Goal: Task Accomplishment & Management: Manage account settings

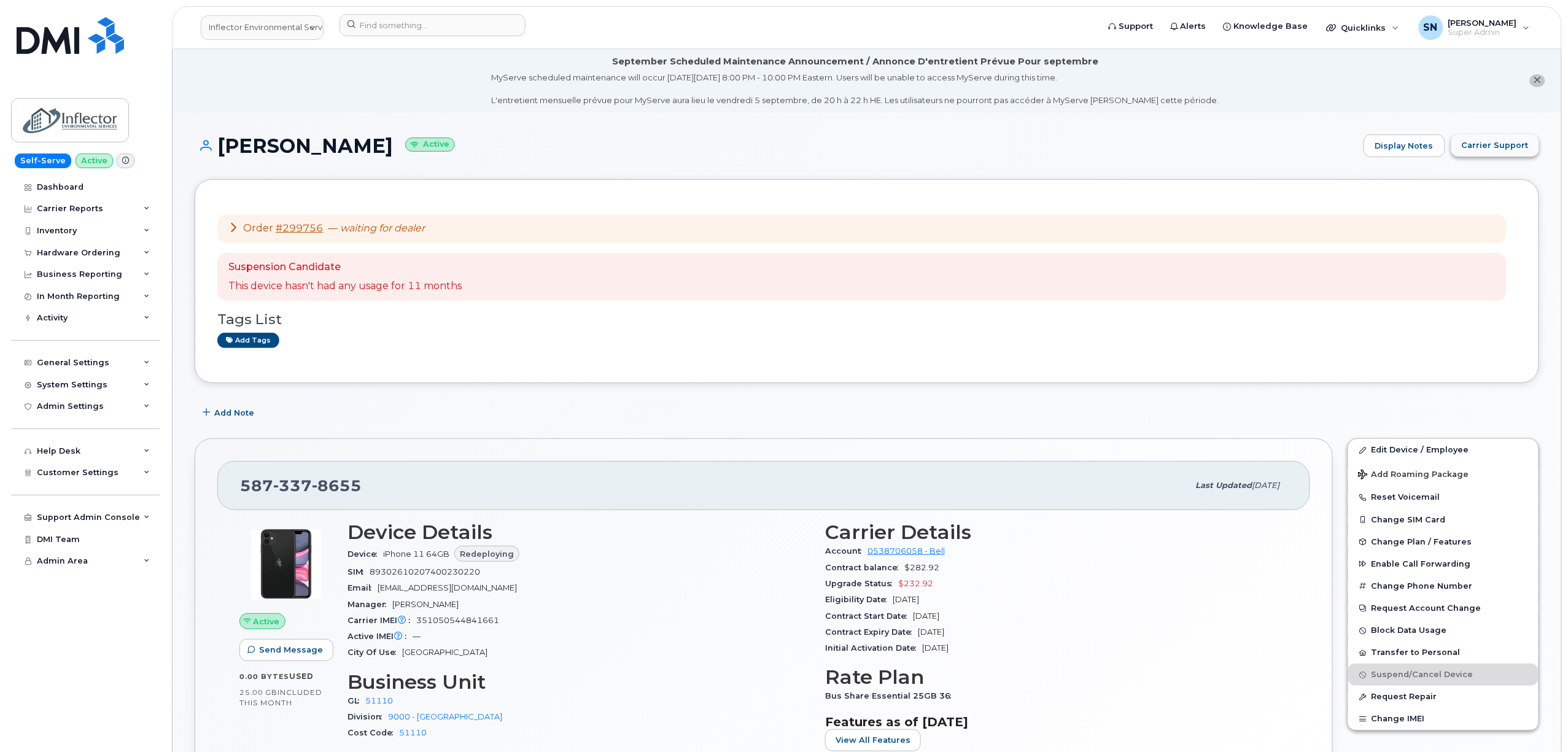
click at [1499, 141] on span "Carrier Support" at bounding box center [1495, 145] width 67 height 12
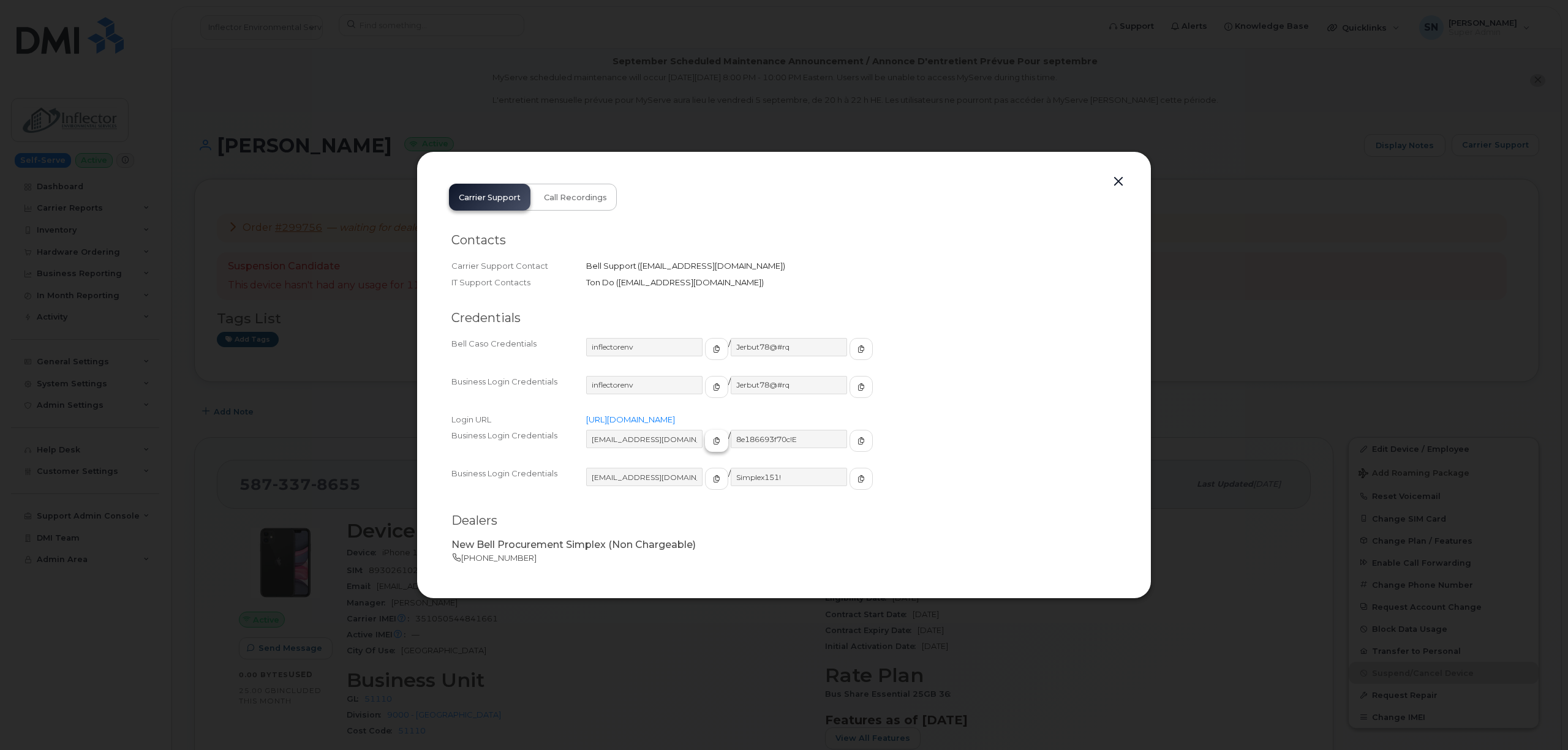
click at [713, 438] on icon "button" at bounding box center [716, 440] width 7 height 7
click at [849, 450] on button "button" at bounding box center [860, 440] width 23 height 22
click at [1122, 183] on button "button" at bounding box center [1118, 182] width 19 height 17
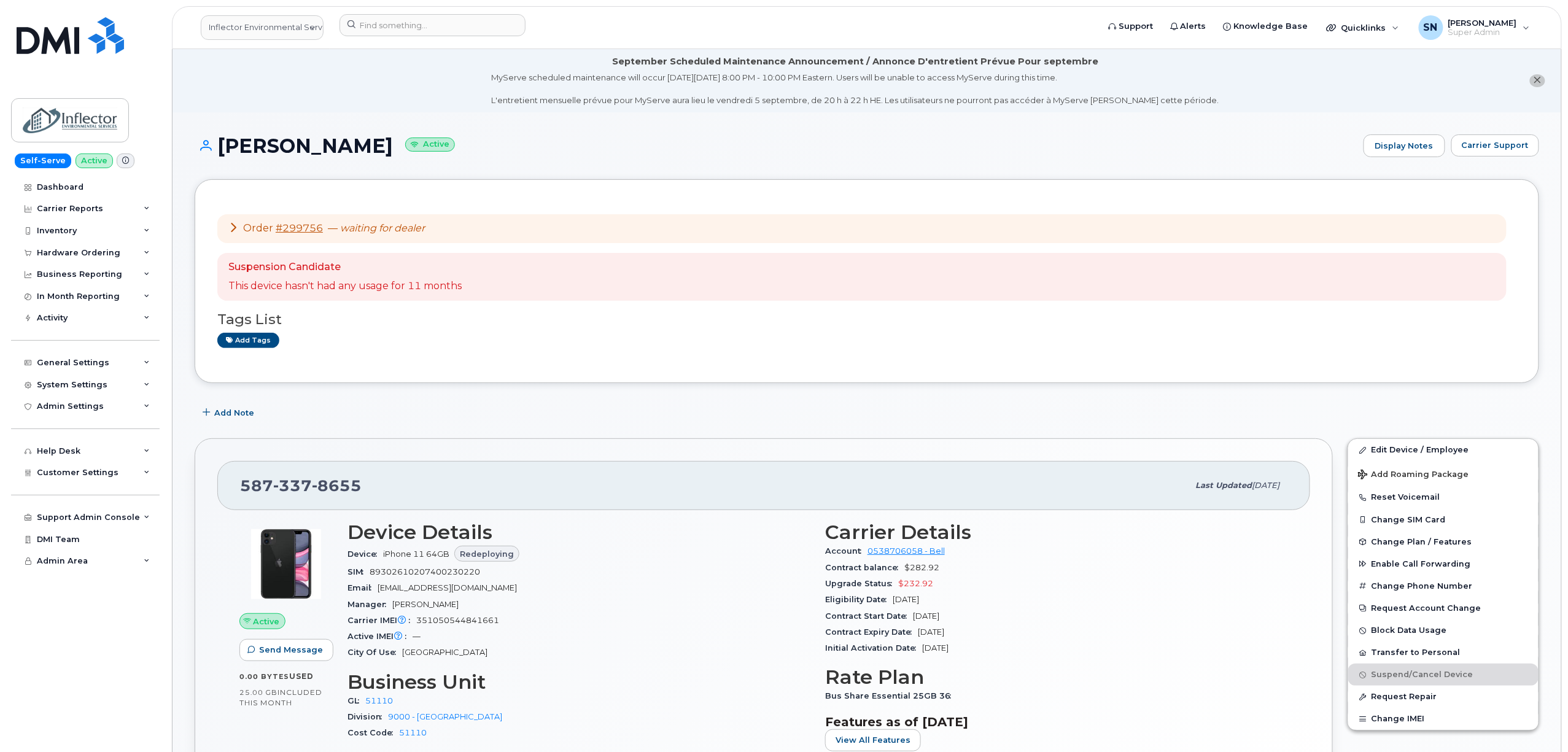
click at [764, 357] on div "Order #299756 — waiting for dealer Suspension Candidate This device hasn't had …" at bounding box center [867, 281] width 1299 height 158
drag, startPoint x: 238, startPoint y: 489, endPoint x: 343, endPoint y: 484, distance: 105.1
click at [343, 484] on div "587 337 8655 Last updated Sep 03, 2025" at bounding box center [764, 485] width 1093 height 49
click at [361, 491] on div "587 337 8655" at bounding box center [714, 485] width 949 height 26
drag, startPoint x: 363, startPoint y: 489, endPoint x: 234, endPoint y: 480, distance: 129.3
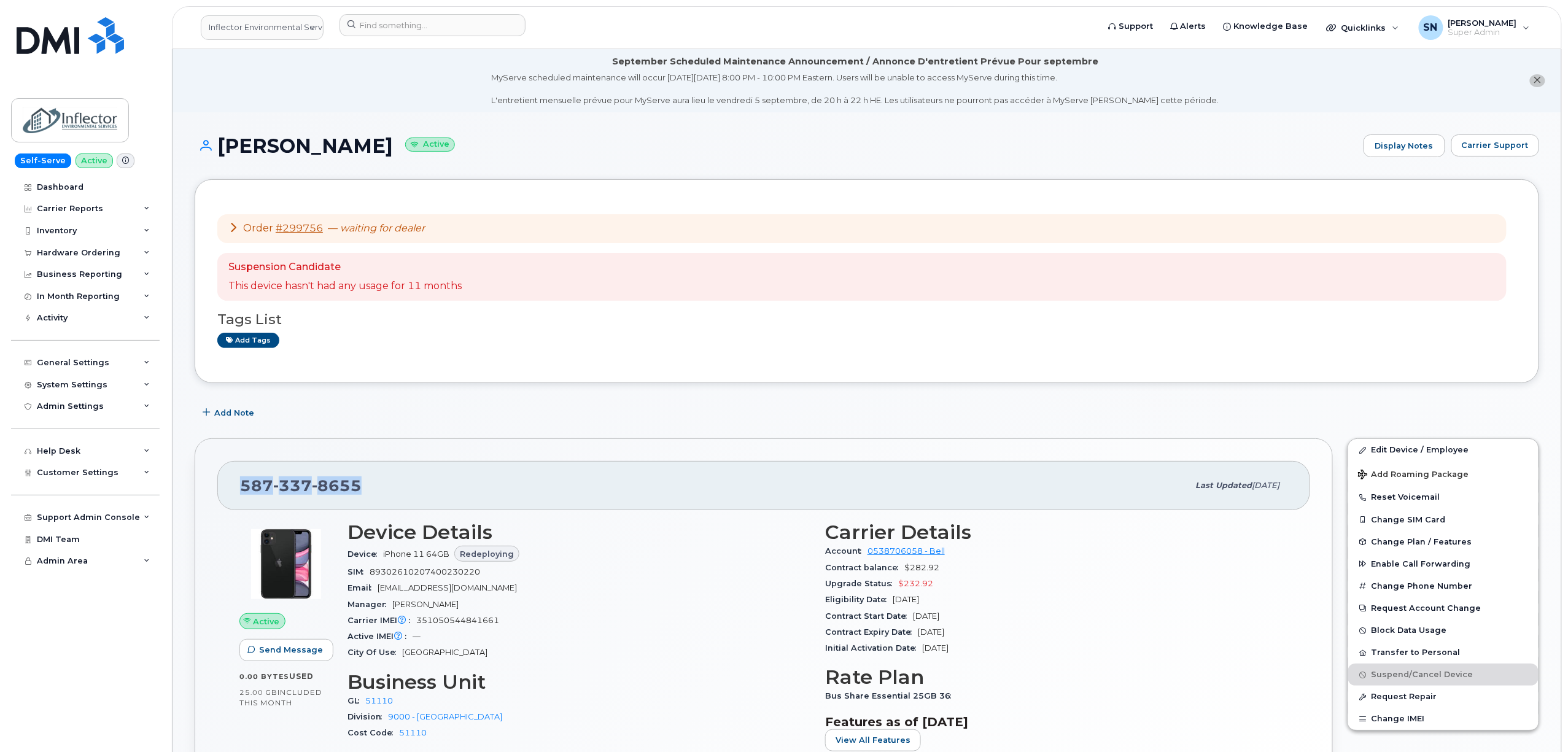
click at [234, 480] on div "587 337 8655 Last updated Sep 03, 2025" at bounding box center [764, 485] width 1093 height 49
copy span "587 337 8655"
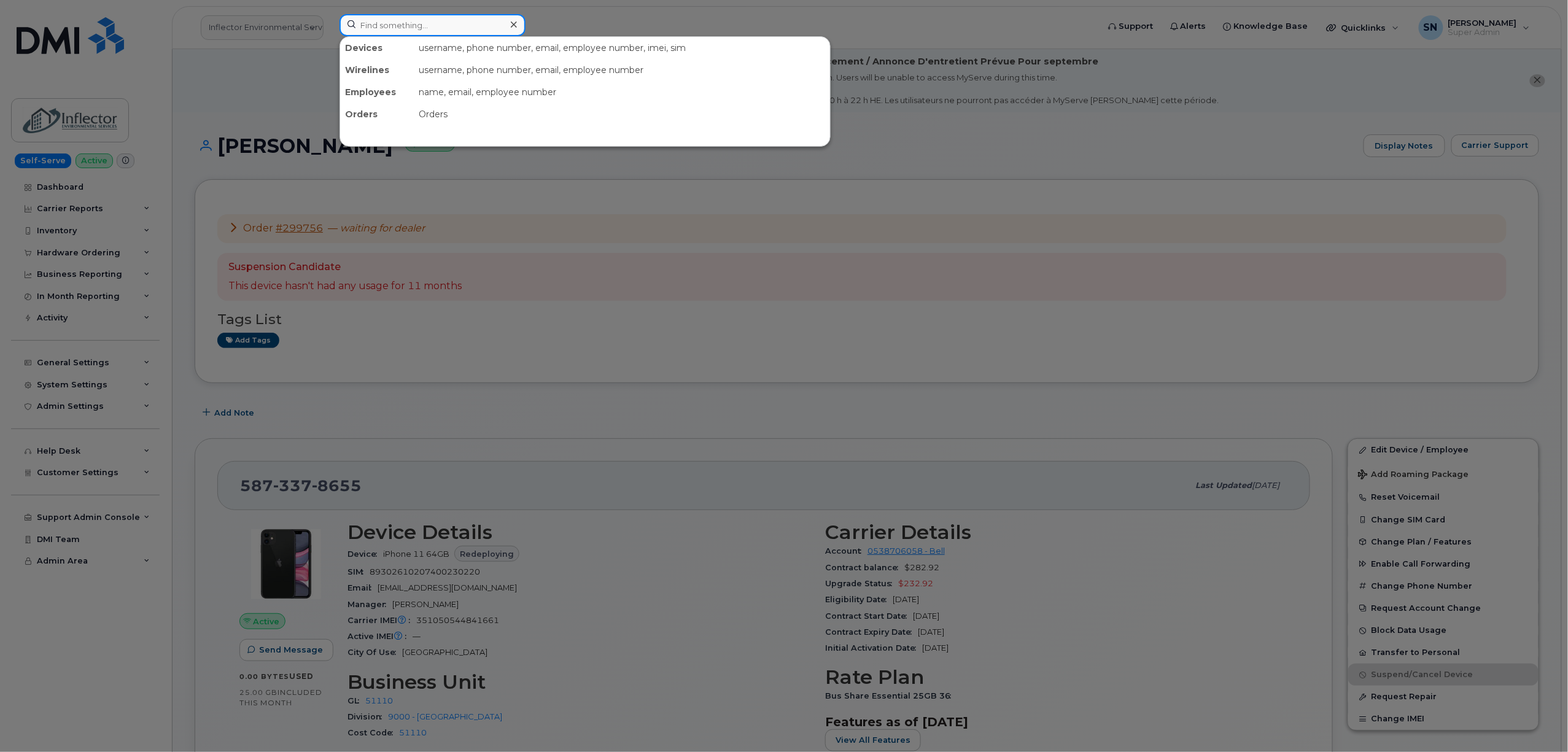
click at [465, 32] on input at bounding box center [432, 25] width 186 height 22
paste input "5879263900"
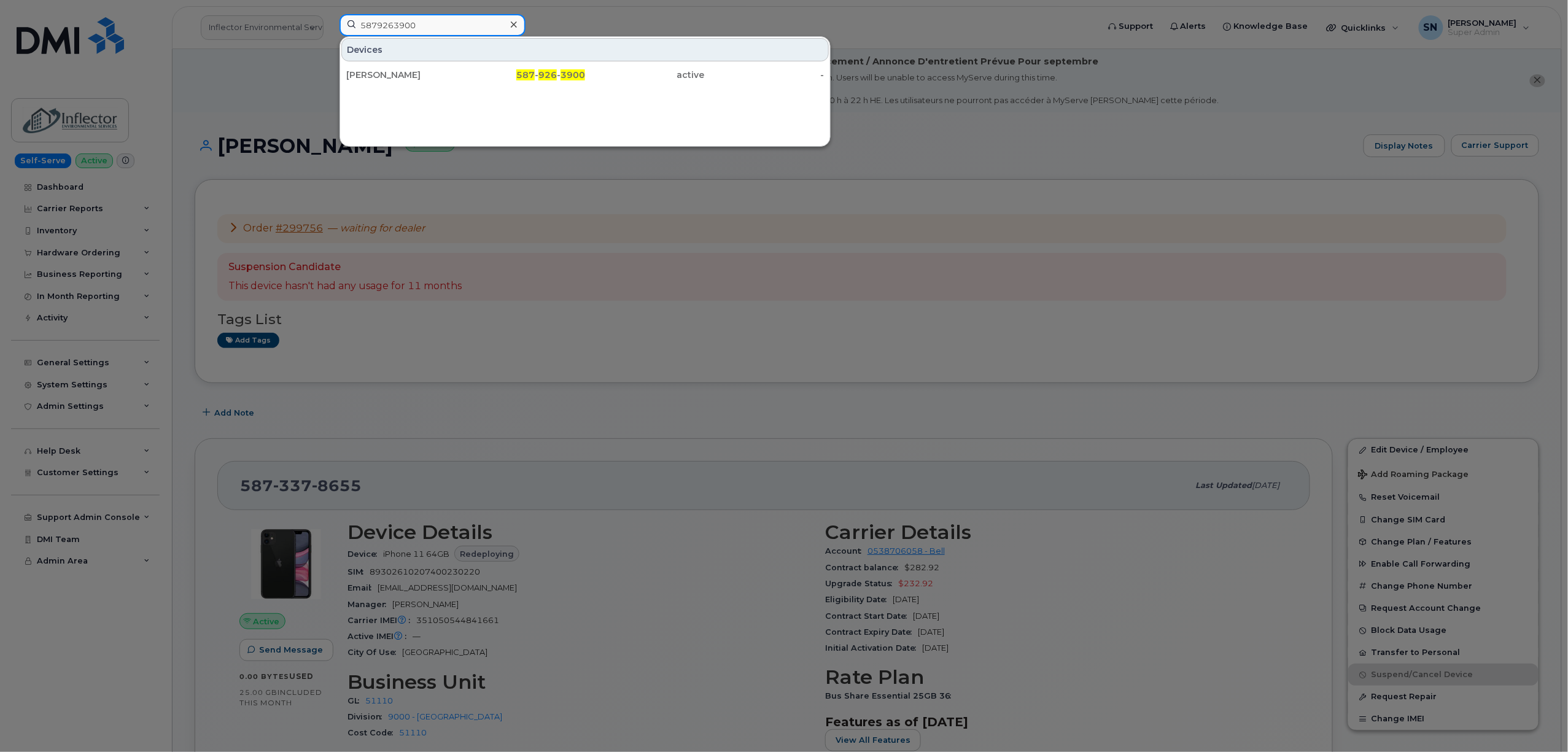
drag, startPoint x: 459, startPoint y: 31, endPoint x: 290, endPoint y: 23, distance: 169.2
click at [330, 23] on div "5879263900 Devices Kevin Viggor 587 - 926 - 3900 active -" at bounding box center [714, 27] width 770 height 27
paste input "6478085277"
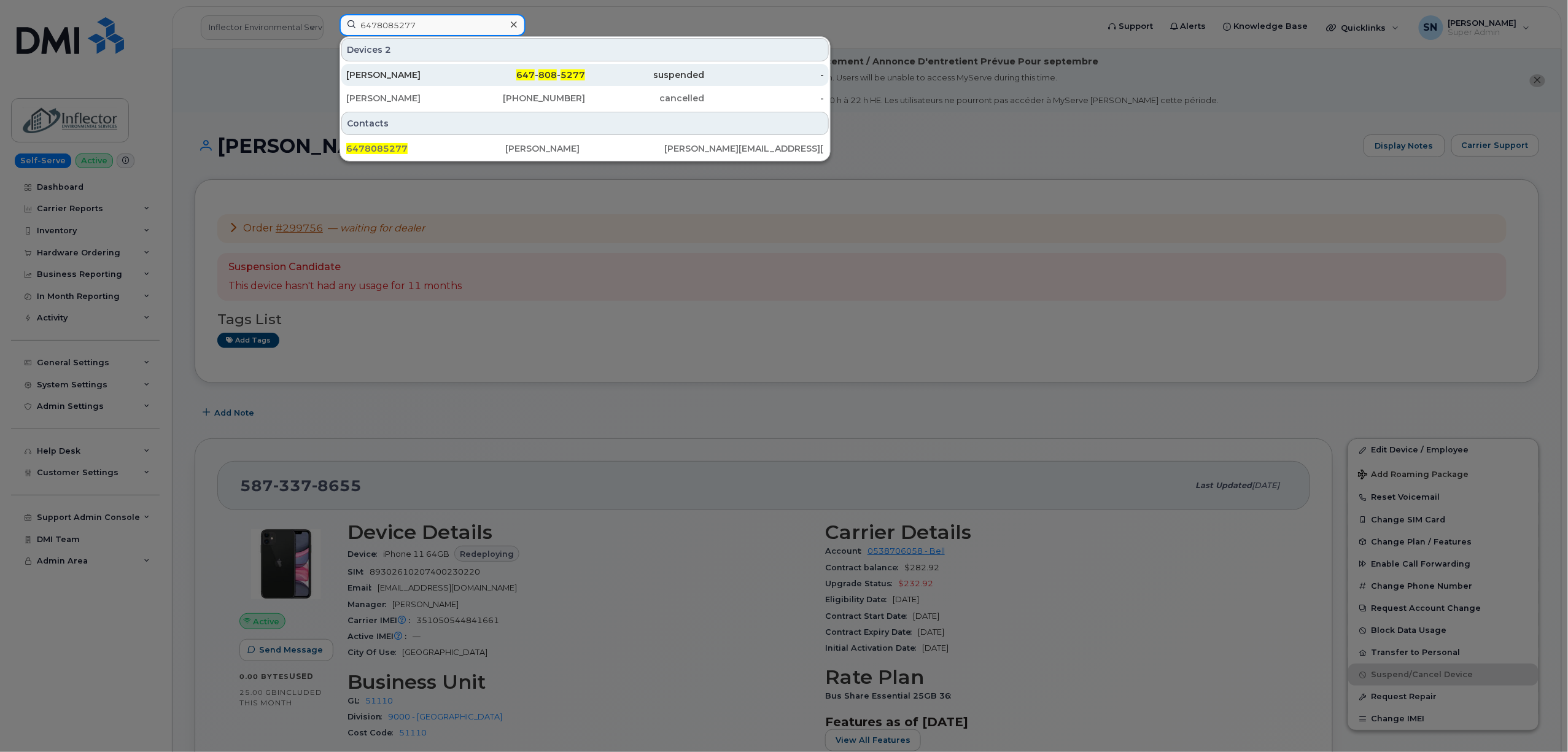
type input "6478085277"
click at [416, 74] on div "Giancarlo Gallucci" at bounding box center [406, 75] width 120 height 13
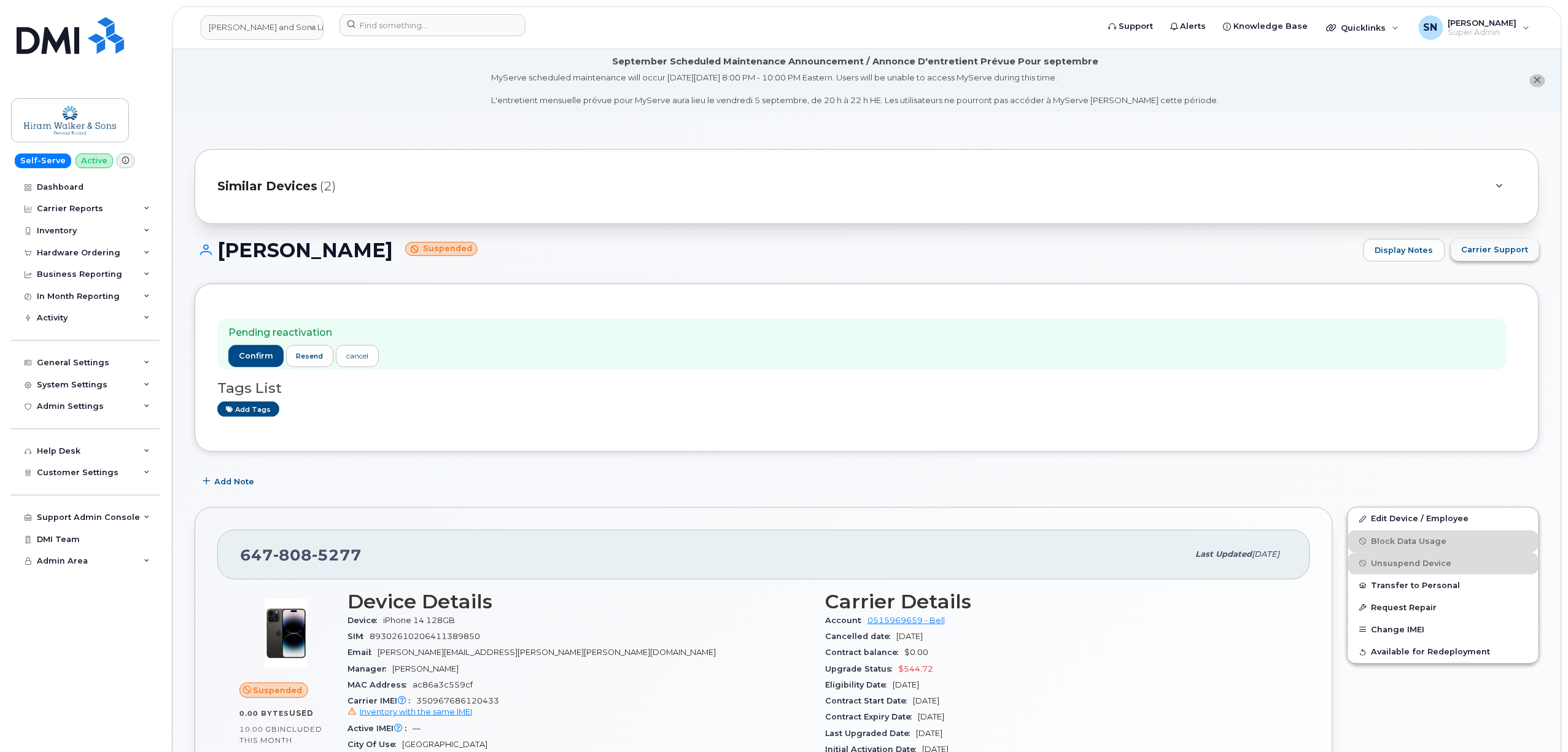
click at [1481, 253] on span "Carrier Support" at bounding box center [1495, 250] width 67 height 12
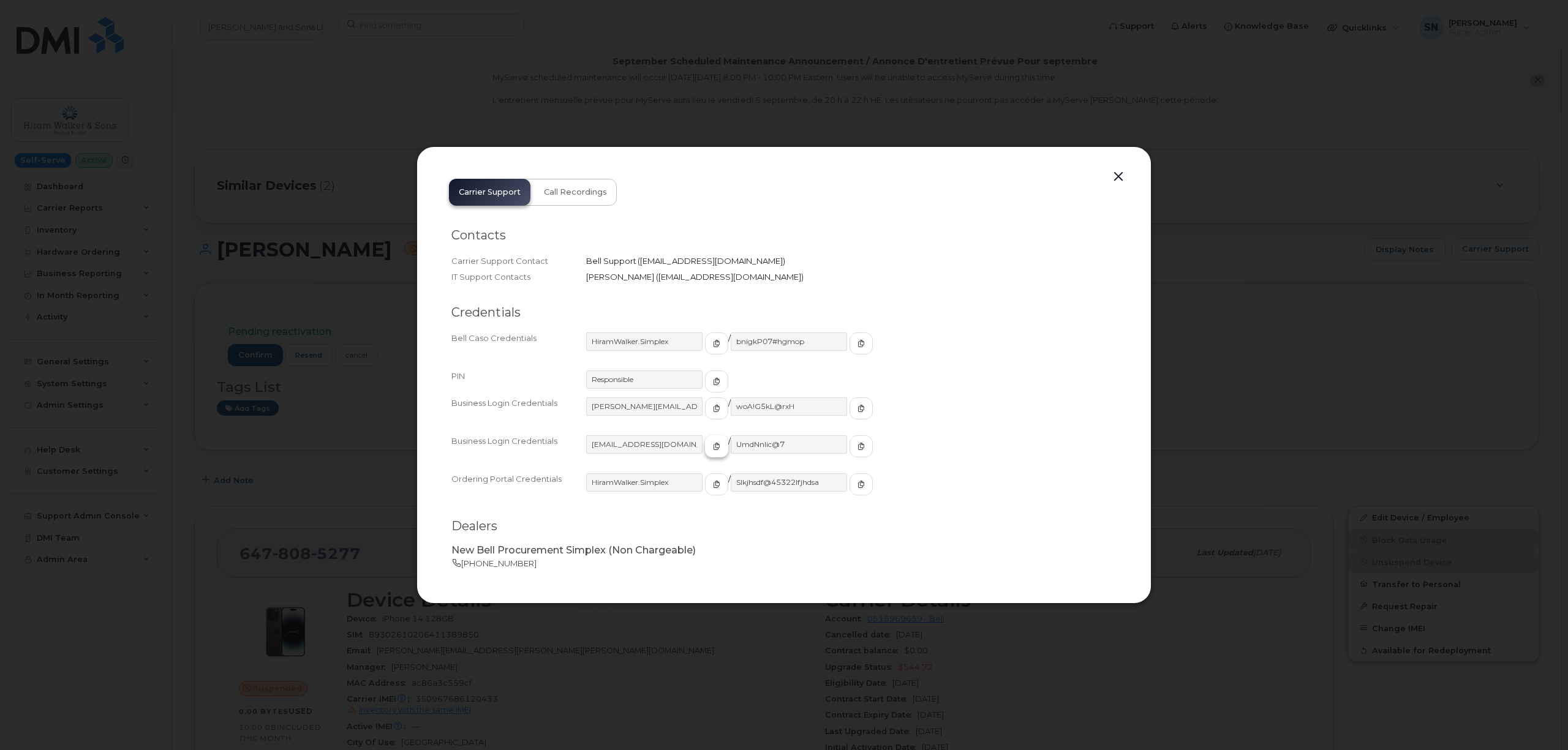
click at [713, 448] on icon "button" at bounding box center [716, 446] width 7 height 7
click at [849, 448] on button "button" at bounding box center [860, 446] width 23 height 22
drag, startPoint x: 1118, startPoint y: 179, endPoint x: 1111, endPoint y: 185, distance: 9.2
click at [1118, 179] on button "button" at bounding box center [1118, 177] width 19 height 17
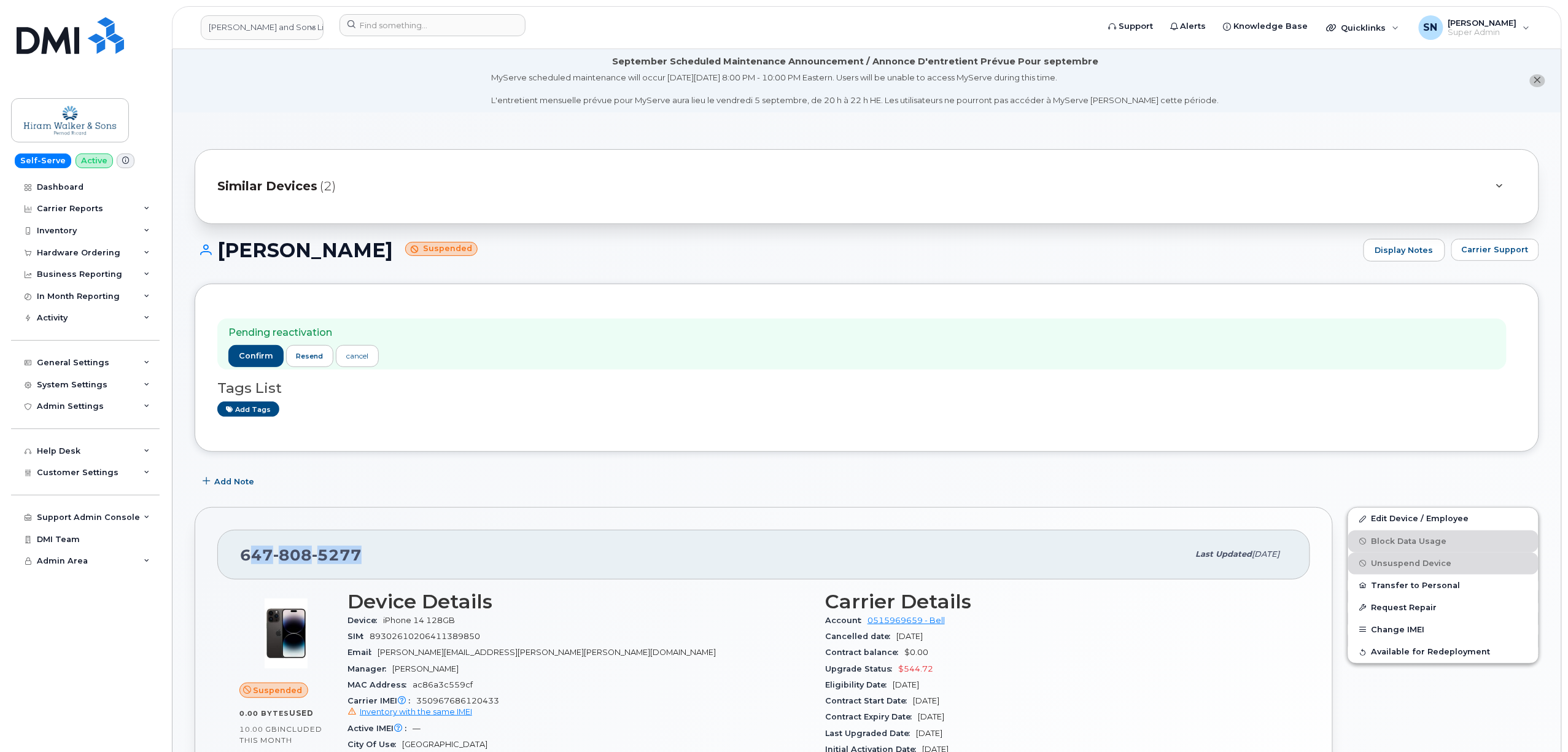
drag, startPoint x: 246, startPoint y: 549, endPoint x: 363, endPoint y: 560, distance: 117.5
click at [364, 560] on div "647 808 5277" at bounding box center [714, 554] width 949 height 26
click at [236, 556] on div "647 808 5277 Last updated Sep 03, 2025" at bounding box center [764, 554] width 1093 height 49
drag, startPoint x: 236, startPoint y: 556, endPoint x: 350, endPoint y: 558, distance: 114.0
click at [350, 558] on div "647 808 5277 Last updated Sep 03, 2025" at bounding box center [764, 554] width 1093 height 49
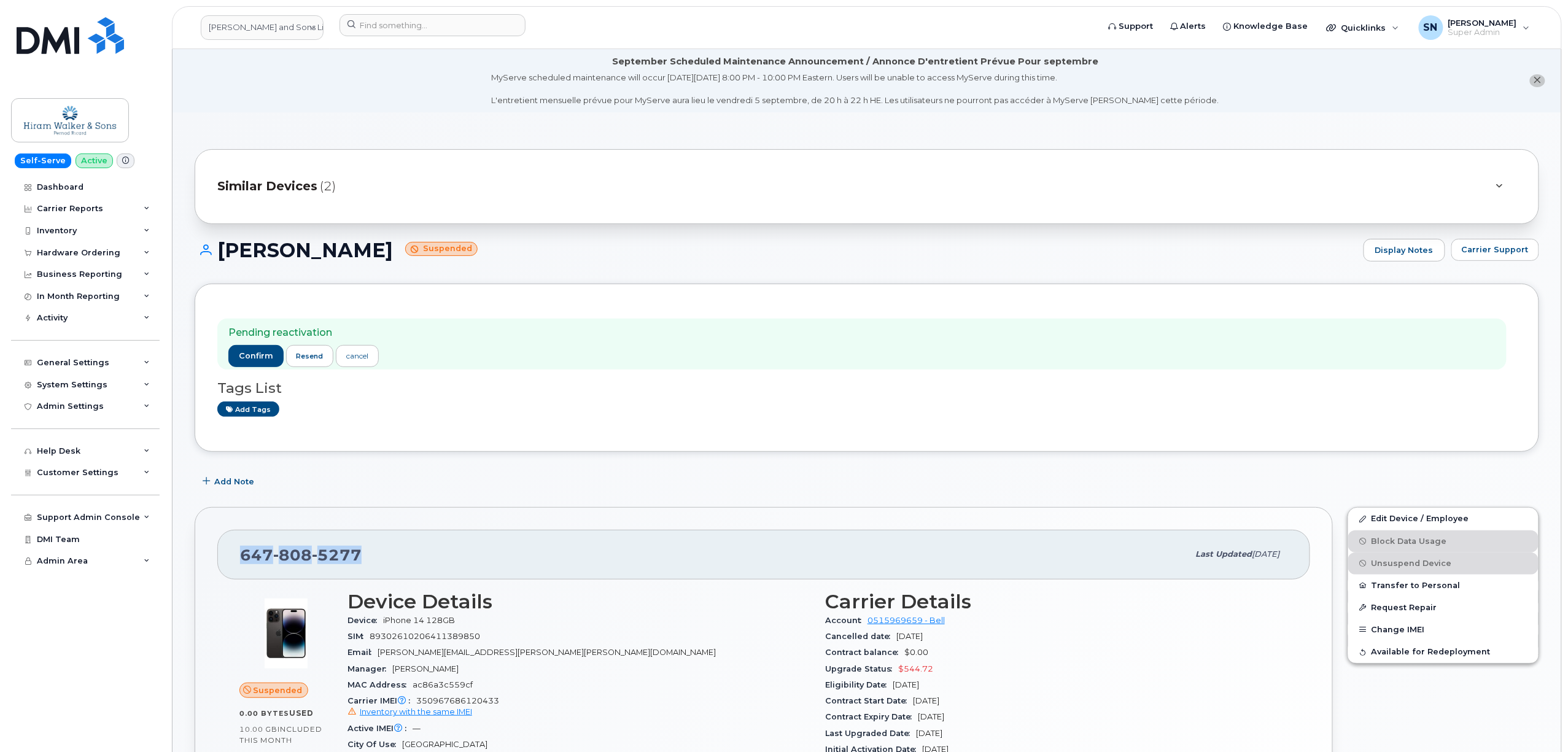
copy span "647 808 5277"
drag, startPoint x: 246, startPoint y: 559, endPoint x: 207, endPoint y: 247, distance: 314.4
click at [207, 247] on icon at bounding box center [203, 250] width 17 height 11
drag, startPoint x: 217, startPoint y: 247, endPoint x: 403, endPoint y: 263, distance: 186.7
click at [403, 263] on div "Giancarlo Gallucci Suspended Display Notes Carrier Support" at bounding box center [867, 261] width 1345 height 46
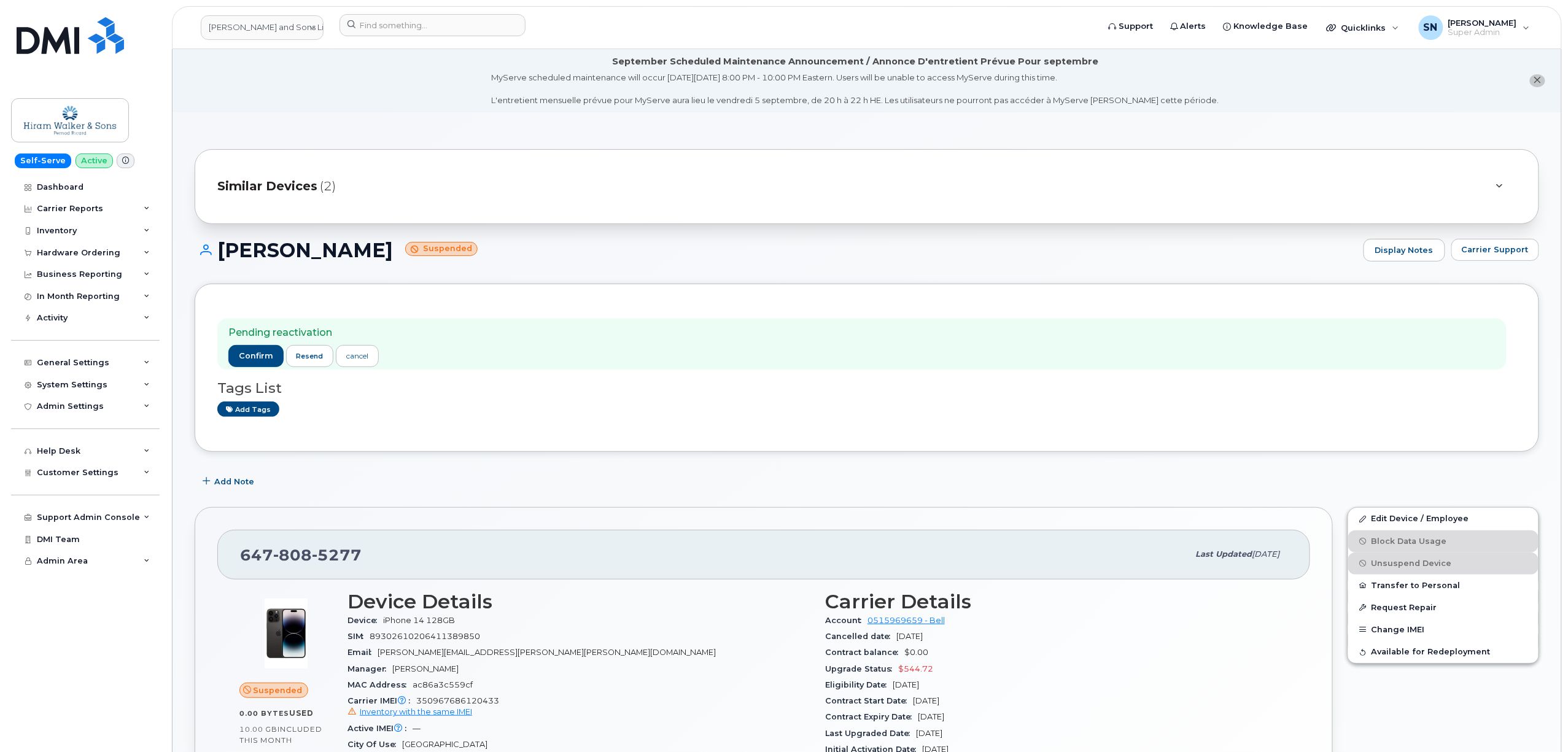
copy h1 "Giancarlo Gallucci"
click at [424, 20] on input at bounding box center [432, 25] width 186 height 22
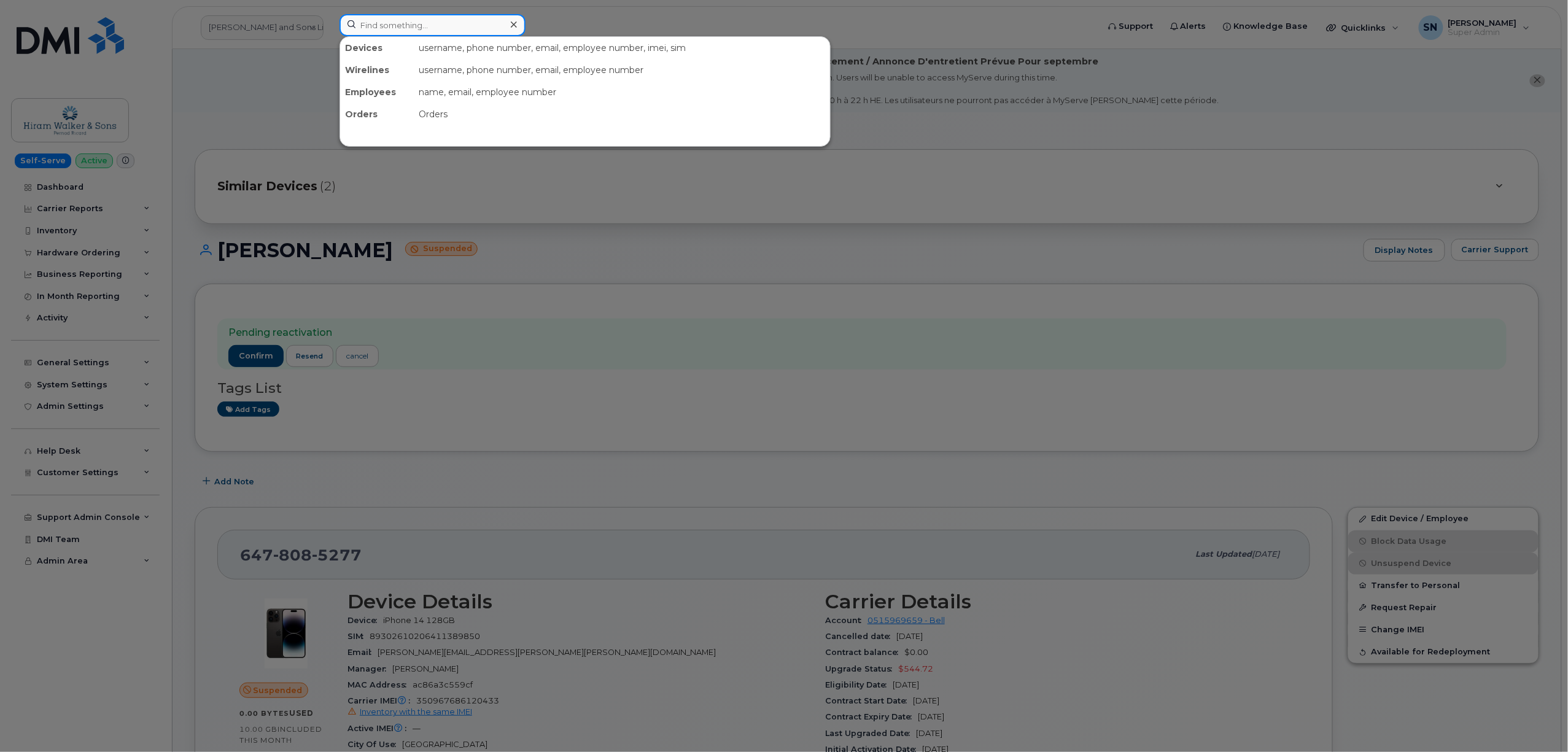
paste input "780.504.2043"
click at [451, 20] on input "780.504.2043" at bounding box center [432, 25] width 186 height 22
click at [450, 20] on input "780.504.2043" at bounding box center [432, 25] width 186 height 22
paste input "250-318-7195"
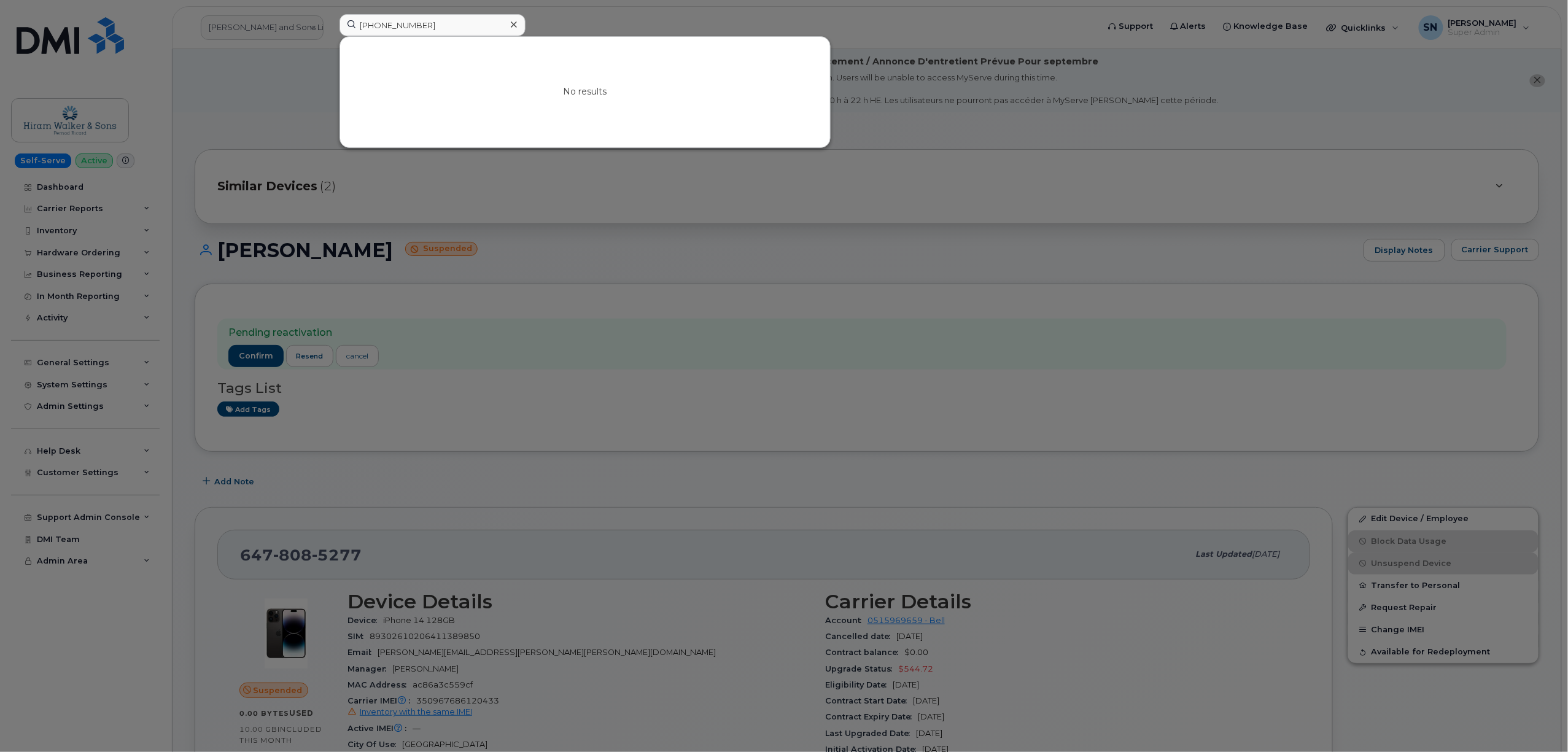
click at [295, 79] on div at bounding box center [784, 376] width 1568 height 752
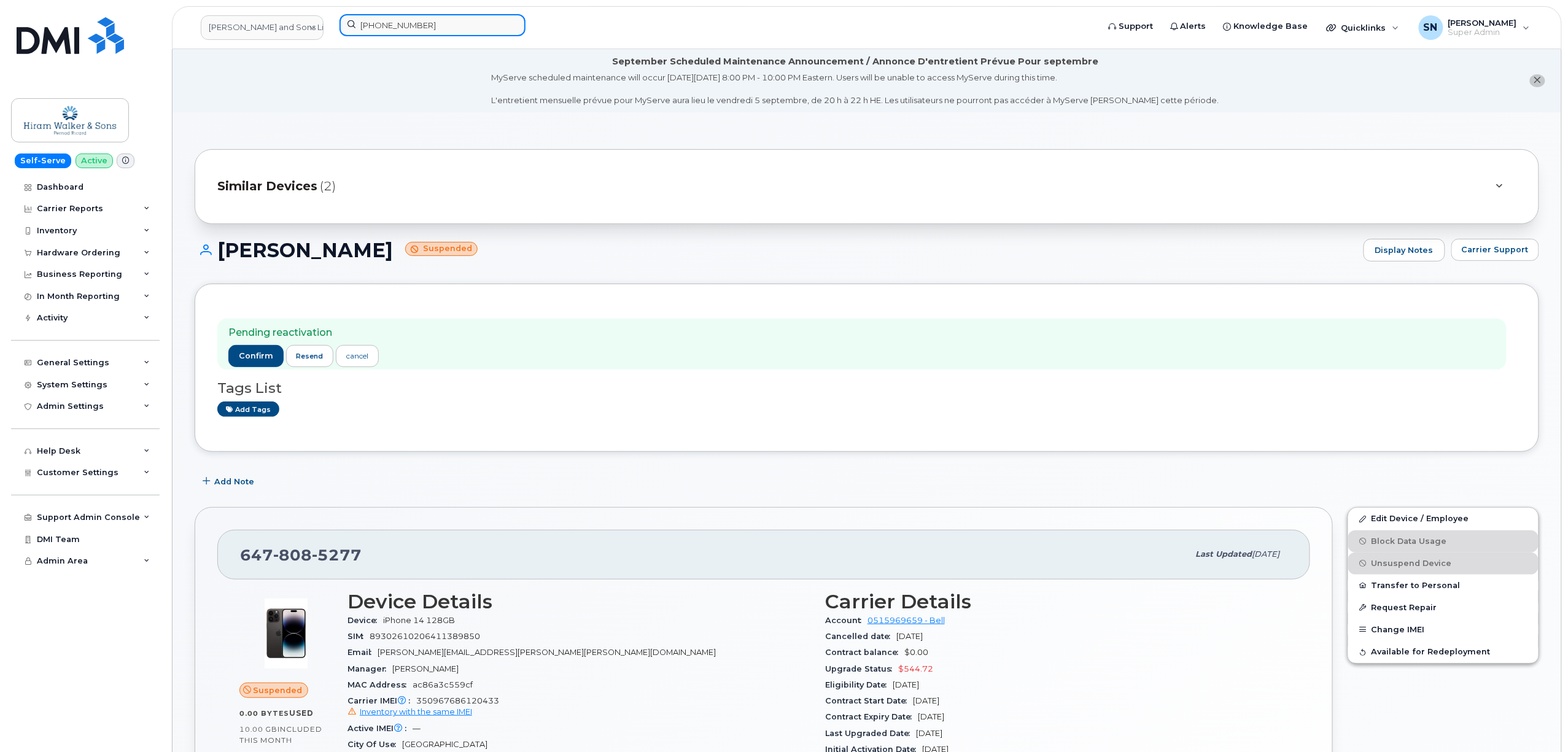
click at [330, 18] on div "250-318-7195" at bounding box center [714, 27] width 770 height 27
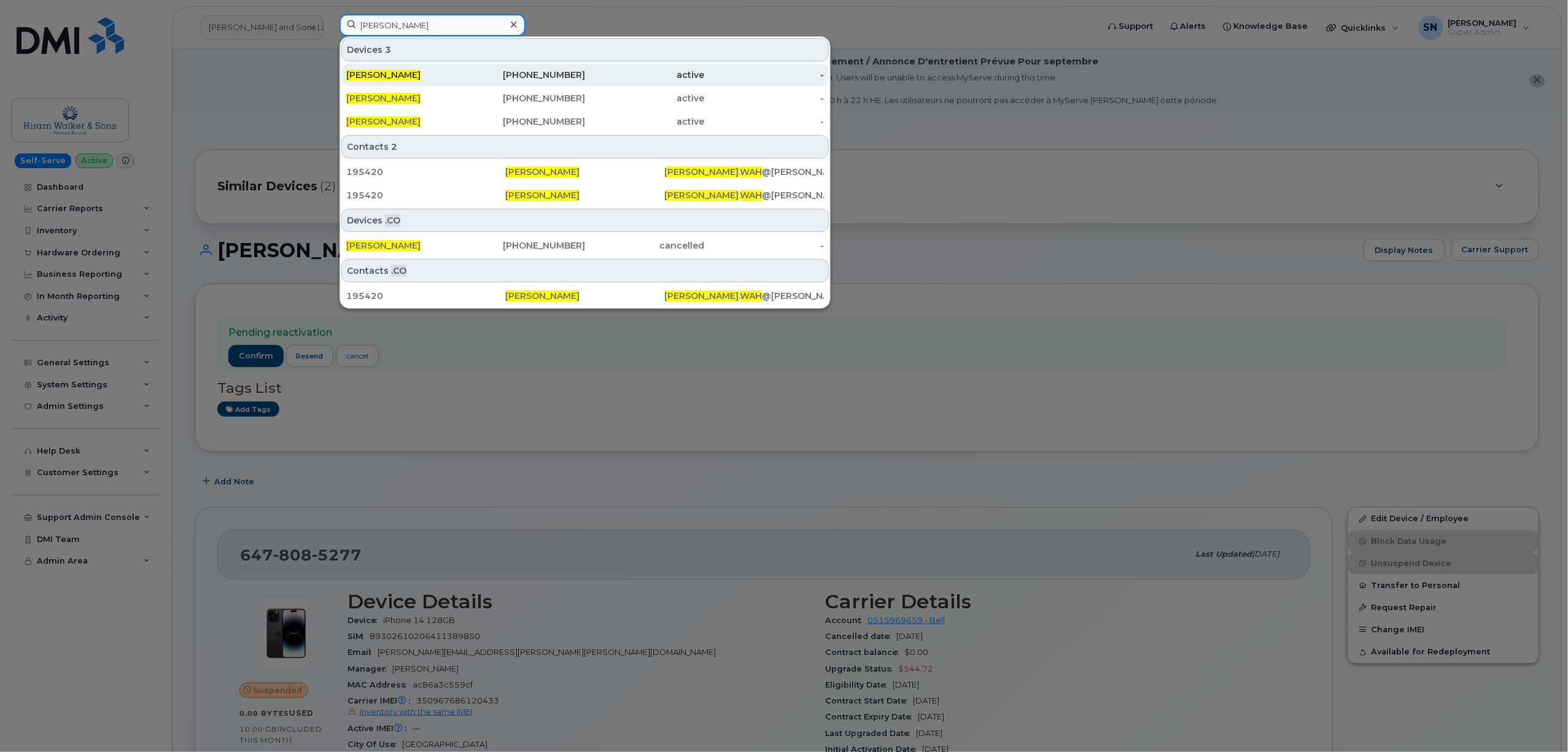
type input "david wah"
click at [420, 75] on div "David Wah" at bounding box center [406, 75] width 120 height 13
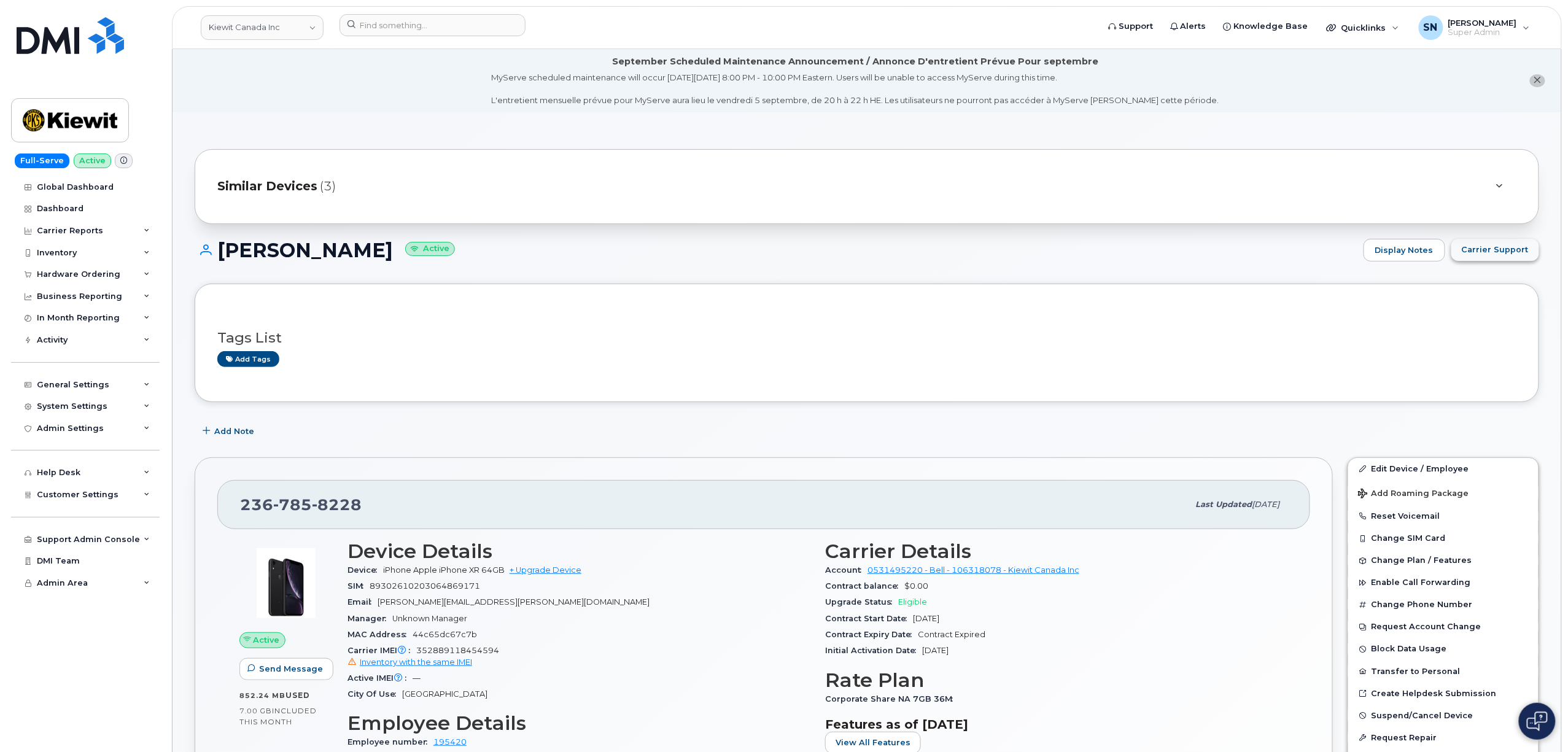
click at [1486, 252] on span "Carrier Support" at bounding box center [1495, 250] width 67 height 12
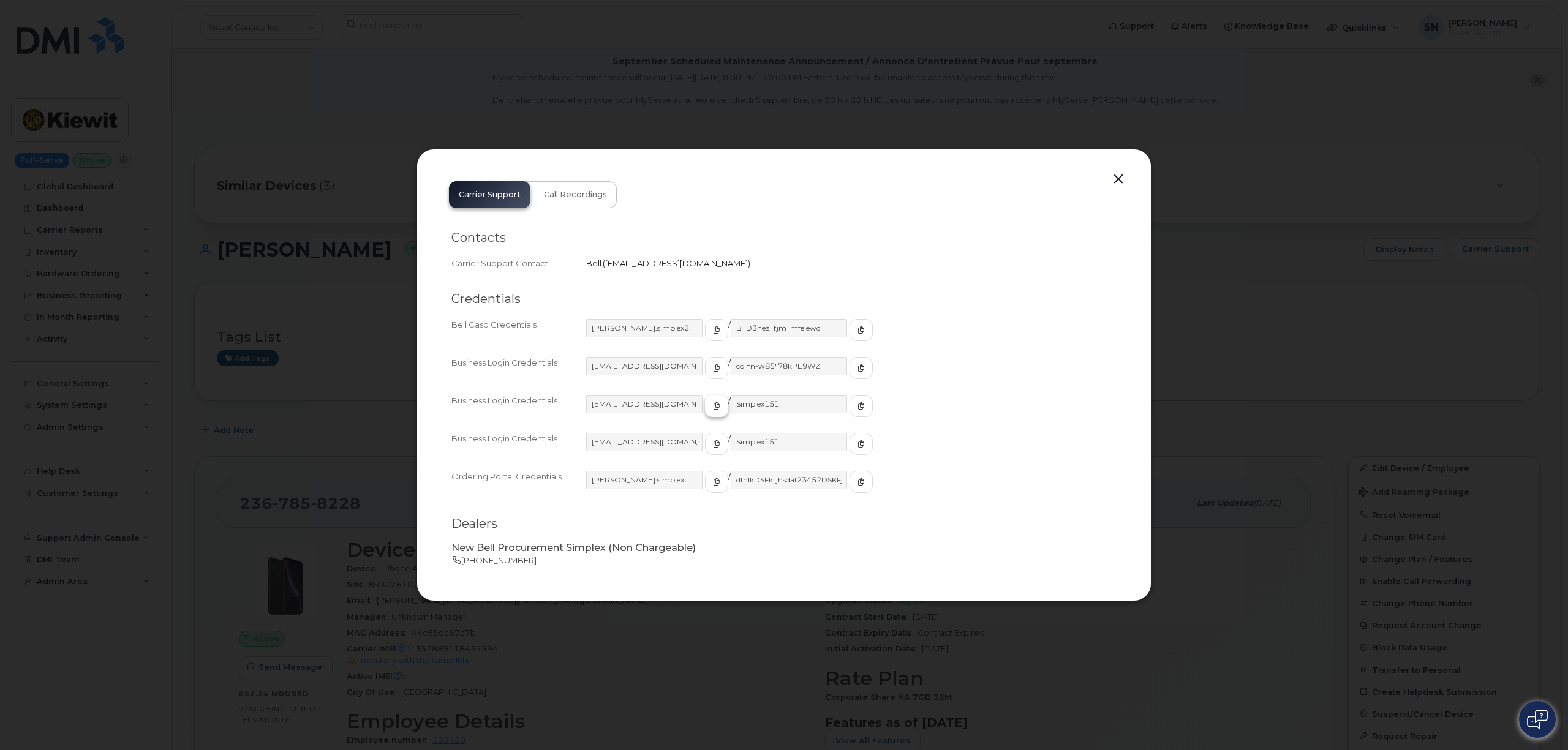
click at [711, 408] on span "button" at bounding box center [716, 406] width 11 height 11
drag, startPoint x: 832, startPoint y: 405, endPoint x: 692, endPoint y: 410, distance: 140.1
click at [858, 405] on icon "button" at bounding box center [861, 405] width 7 height 7
click at [1118, 181] on button "button" at bounding box center [1118, 179] width 19 height 17
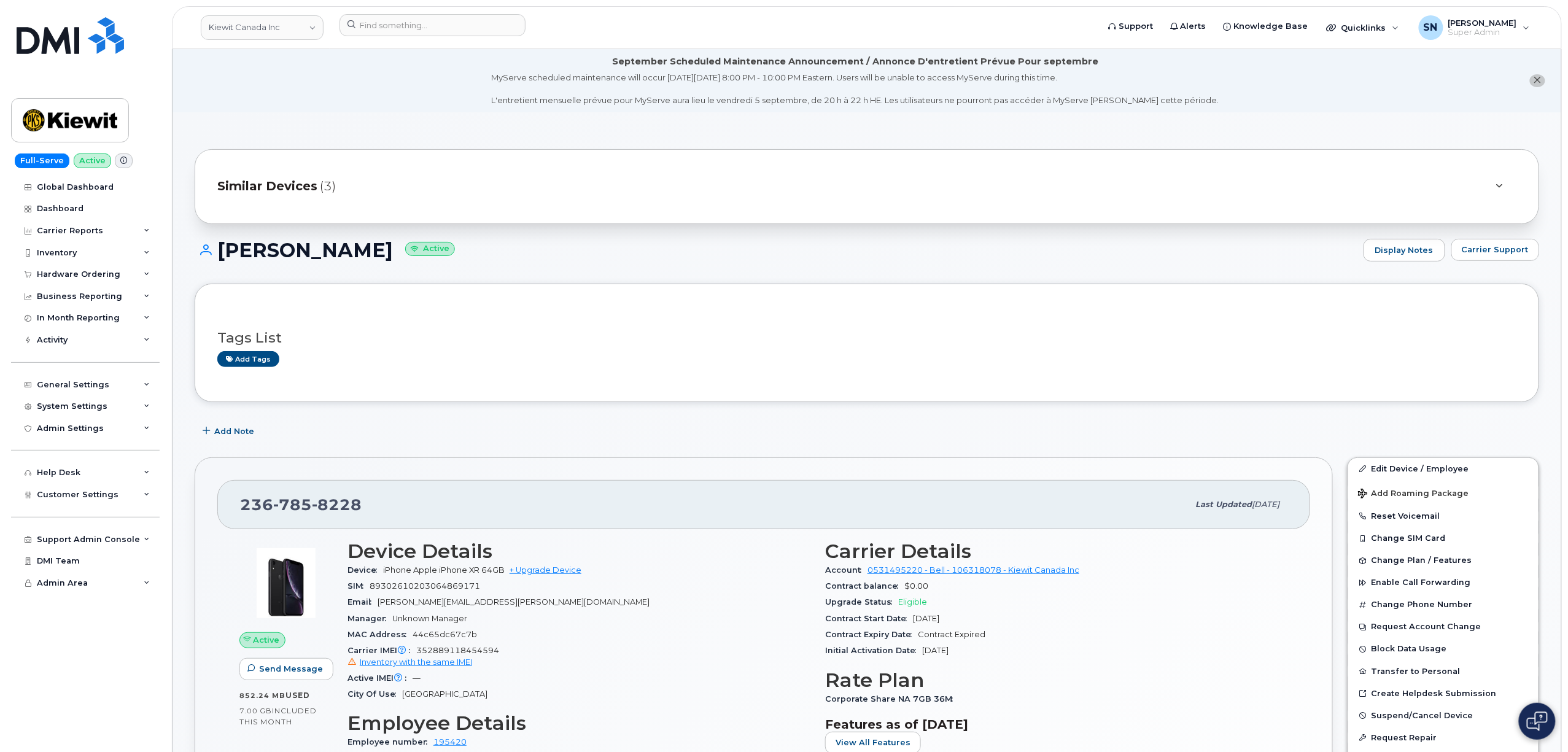
click at [1543, 78] on button "close notification" at bounding box center [1538, 80] width 15 height 13
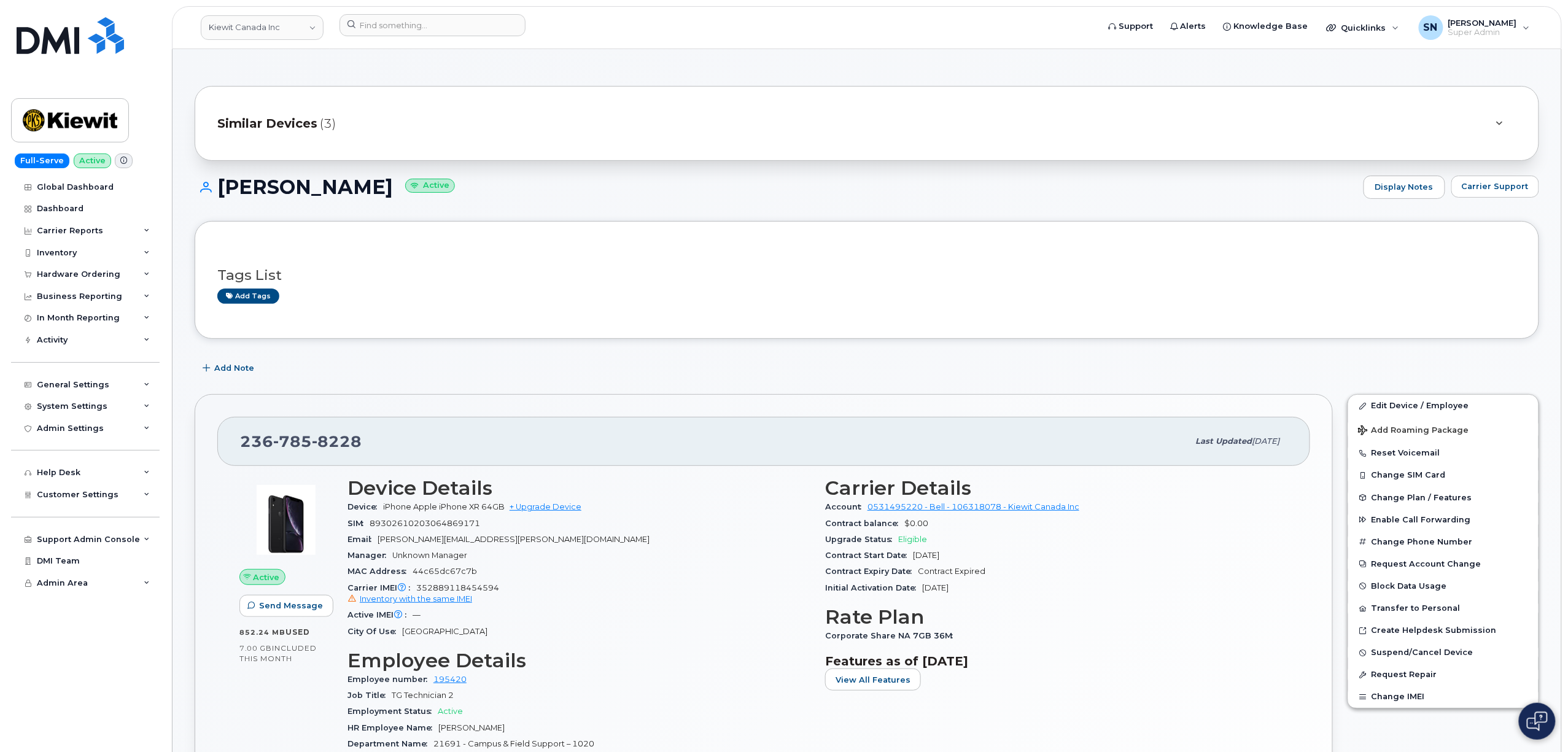
click at [564, 185] on h1 "David Wah Active" at bounding box center [776, 187] width 1163 height 21
click at [435, 366] on div "Add Note" at bounding box center [867, 368] width 1345 height 22
click at [298, 23] on link "Kiewit Canada Inc" at bounding box center [262, 27] width 123 height 25
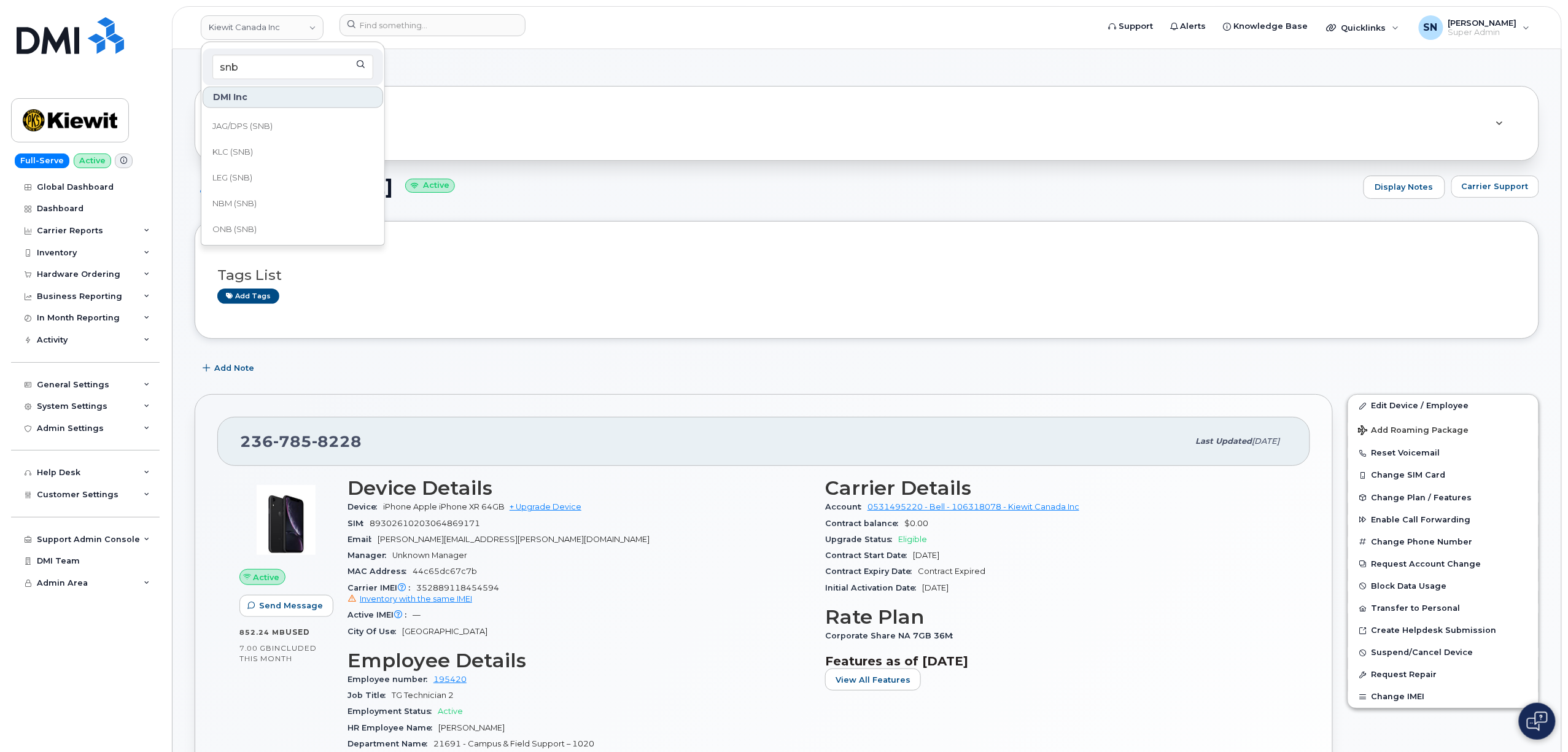
scroll to position [593, 0]
type input "snb"
click at [273, 172] on link "SNB (SNB)" at bounding box center [293, 174] width 180 height 25
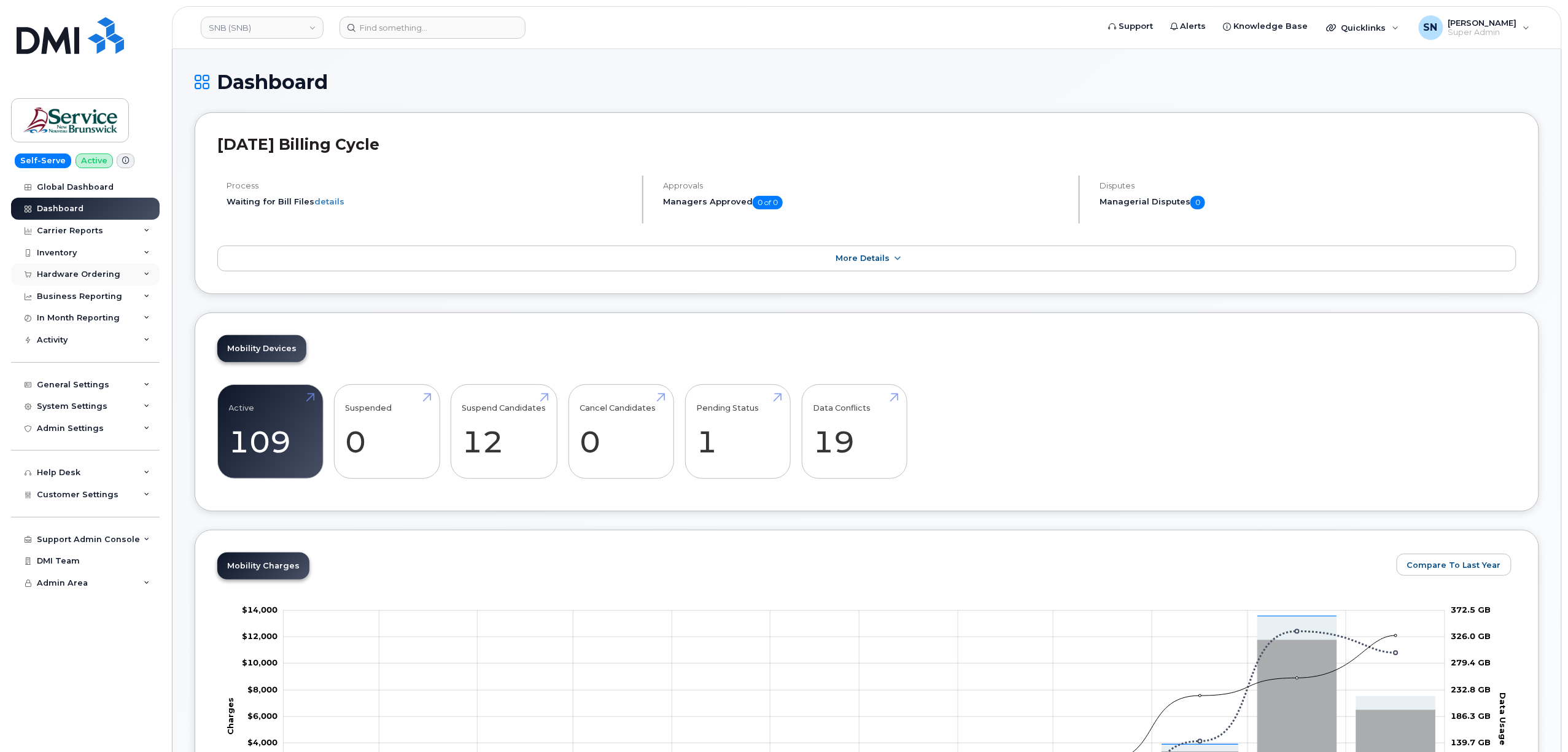
click at [76, 279] on div "Hardware Ordering" at bounding box center [79, 275] width 84 height 10
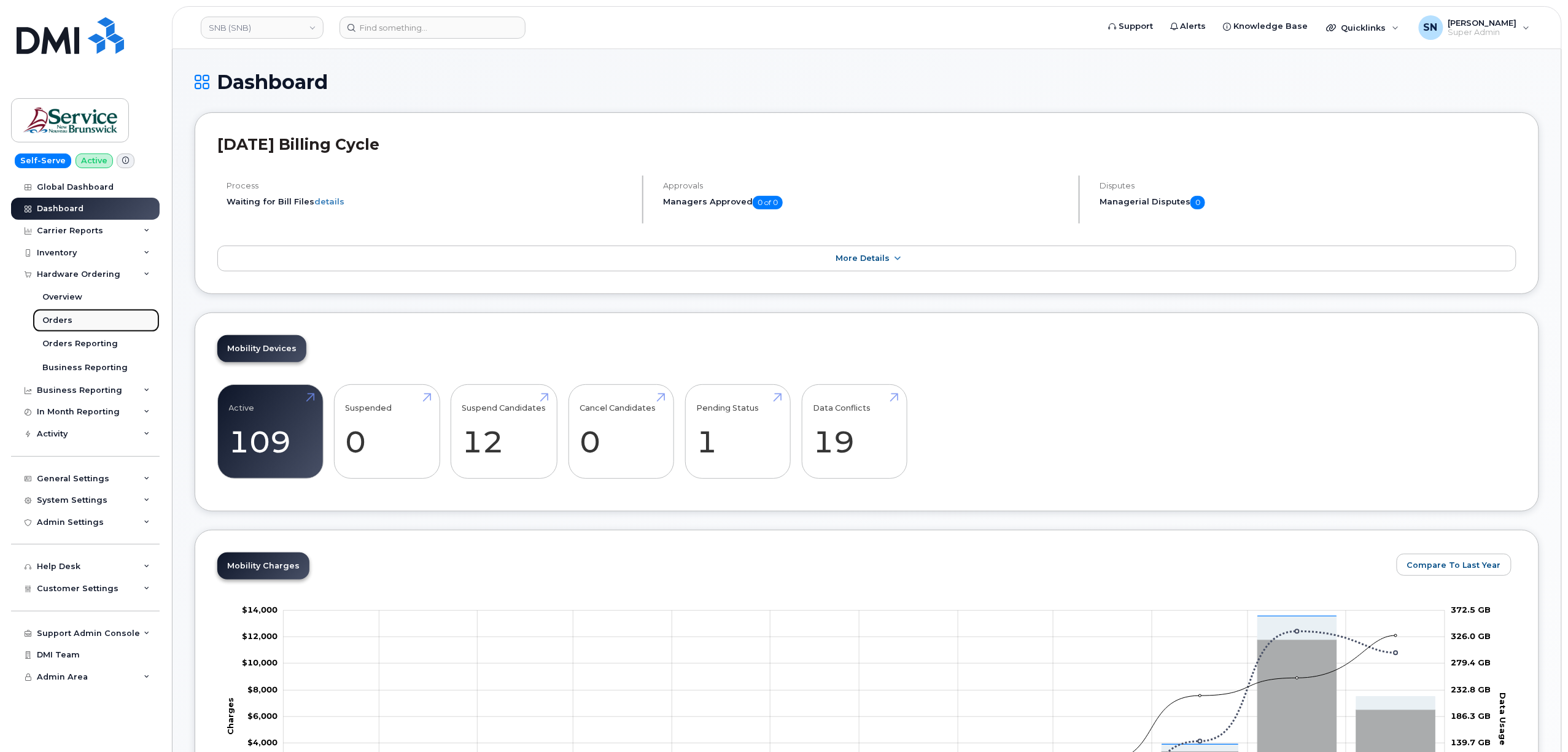
click at [79, 318] on link "Orders" at bounding box center [96, 320] width 127 height 23
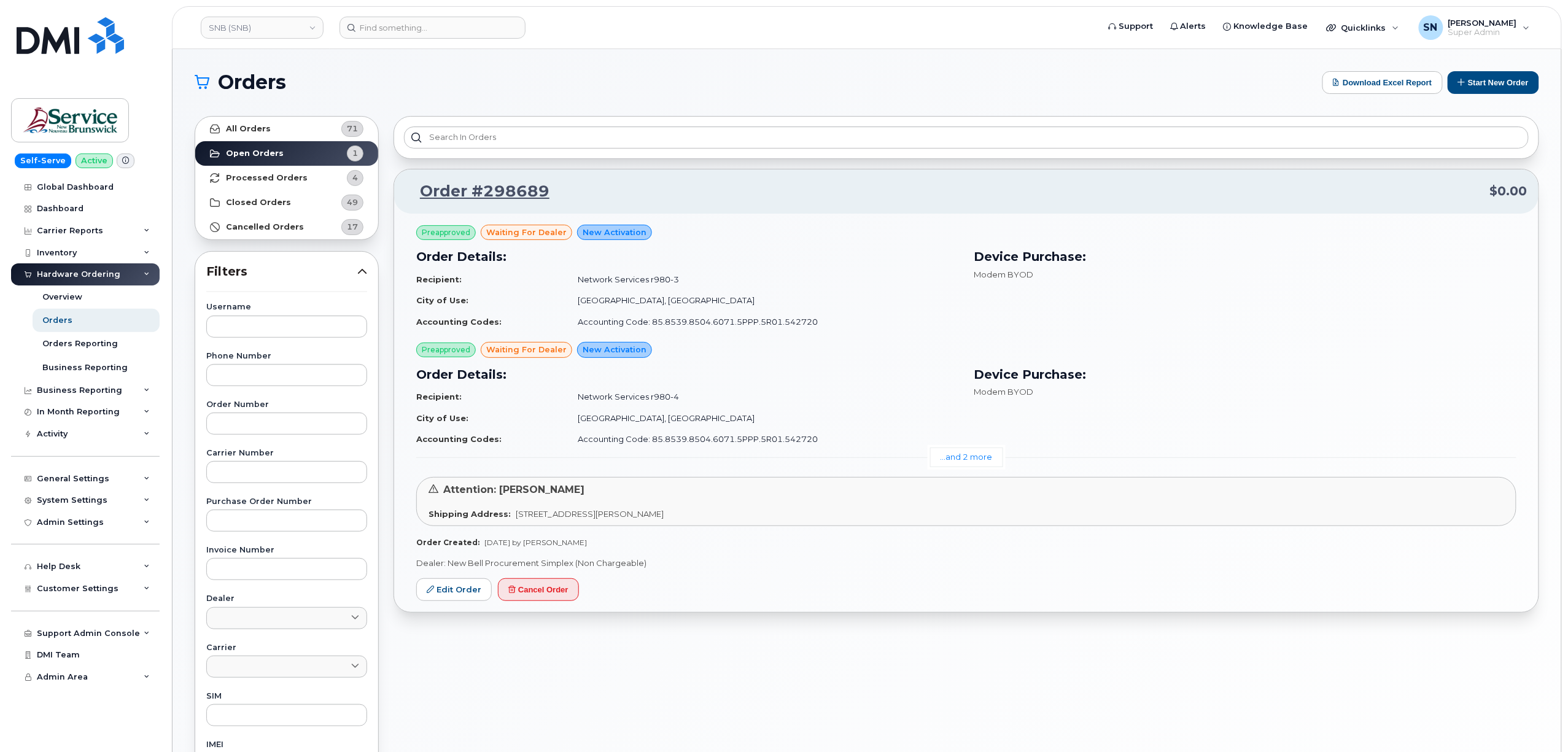
click at [305, 437] on div "Username Phone Number Order Number Carrier Number Purchase Order Number Invoice…" at bounding box center [286, 588] width 190 height 569
click at [304, 428] on input "text" at bounding box center [286, 423] width 161 height 22
paste input "298689"
type input "298689"
click at [251, 129] on strong "All Orders" at bounding box center [249, 129] width 45 height 10
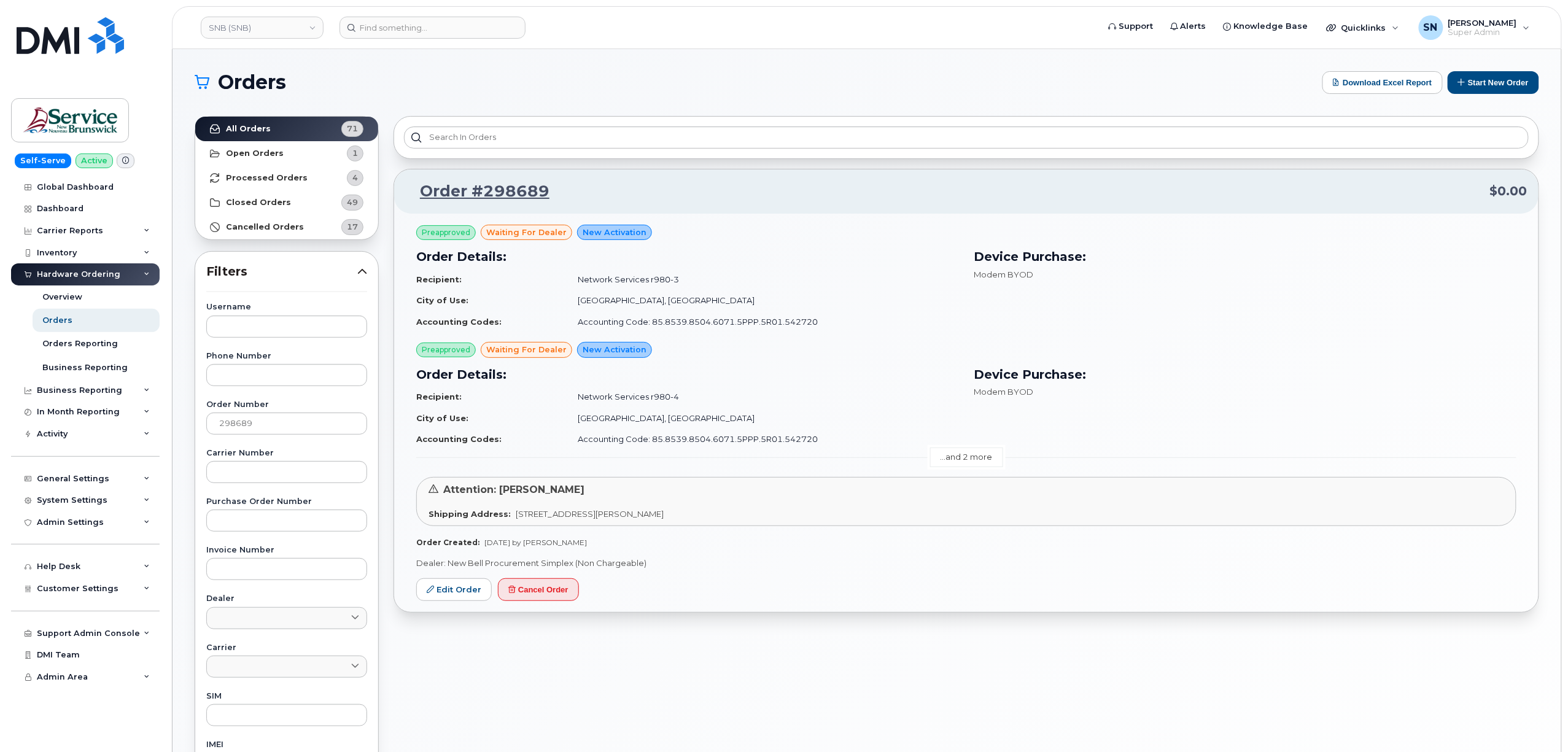
click at [976, 453] on link "...and 2 more" at bounding box center [967, 457] width 73 height 19
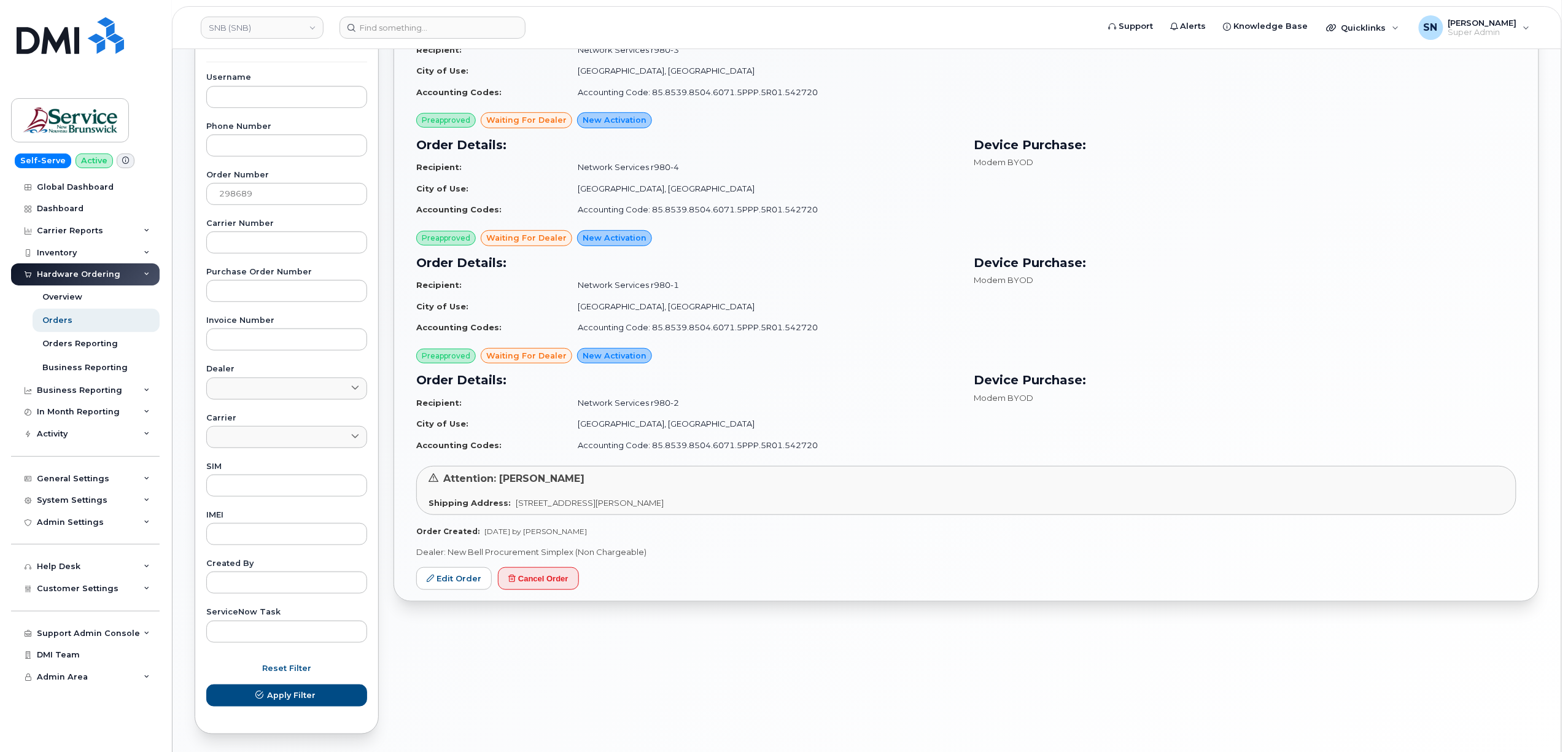
scroll to position [245, 0]
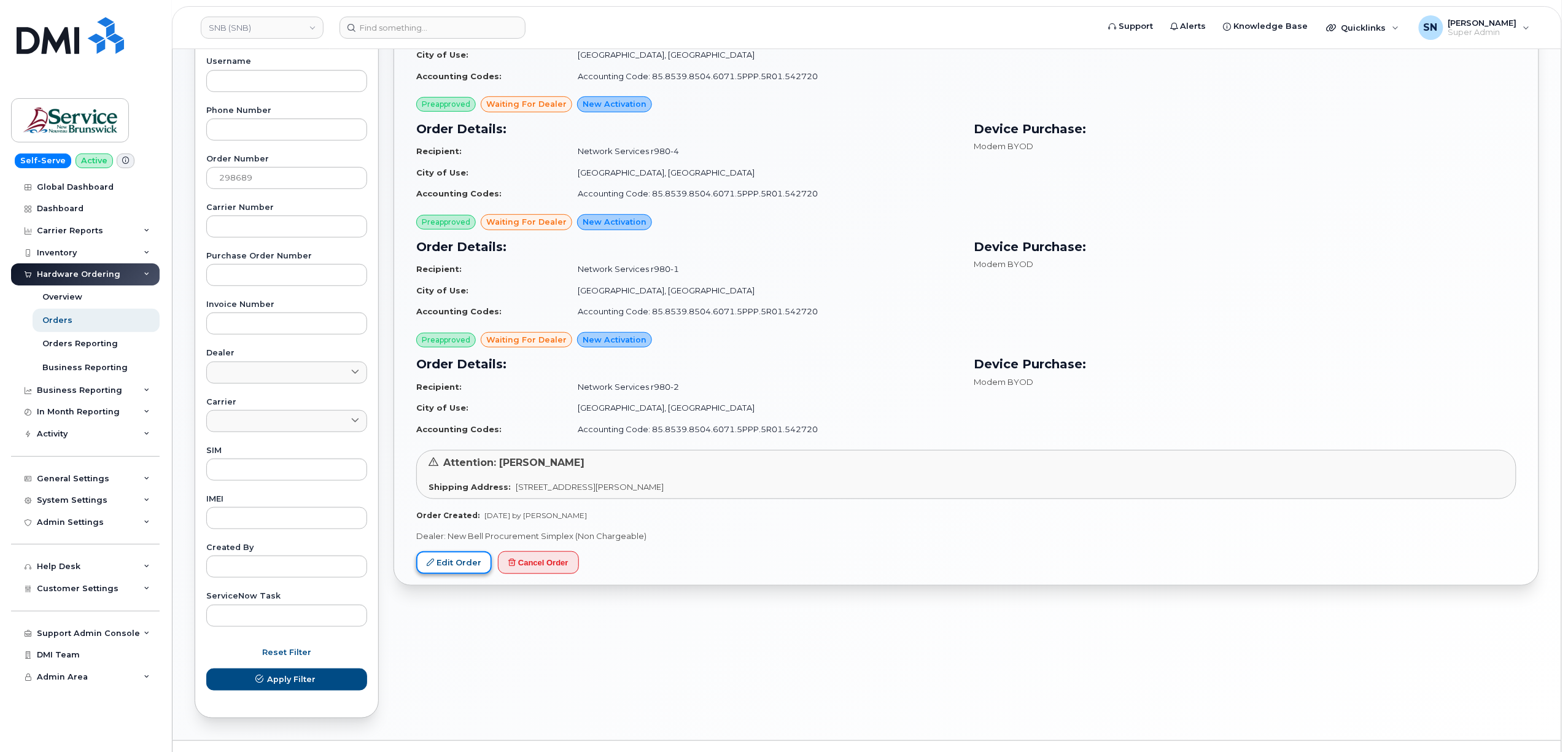
click at [467, 570] on link "Edit Order" at bounding box center [454, 563] width 76 height 23
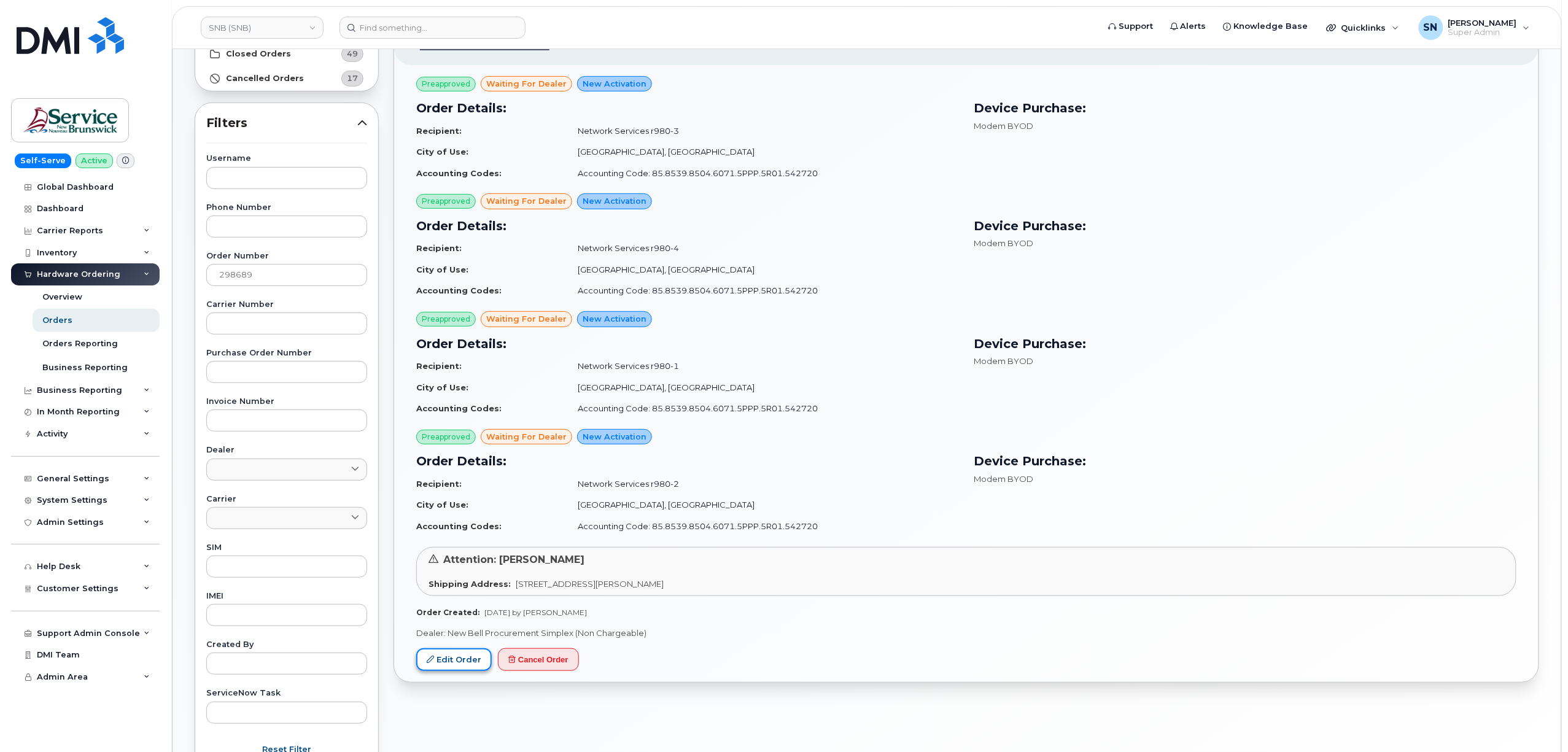
scroll to position [0, 0]
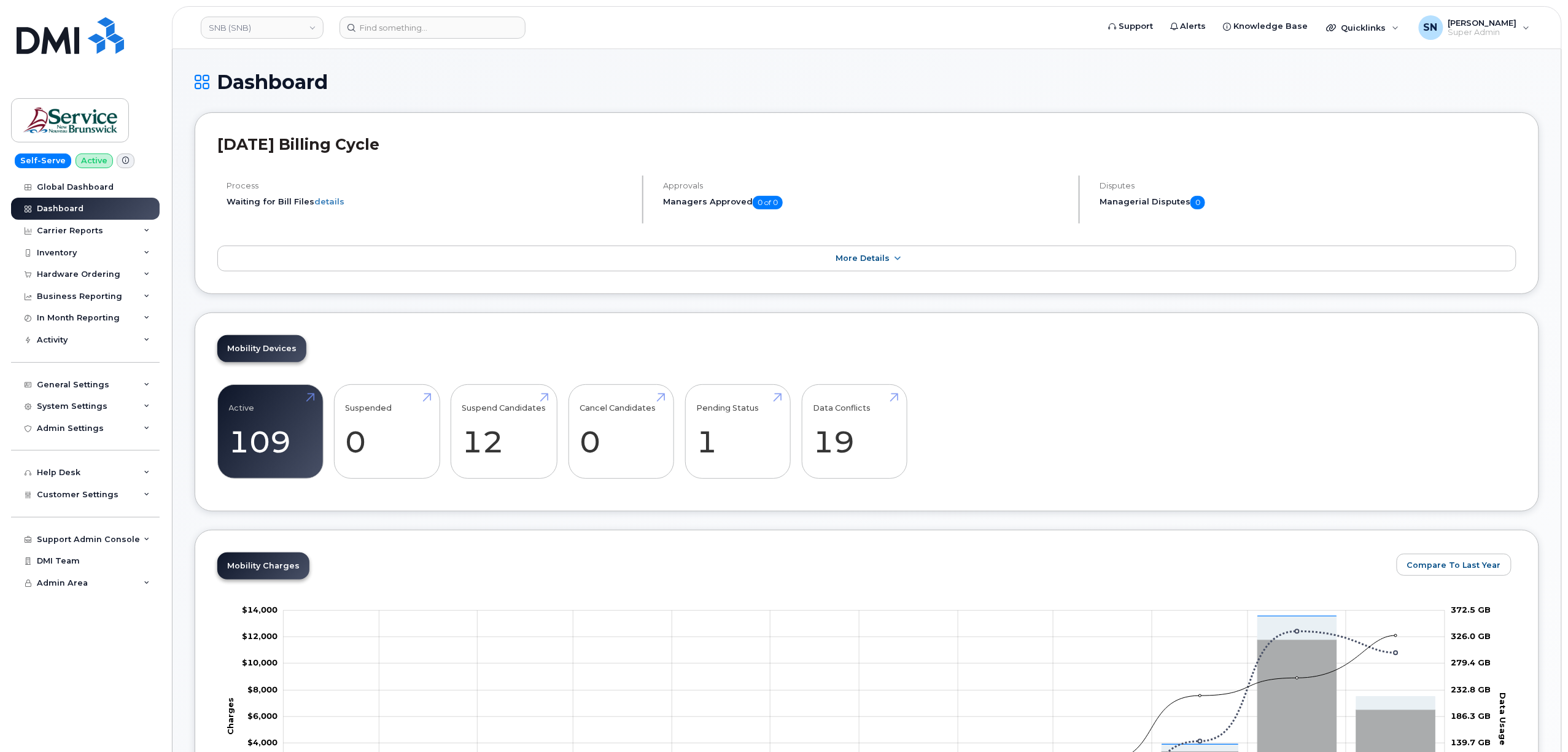
click at [95, 491] on span "Customer Settings" at bounding box center [78, 495] width 82 height 9
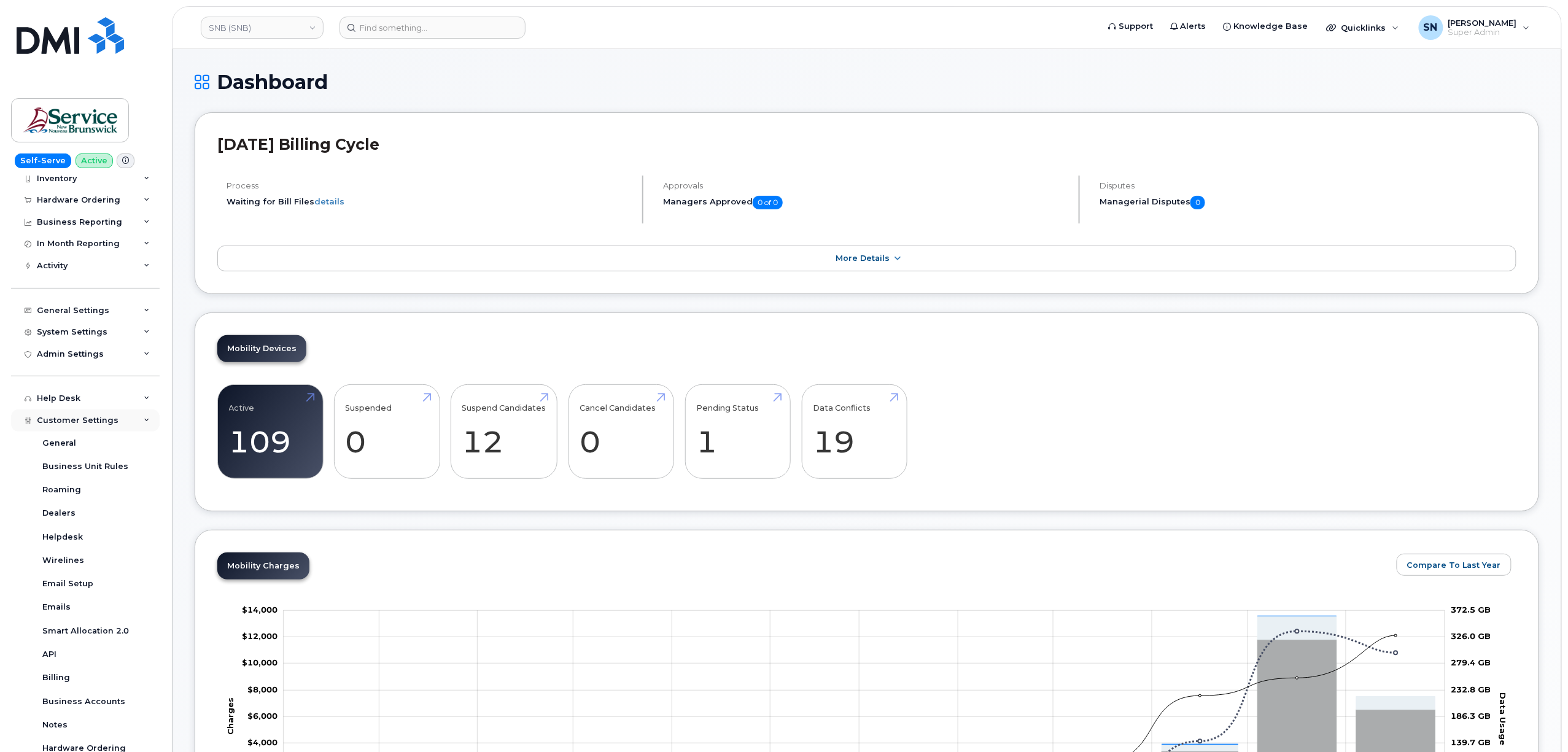
scroll to position [193, 0]
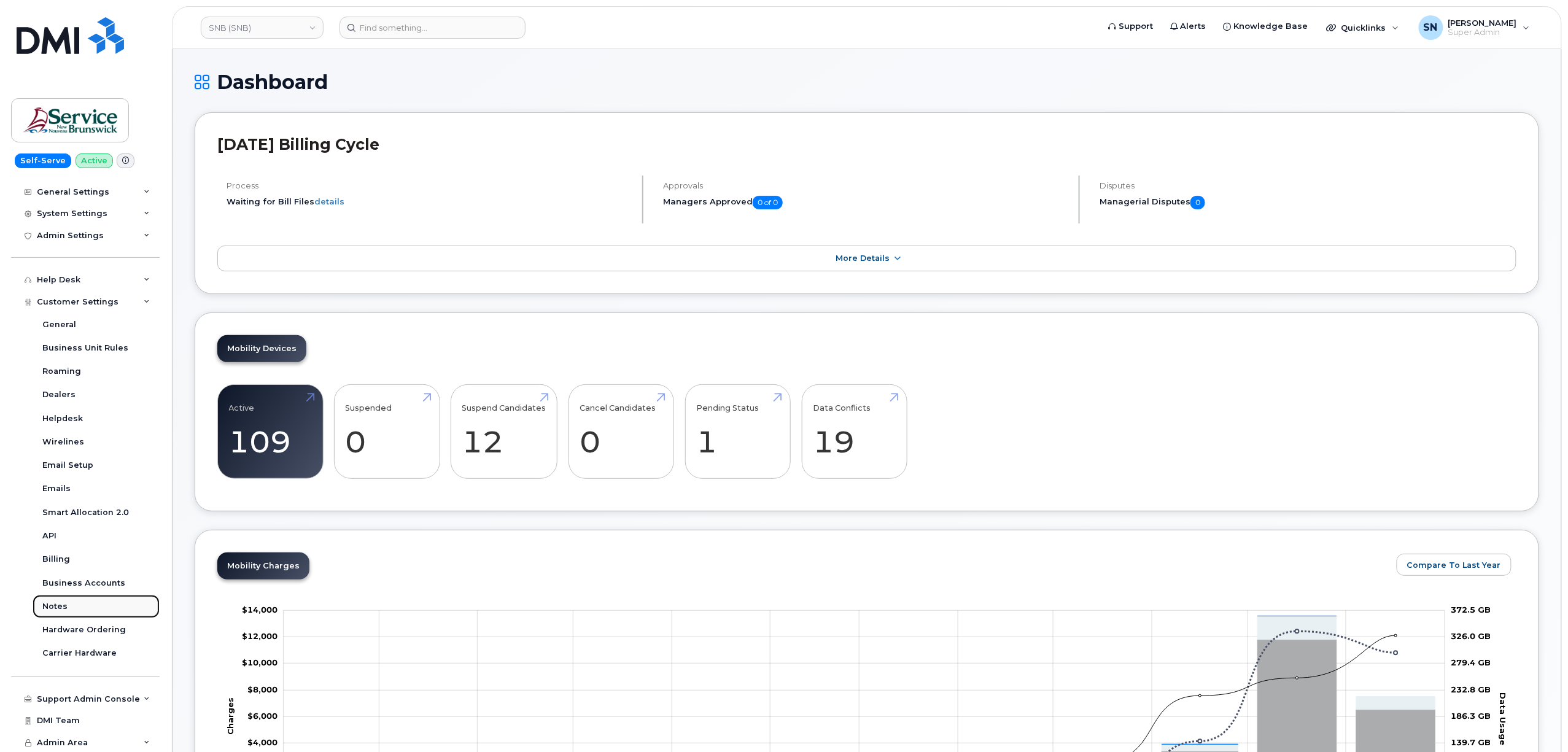
click at [77, 607] on link "Notes" at bounding box center [96, 606] width 127 height 23
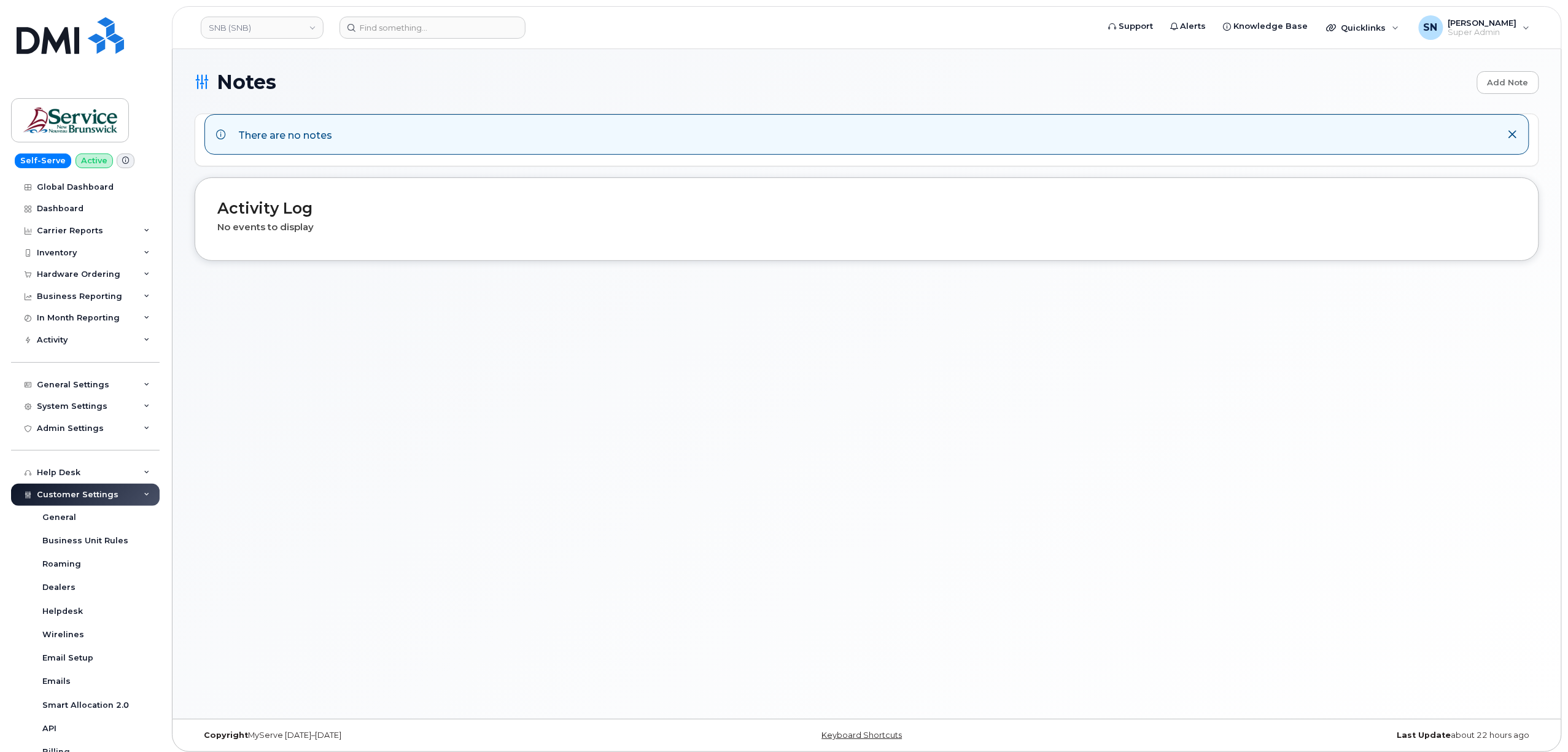
click at [88, 494] on span "Customer Settings" at bounding box center [78, 495] width 82 height 9
click at [87, 500] on div "Customer Settings" at bounding box center [86, 495] width 149 height 22
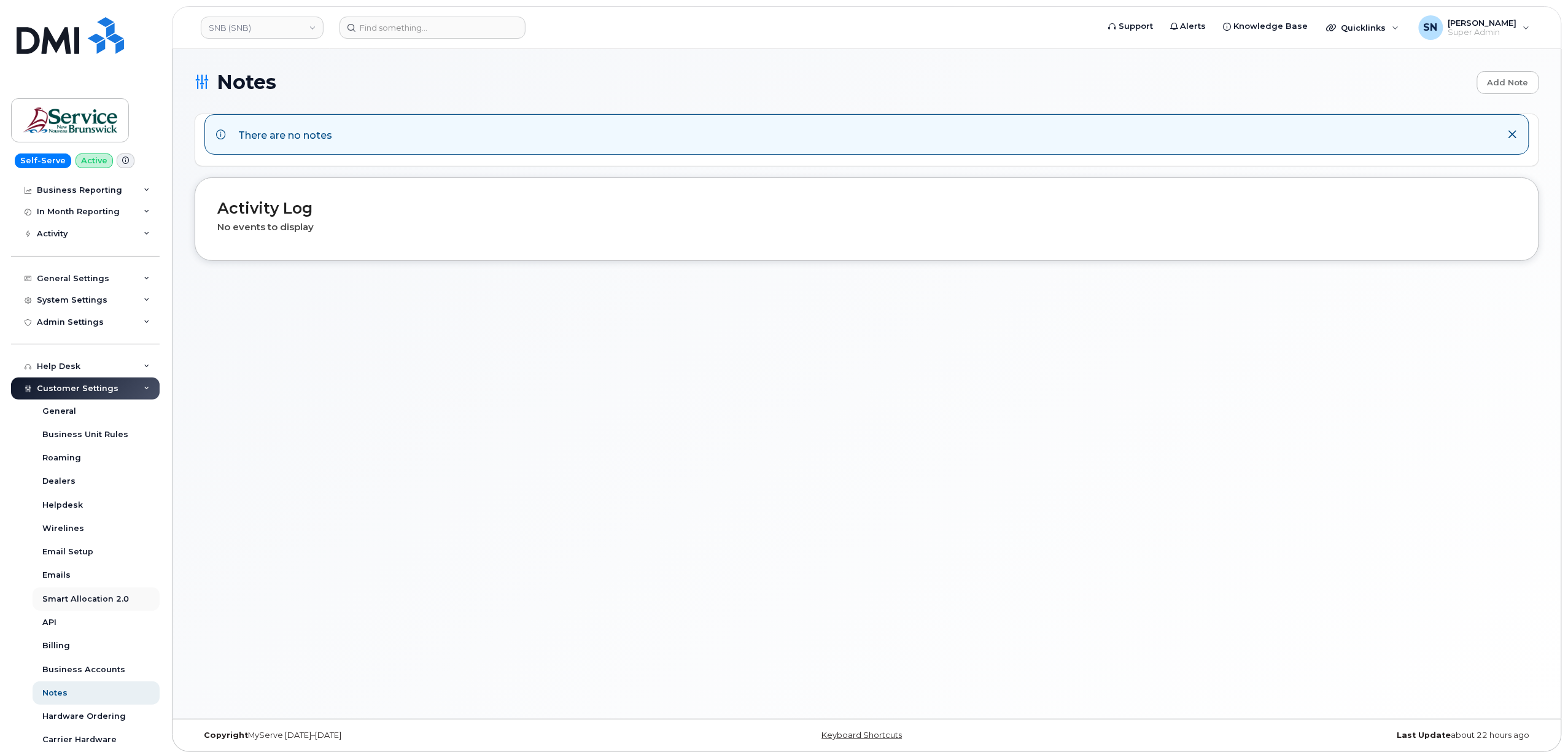
scroll to position [193, 0]
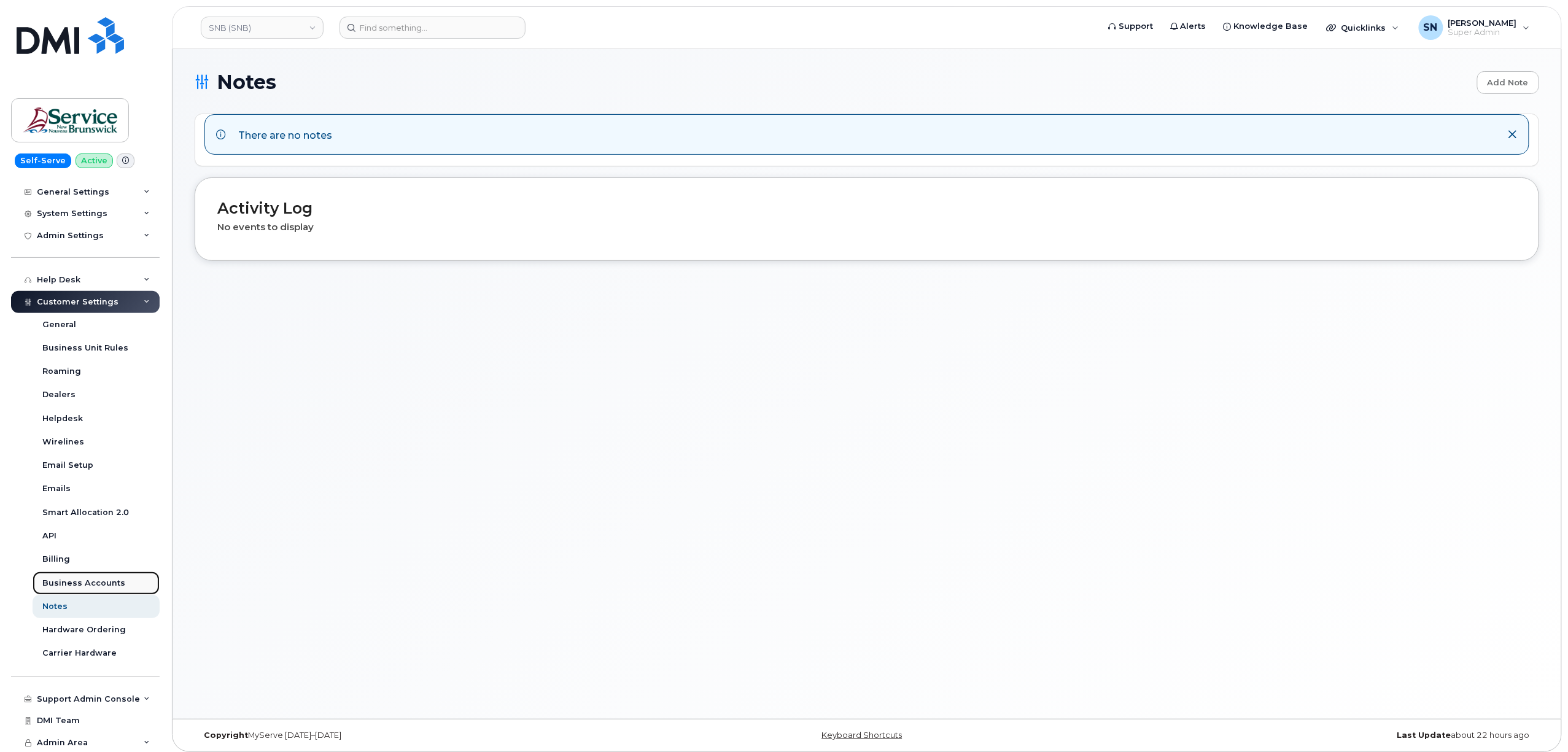
click at [86, 587] on div "Business Accounts" at bounding box center [84, 583] width 83 height 11
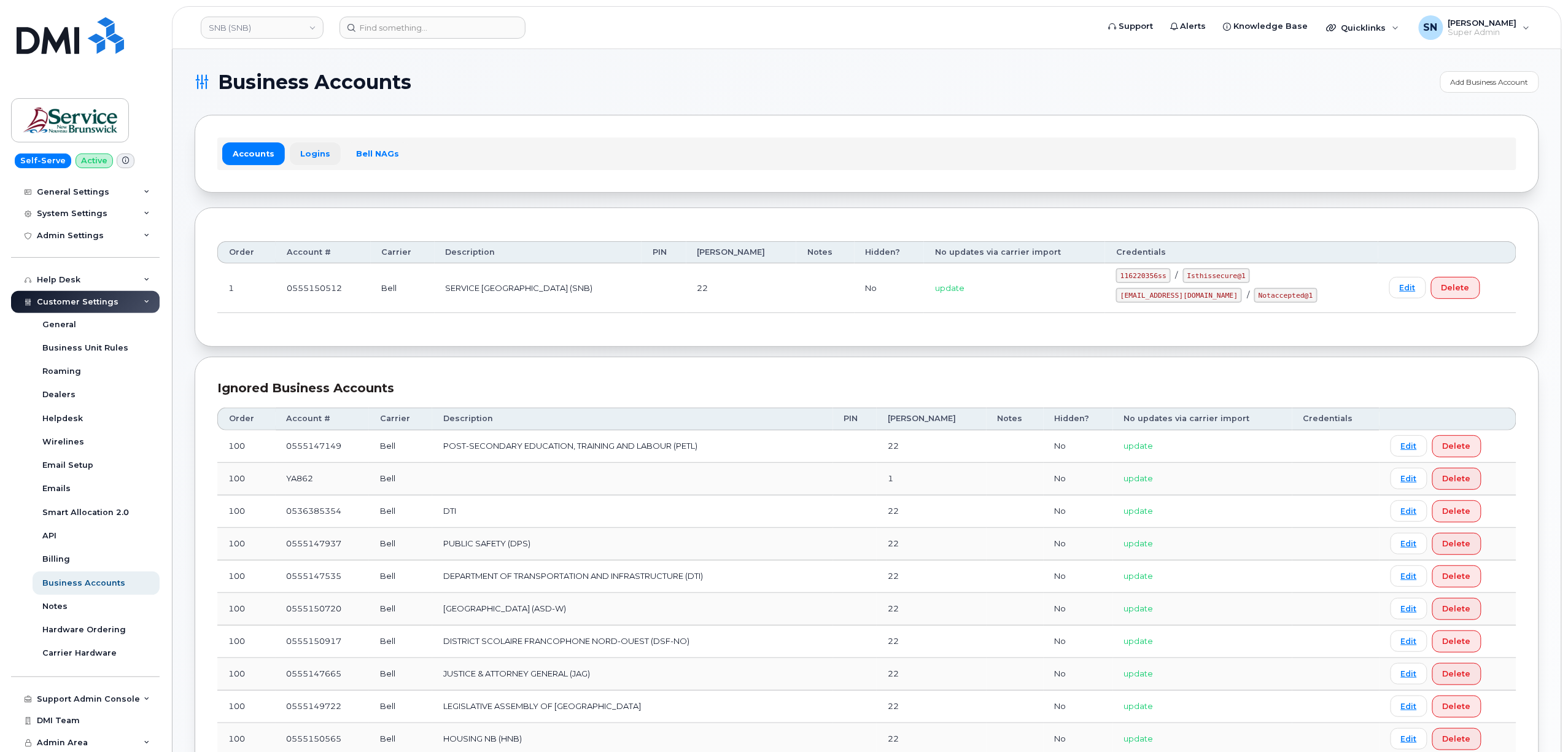
click at [318, 154] on link "Logins" at bounding box center [315, 153] width 51 height 22
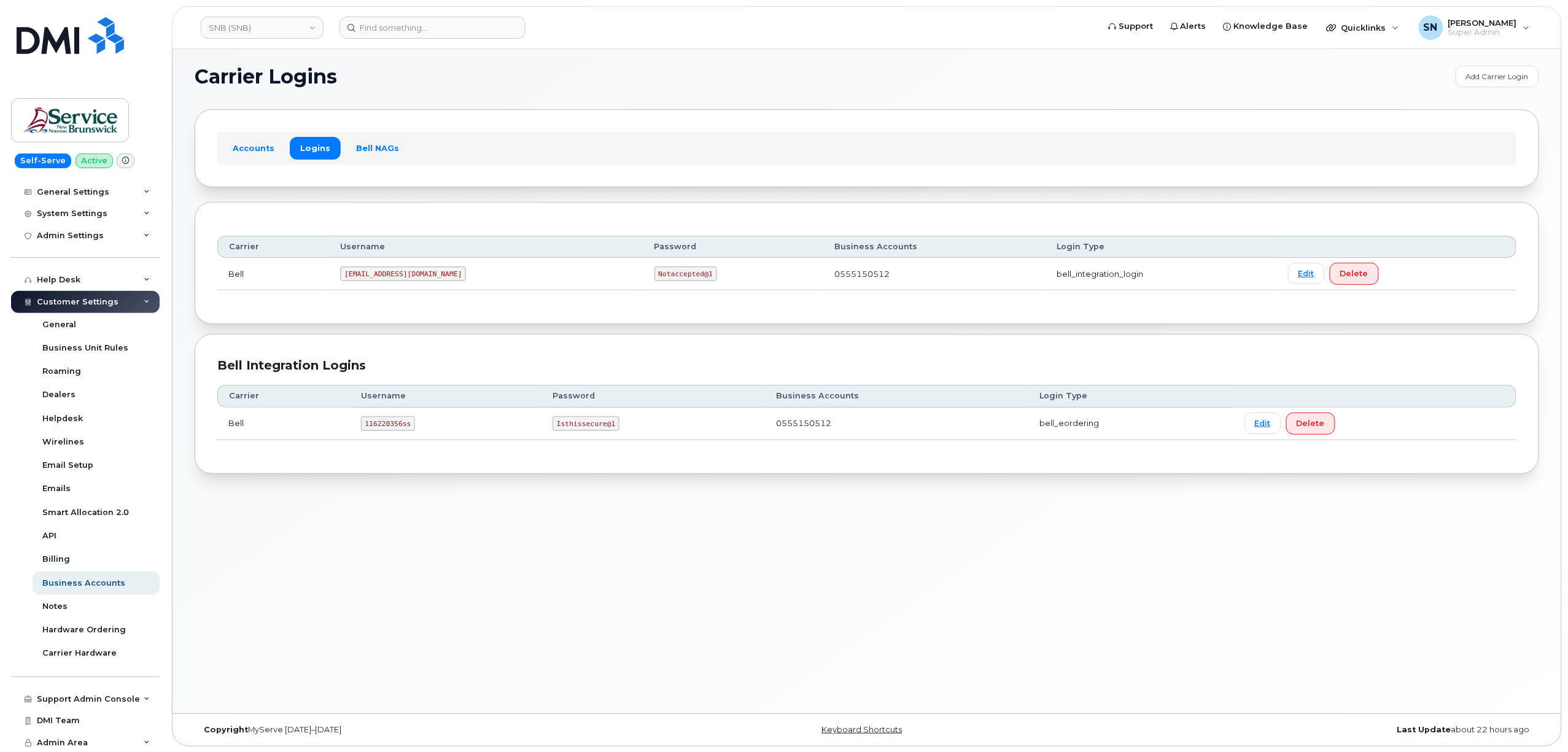
scroll to position [6, 0]
drag, startPoint x: 362, startPoint y: 425, endPoint x: 411, endPoint y: 430, distance: 49.3
click at [411, 430] on code "116220356ss" at bounding box center [389, 423] width 54 height 15
copy code "116220356ss"
drag, startPoint x: 555, startPoint y: 428, endPoint x: 619, endPoint y: 430, distance: 64.0
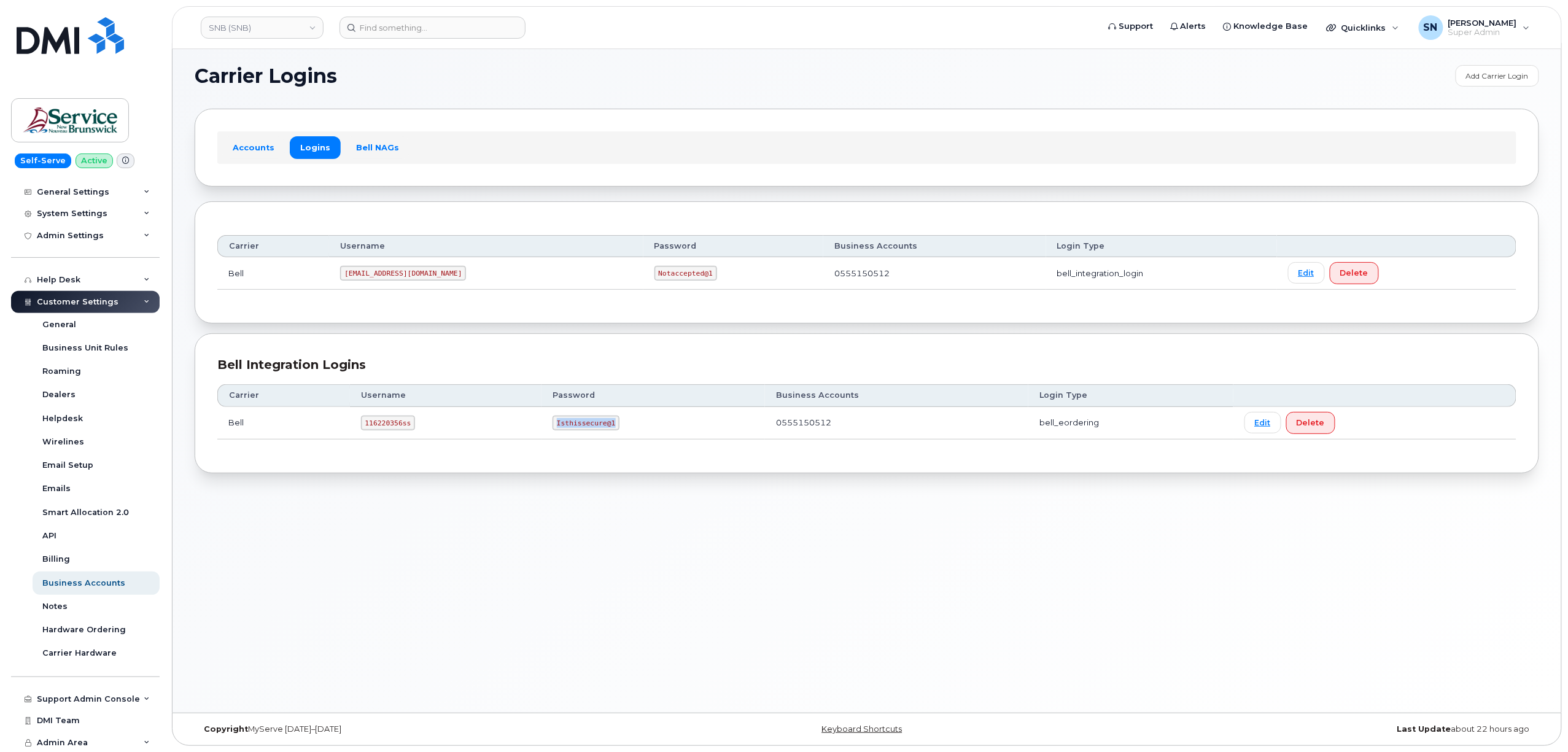
click at [619, 430] on td "Isthissecure@1" at bounding box center [653, 423] width 223 height 32
copy code "Isthissecure@1"
click at [428, 544] on div "Carrier Logins Add Carrier Login Accounts Logins Bell NAGs Carrier Username Pas…" at bounding box center [867, 378] width 1389 height 670
click at [300, 23] on link "SNB (SNB)" at bounding box center [262, 27] width 123 height 22
type input "kiew"
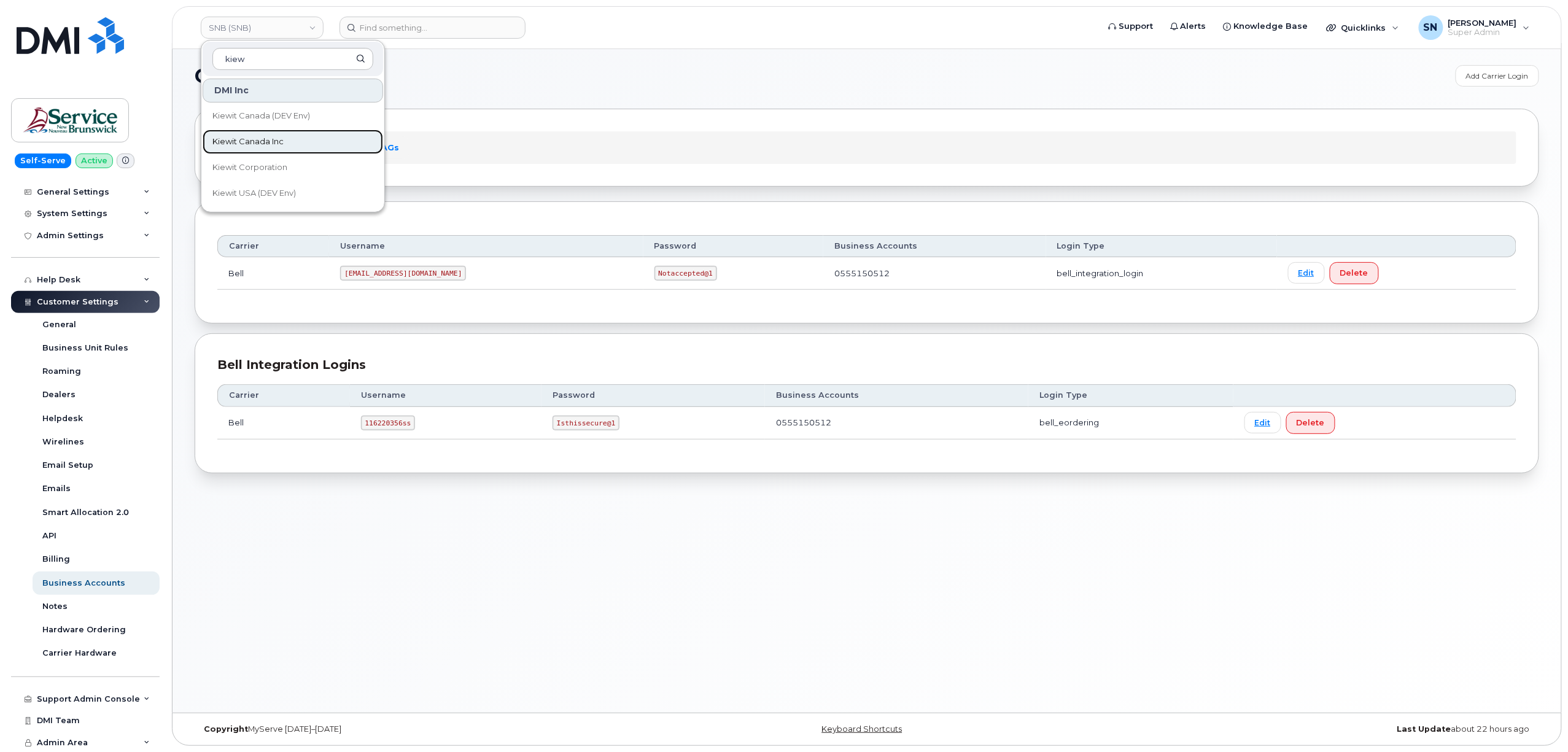
click at [320, 131] on link "Kiewit Canada Inc" at bounding box center [293, 141] width 180 height 25
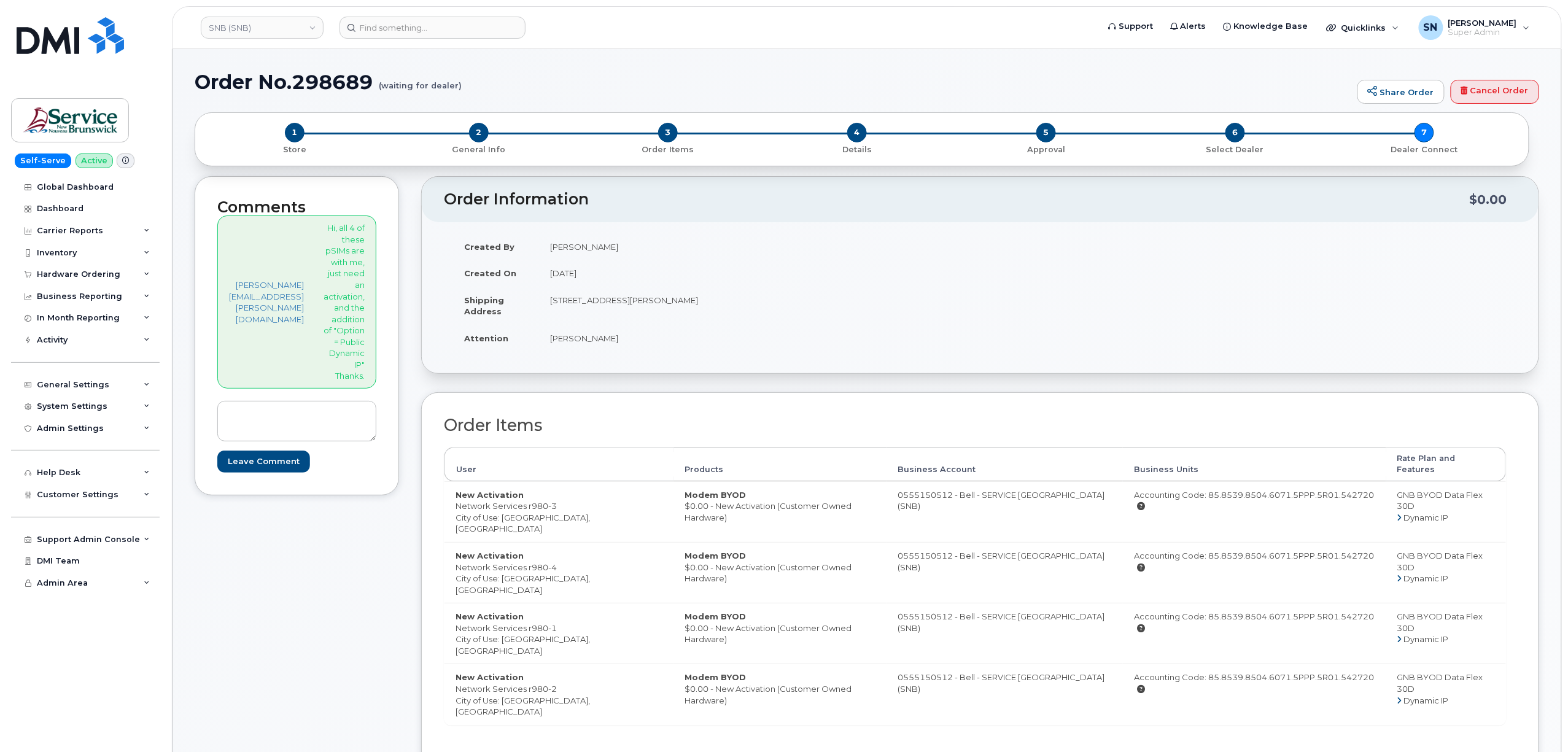
drag, startPoint x: 474, startPoint y: 619, endPoint x: 575, endPoint y: 624, distance: 101.1
click at [575, 624] on td "New Activation Network Services r980-1 City of Use: [GEOGRAPHIC_DATA], [GEOGRAP…" at bounding box center [558, 633] width 229 height 61
copy td "Network Services r980-1"
drag, startPoint x: 568, startPoint y: 300, endPoint x: 646, endPoint y: 303, distance: 78.1
click at [652, 306] on td "[STREET_ADDRESS][PERSON_NAME]" at bounding box center [755, 305] width 432 height 38
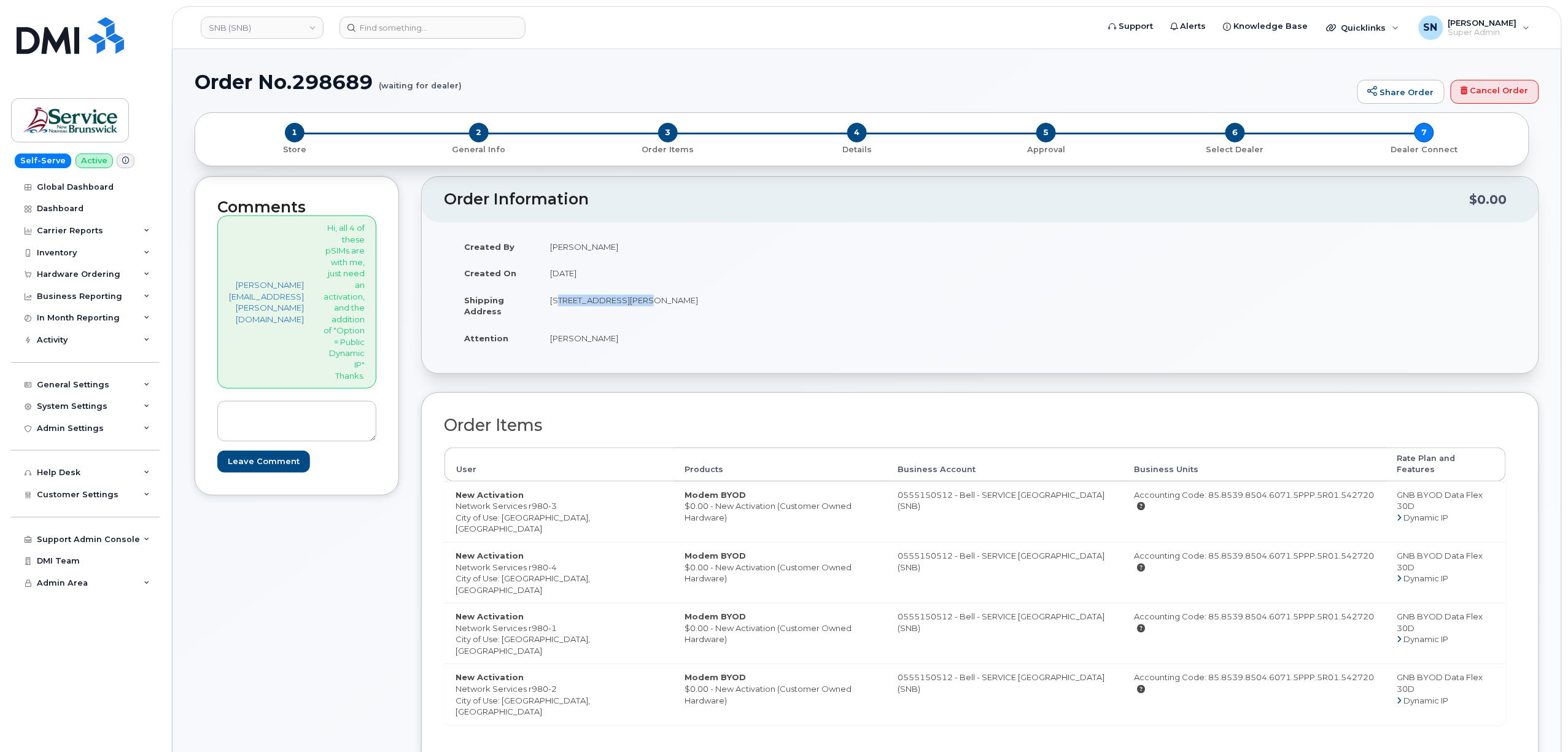
copy td "30-435 Brookside Dr"
click at [786, 314] on td "[STREET_ADDRESS][PERSON_NAME]" at bounding box center [755, 305] width 432 height 38
drag, startPoint x: 768, startPoint y: 300, endPoint x: 804, endPoint y: 304, distance: 36.2
click at [804, 304] on td "[STREET_ADDRESS][PERSON_NAME]" at bounding box center [755, 305] width 432 height 38
copy td "E3A 8V4"
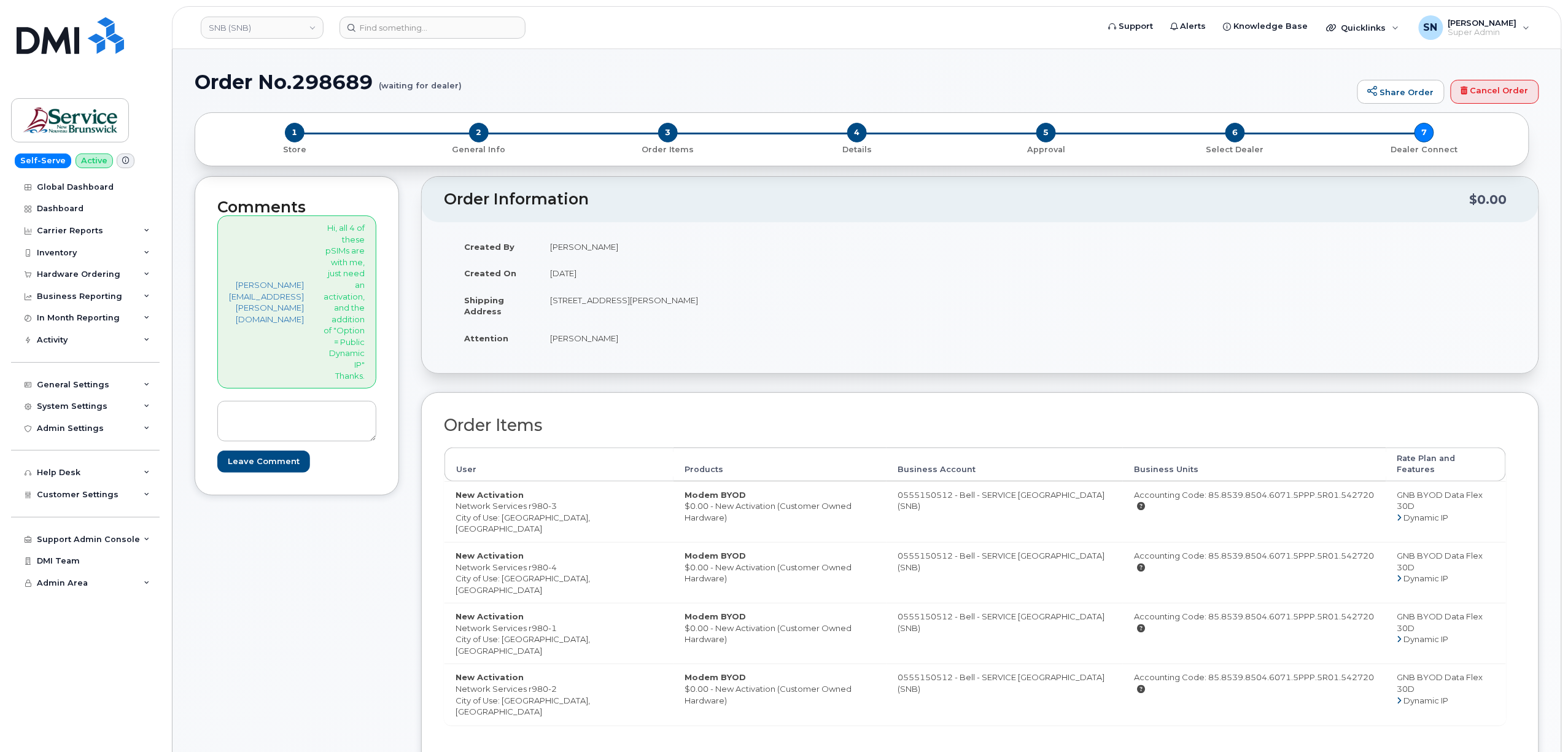
drag, startPoint x: 569, startPoint y: 342, endPoint x: 625, endPoint y: 344, distance: 56.0
click at [625, 344] on td "[PERSON_NAME]" at bounding box center [755, 338] width 432 height 27
copy td "[PERSON_NAME]"
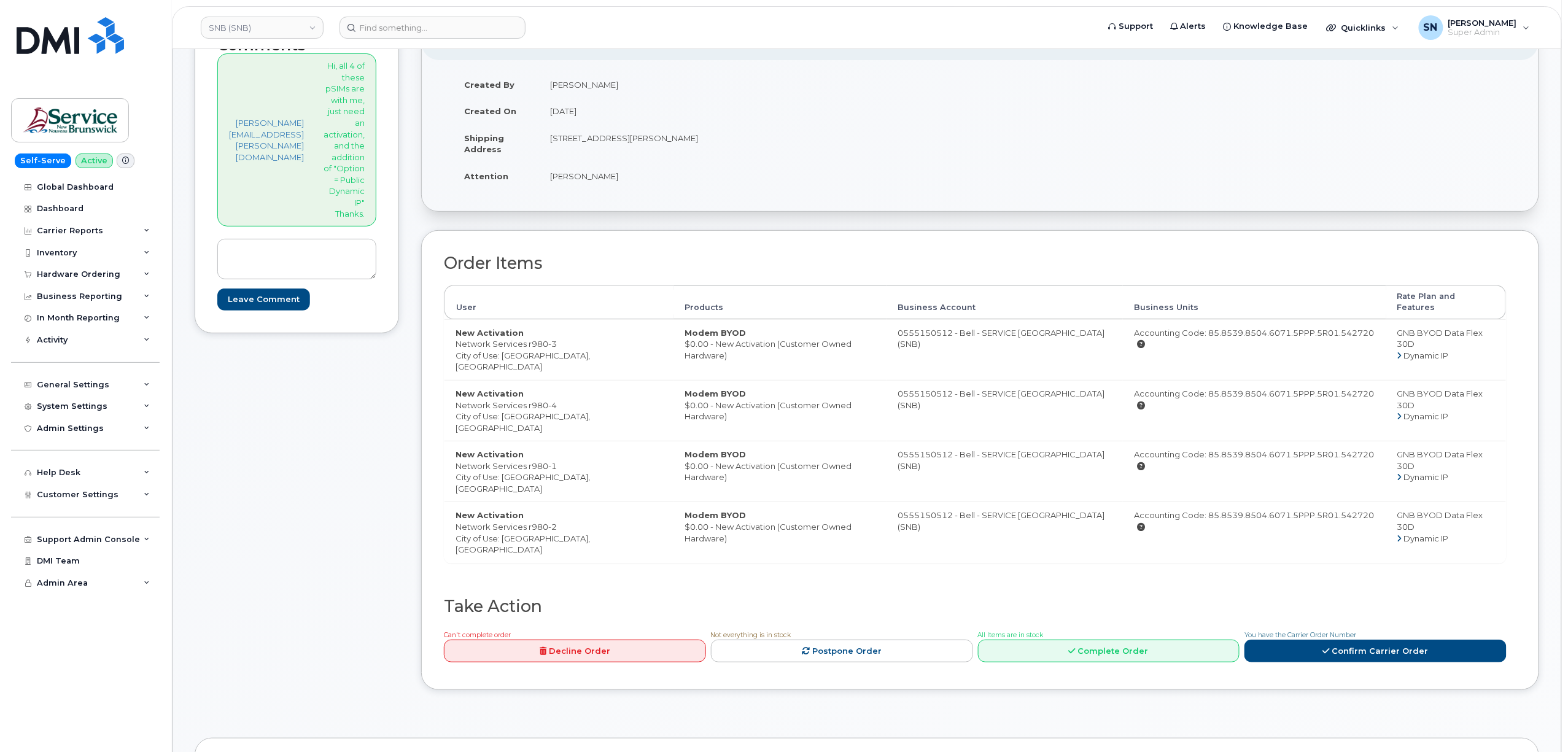
scroll to position [163, 0]
drag, startPoint x: 475, startPoint y: 336, endPoint x: 571, endPoint y: 336, distance: 96.0
click at [571, 336] on td "New Activation Network Services r980-3 City of Use: [GEOGRAPHIC_DATA], [GEOGRAP…" at bounding box center [558, 349] width 229 height 61
click at [481, 458] on td "New Activation Network Services r980-1 City of Use: [GEOGRAPHIC_DATA], [GEOGRAP…" at bounding box center [558, 470] width 229 height 61
drag, startPoint x: 473, startPoint y: 453, endPoint x: 578, endPoint y: 453, distance: 105.0
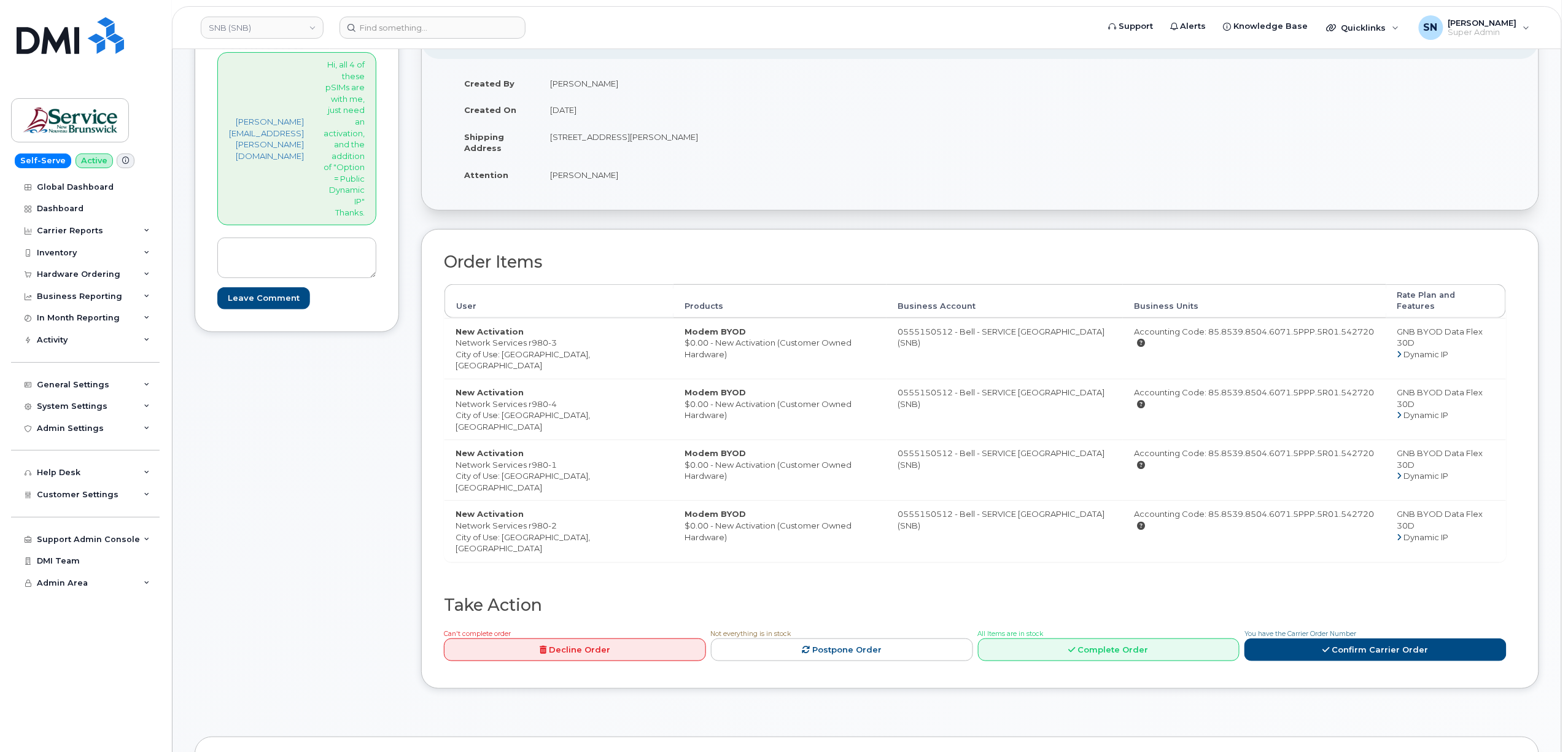
click at [578, 453] on td "New Activation Network Services r980-1 City of Use: [GEOGRAPHIC_DATA], [GEOGRAP…" at bounding box center [558, 470] width 229 height 61
copy td "Network Services r980-1"
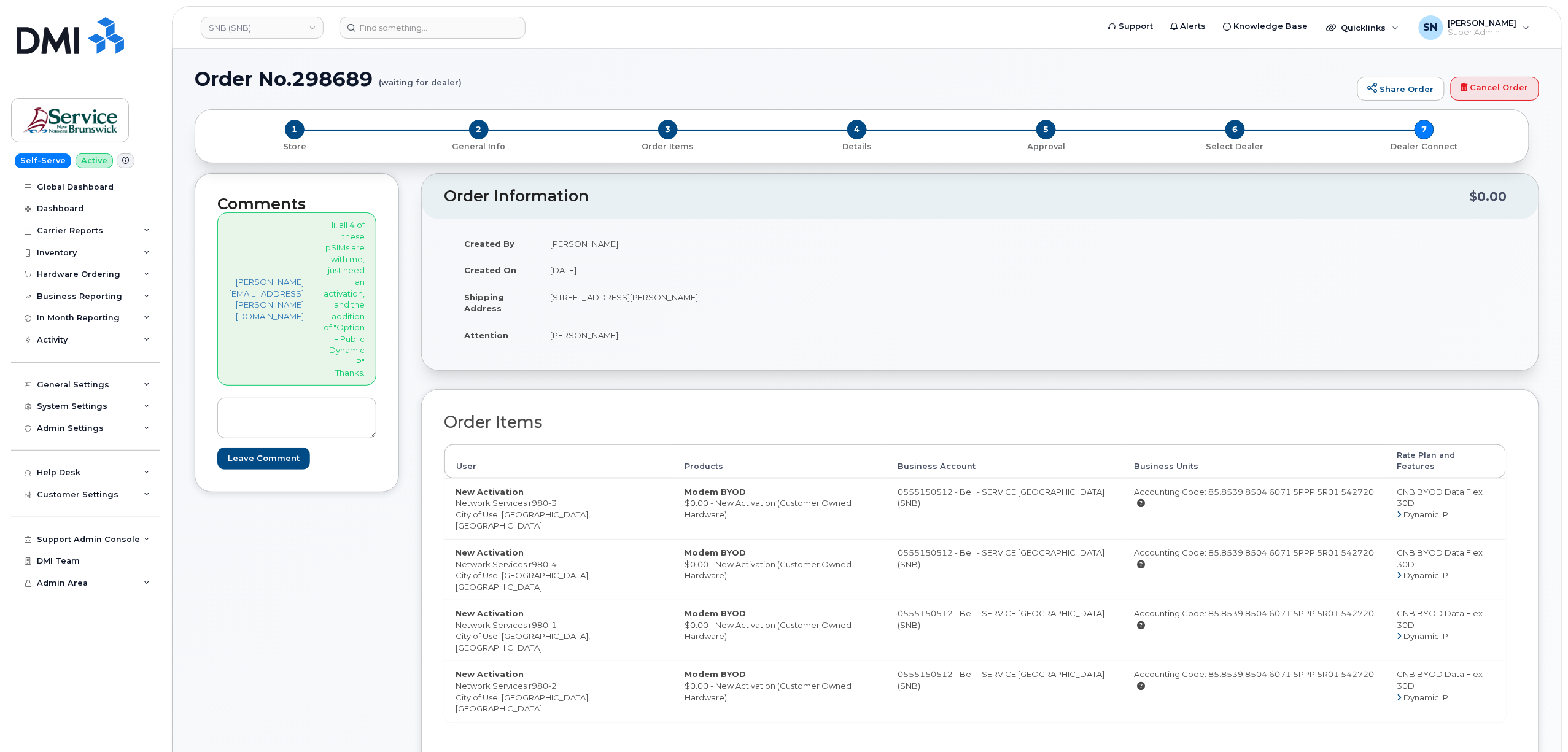
scroll to position [0, 0]
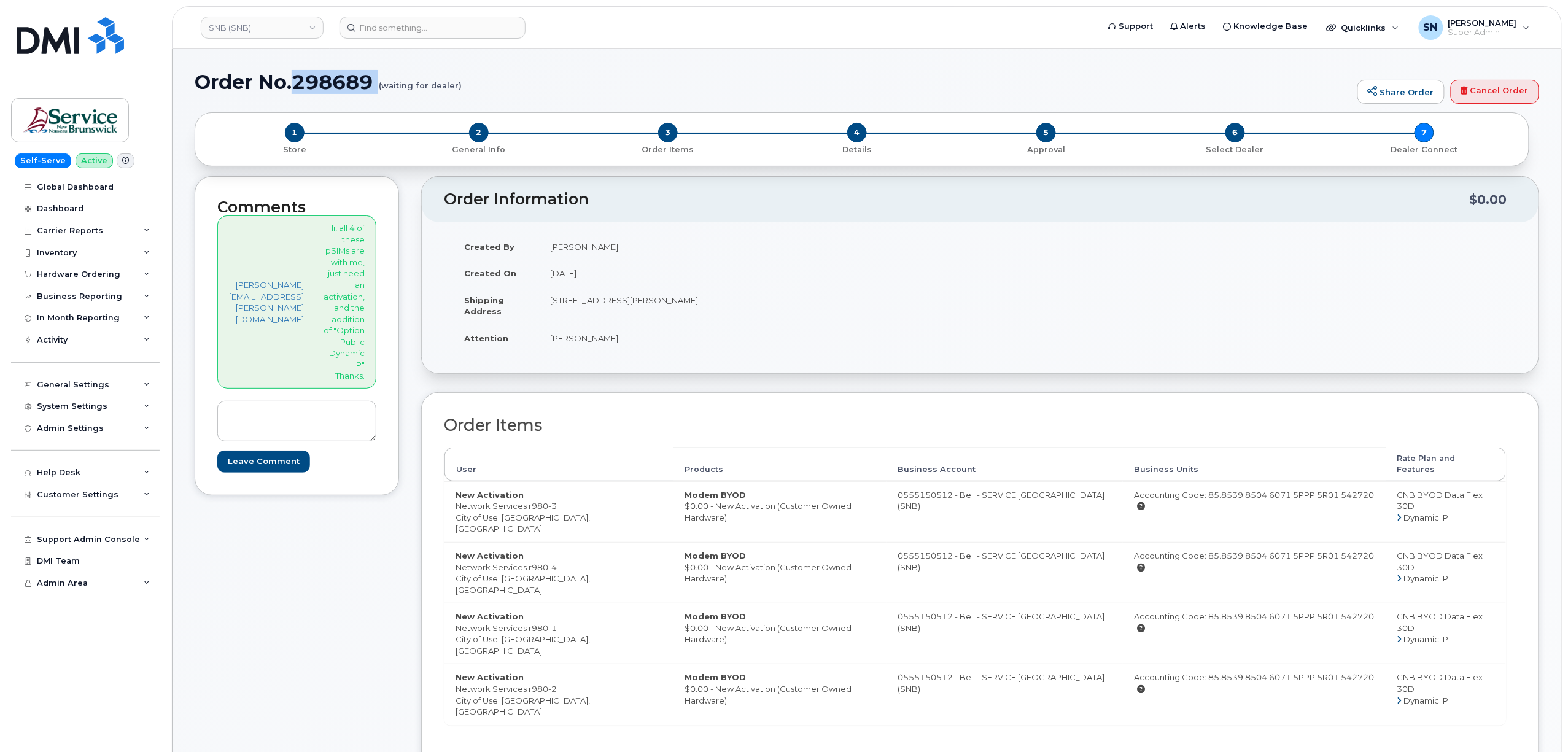
copy h1 "298689"
drag, startPoint x: 295, startPoint y: 76, endPoint x: 42, endPoint y: 167, distance: 268.9
click at [381, 81] on h1 "Order No.298689 (waiting for dealer)" at bounding box center [773, 82] width 1157 height 21
copy h1 "298689"
copy td "Network Services r980"
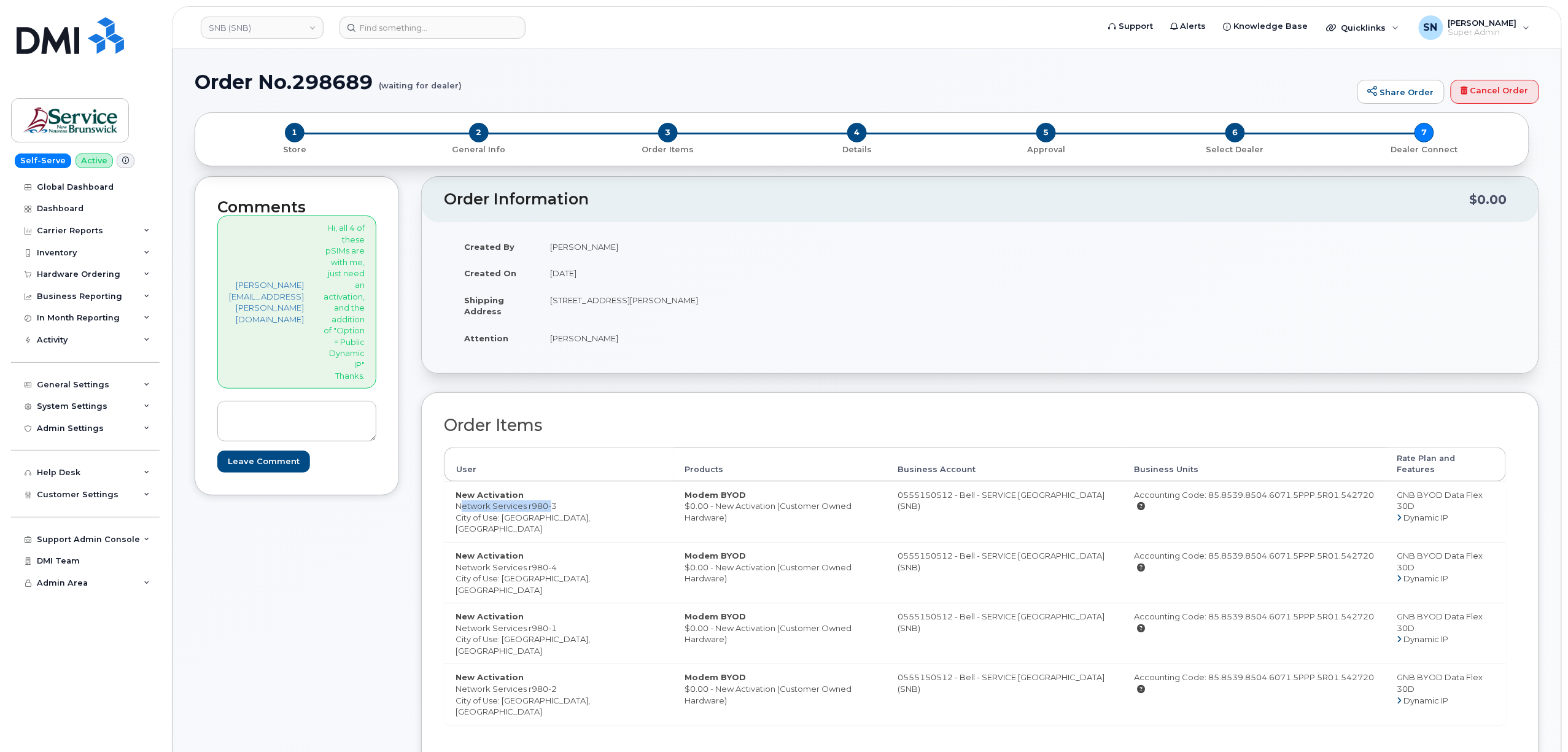
drag, startPoint x: 473, startPoint y: 499, endPoint x: 565, endPoint y: 497, distance: 92.0
click at [565, 497] on td "New Activation Network Services r980-3 City of Use: Fredericton, New Brunswick" at bounding box center [558, 512] width 229 height 61
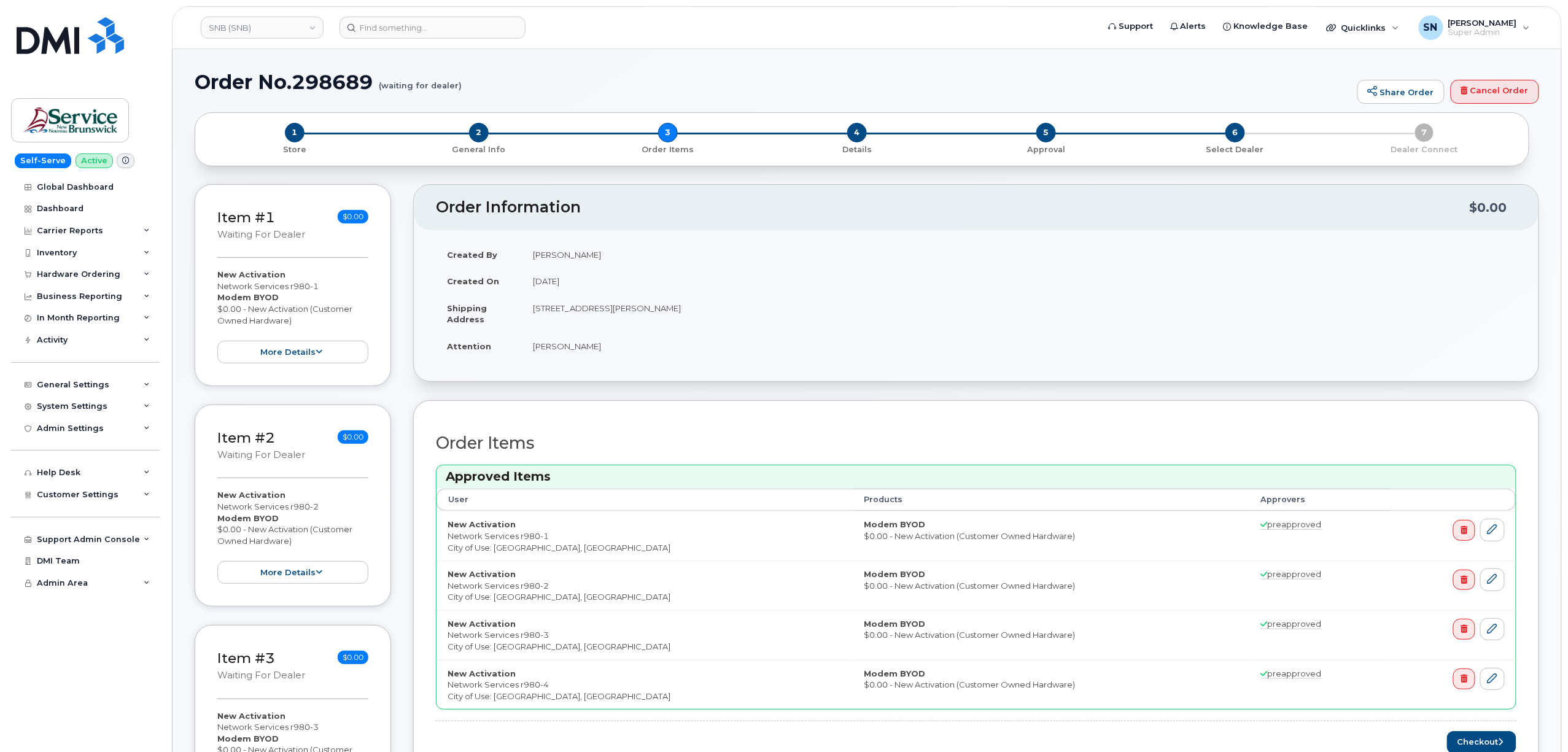
click at [505, 550] on td "New Activation Network Services r980-1 City of Use: Fredericton, New Brunswick" at bounding box center [644, 535] width 417 height 50
copy td "Fredericton"
drag, startPoint x: 448, startPoint y: 538, endPoint x: 548, endPoint y: 538, distance: 100.0
click at [548, 538] on td "New Activation Network Services r980-1 City of Use: Fredericton, New Brunswick" at bounding box center [644, 535] width 417 height 50
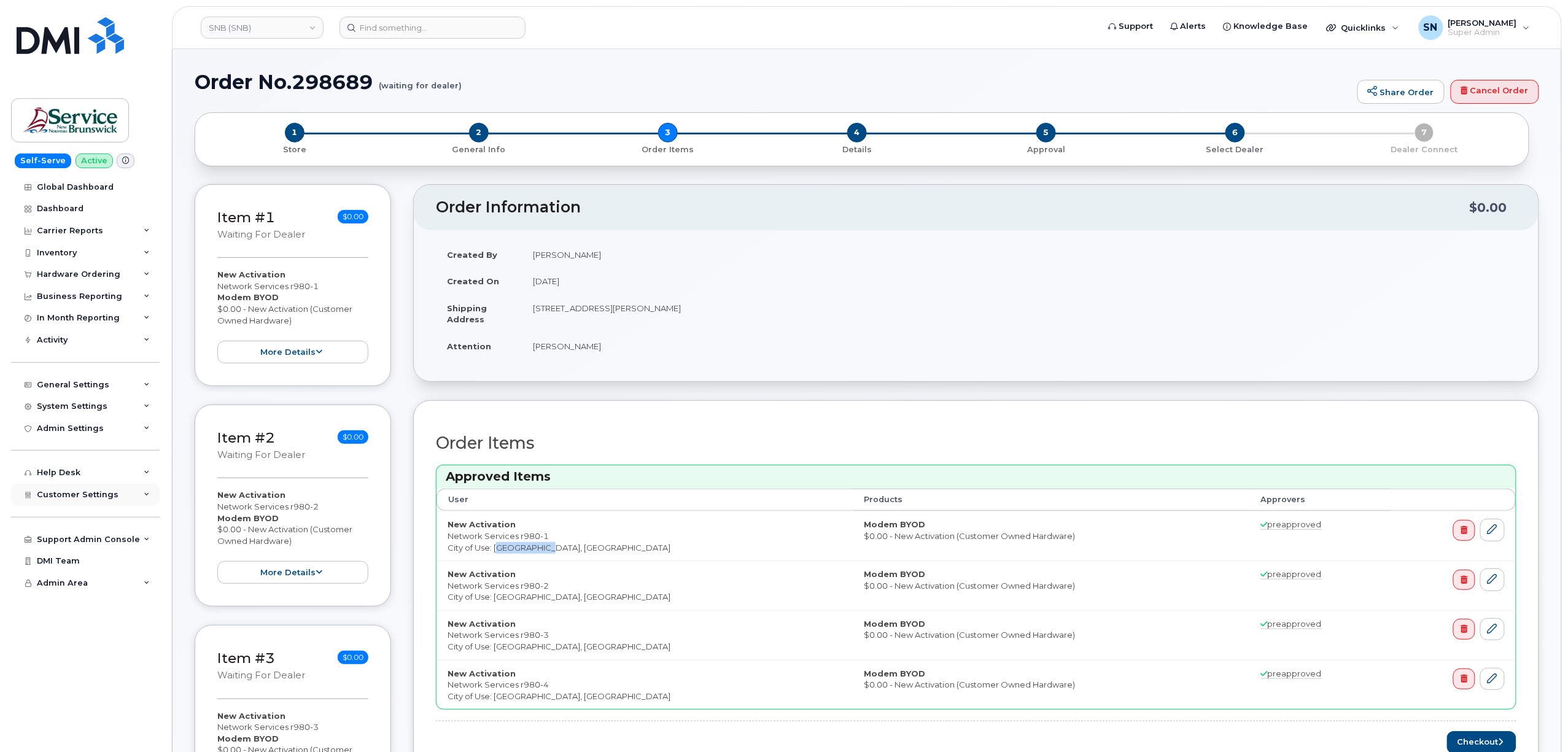
copy td "Network Services r980-1"
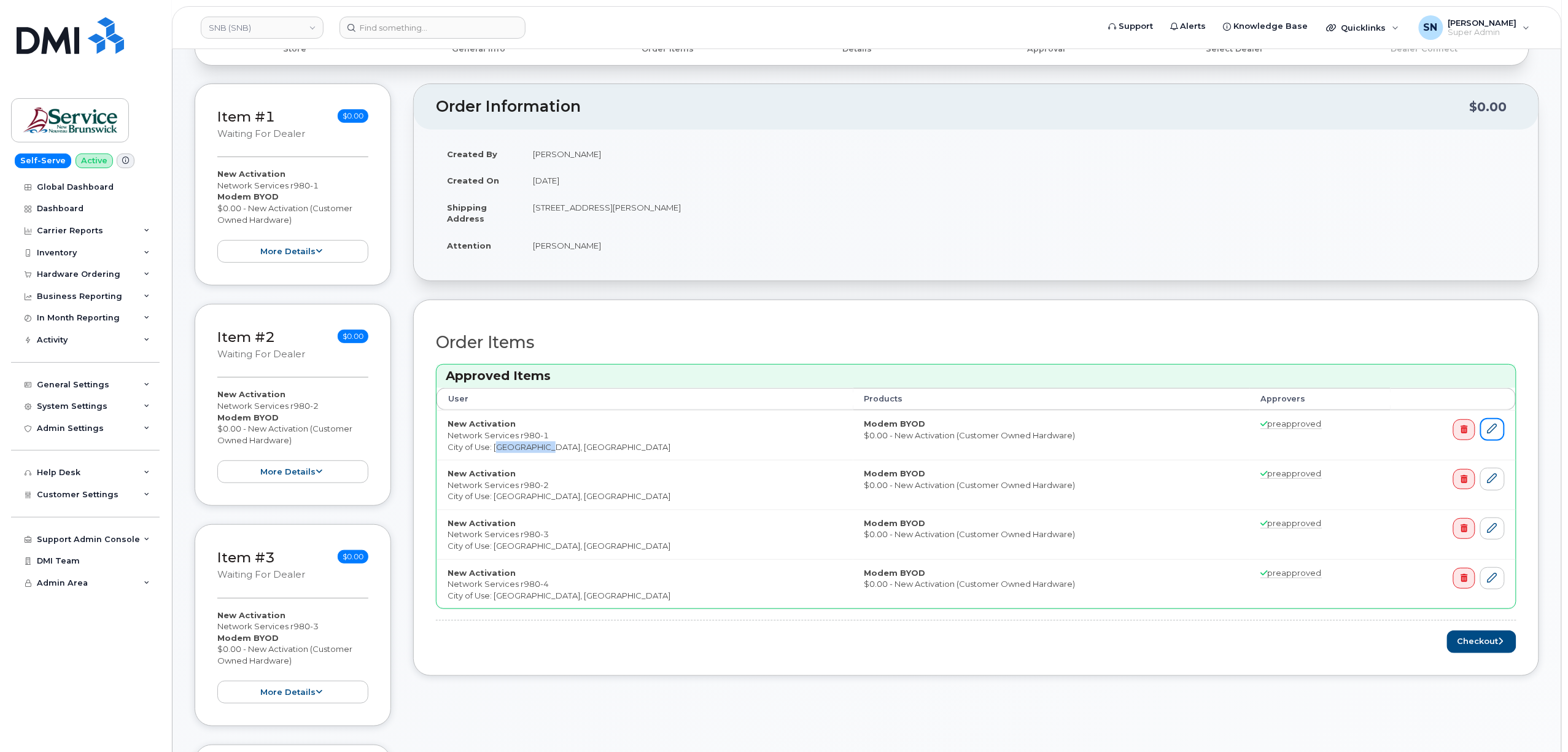
scroll to position [245, 0]
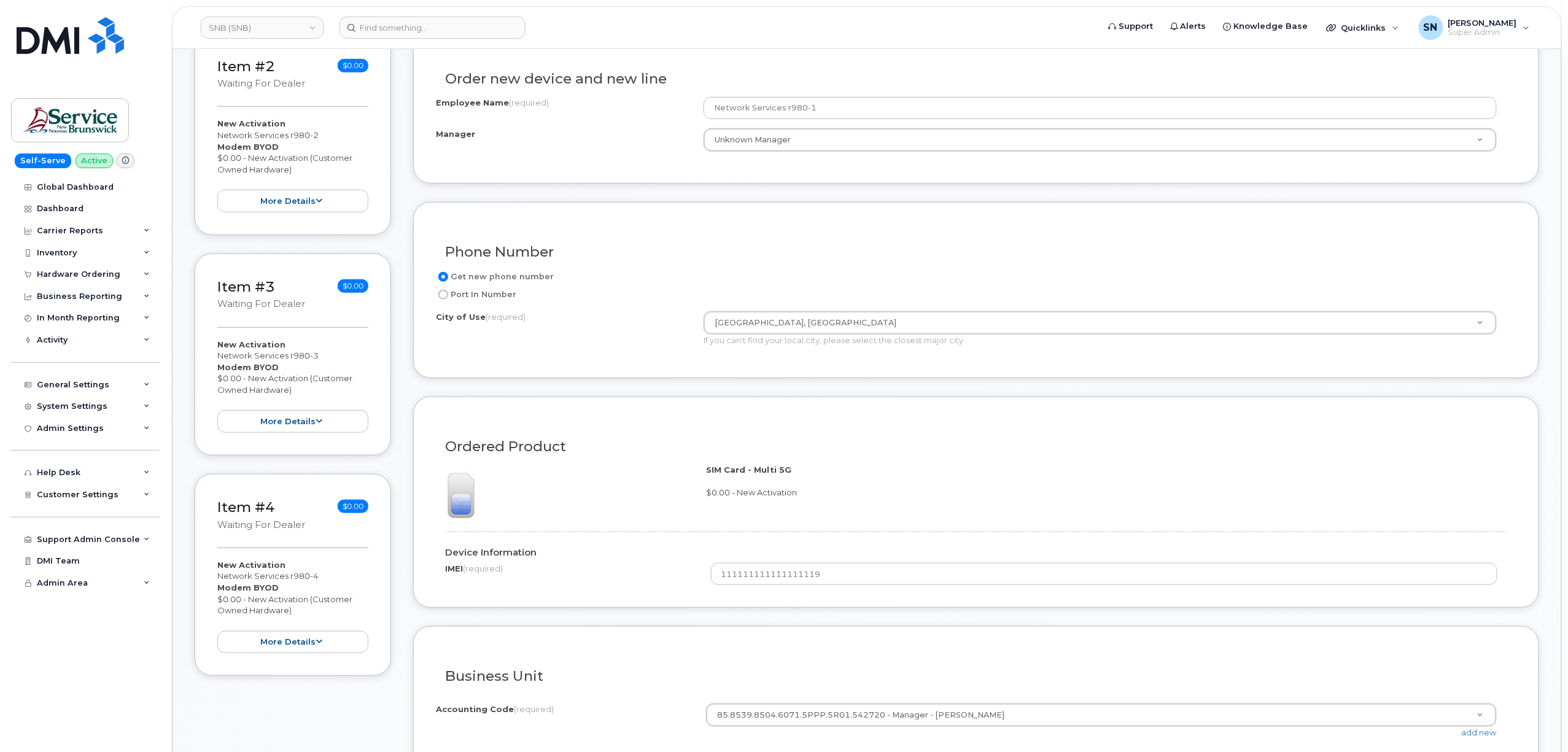
scroll to position [409, 0]
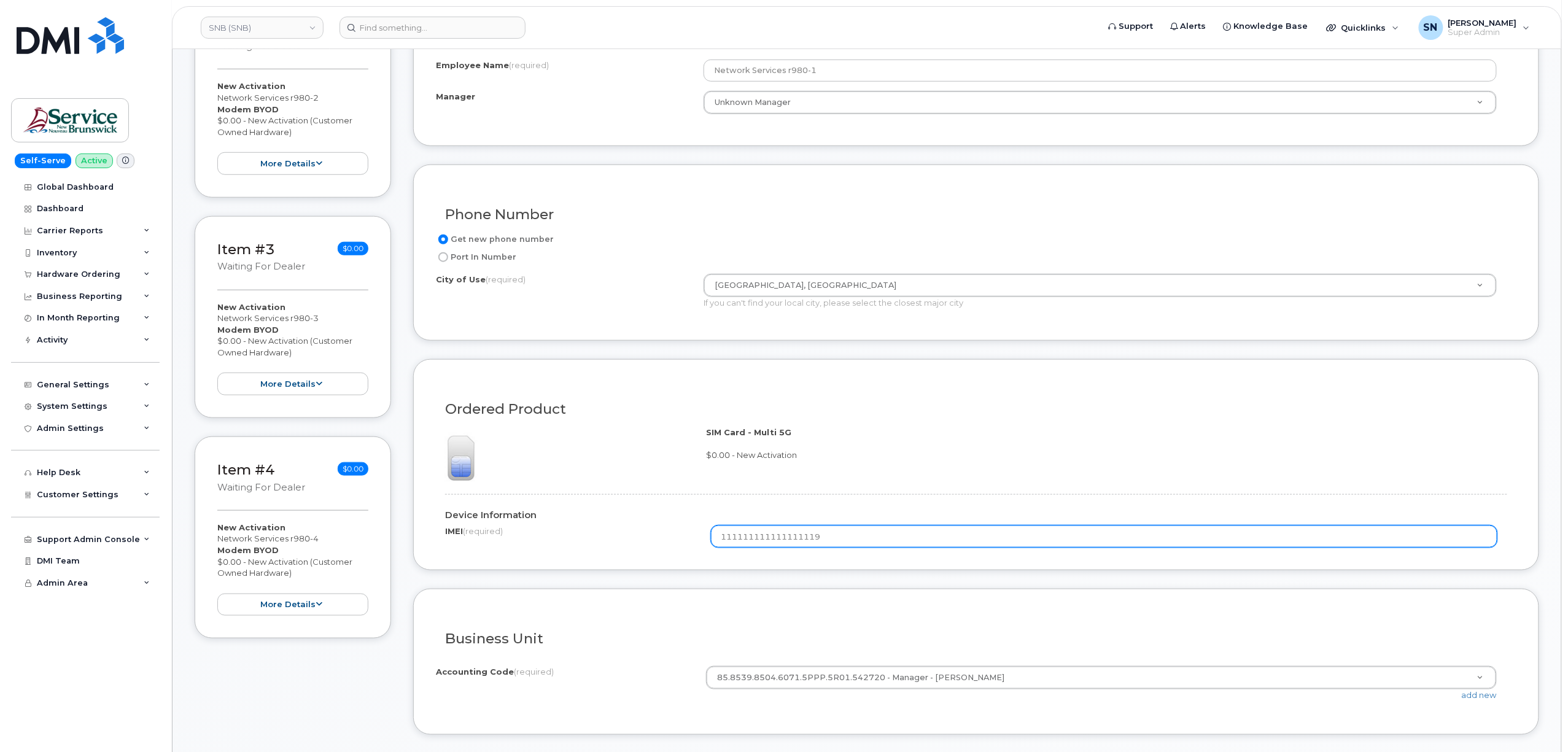
click at [794, 536] on input "111111111111111119" at bounding box center [1104, 536] width 787 height 22
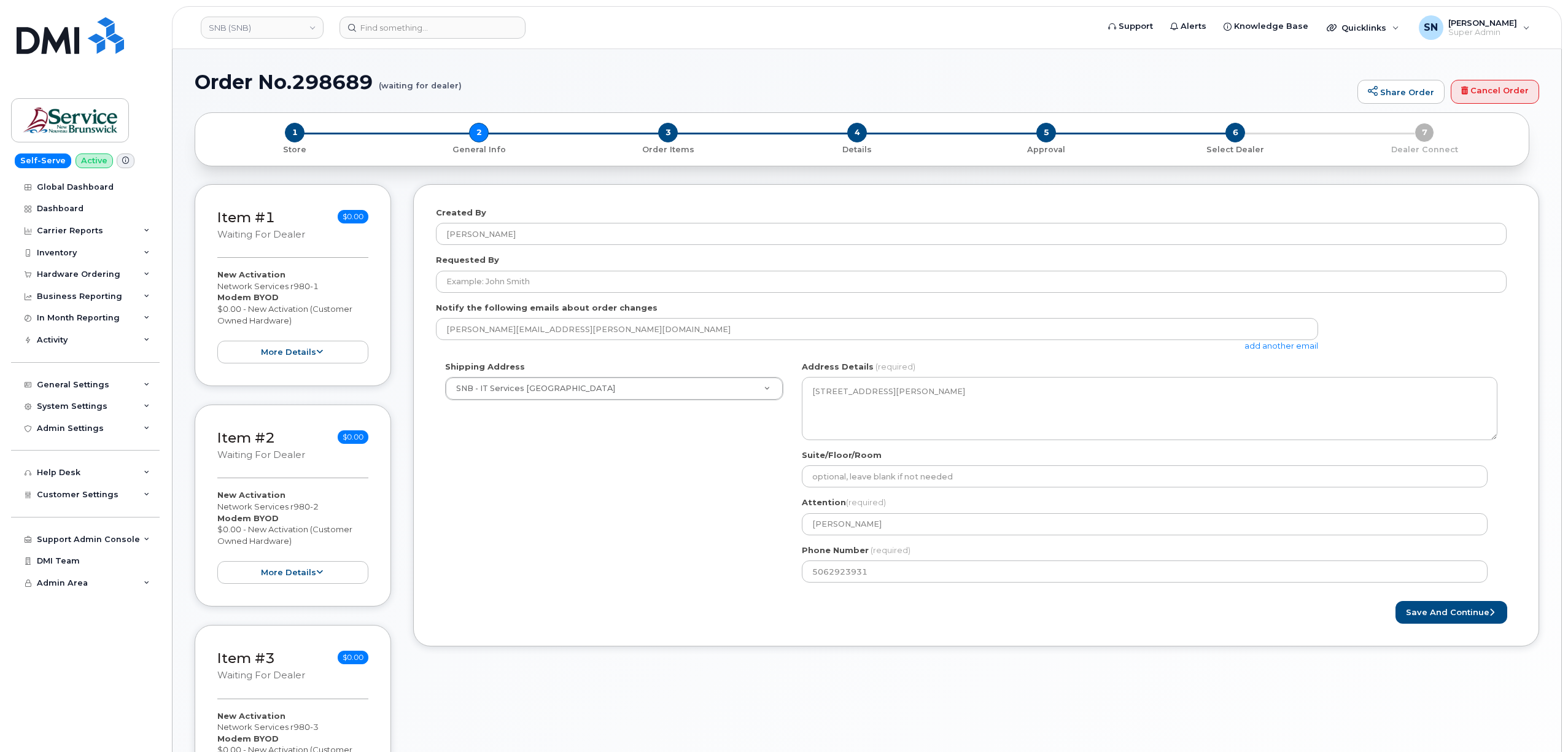
select select
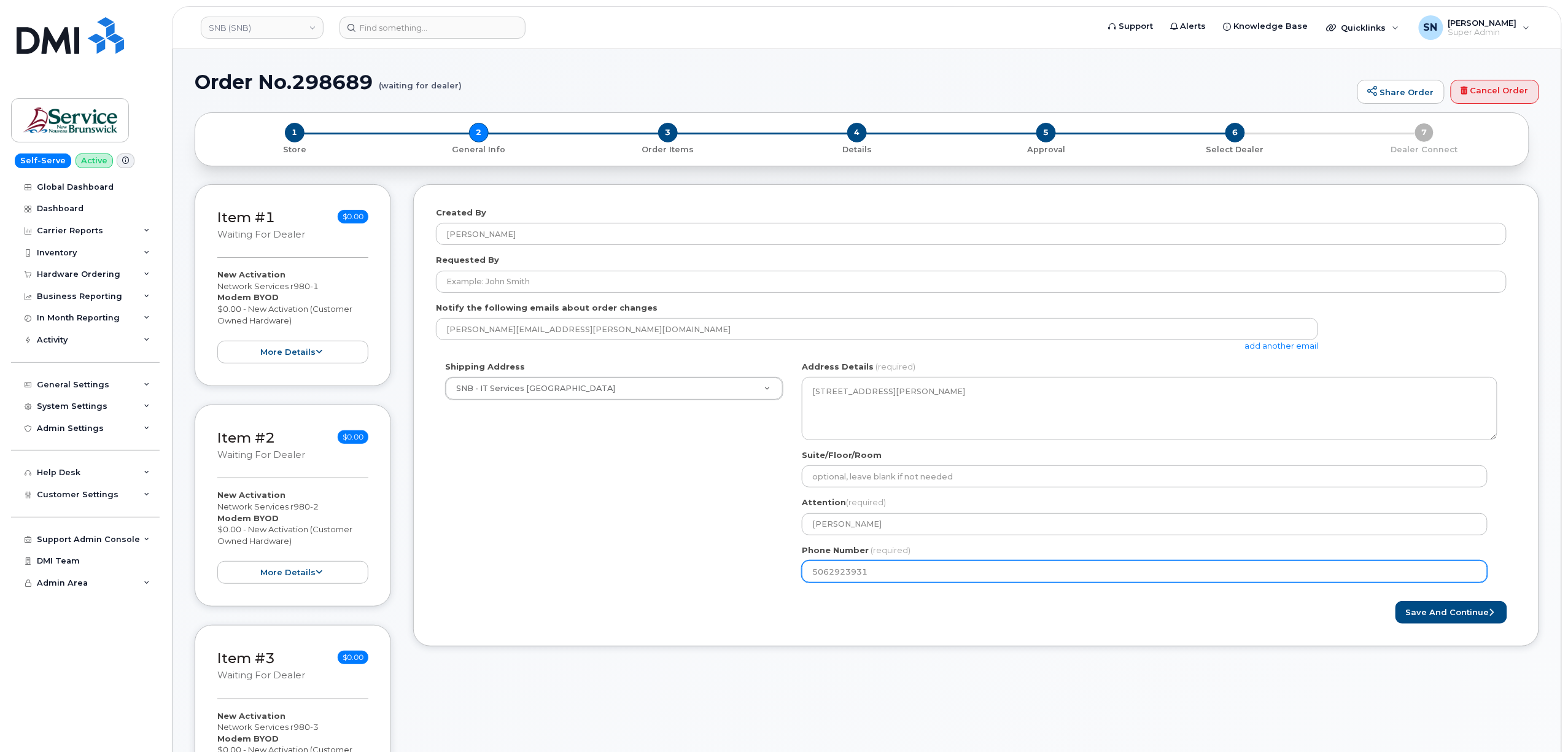
drag, startPoint x: 876, startPoint y: 568, endPoint x: 777, endPoint y: 560, distance: 99.3
click at [777, 560] on div "Shipping Address SNB - IT Services Brookside Place New Address ASD-E Main Offic…" at bounding box center [971, 477] width 1071 height 231
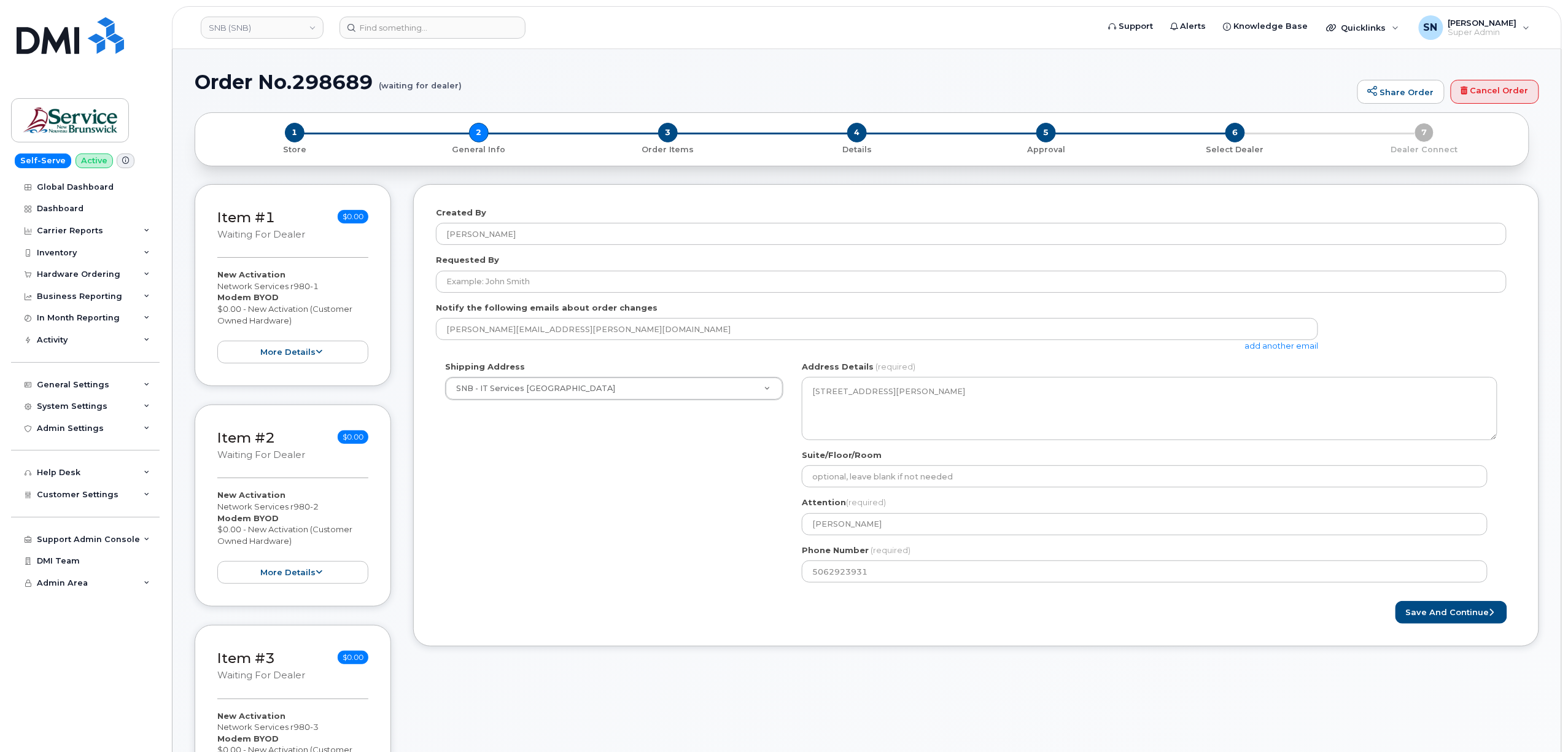
click at [706, 666] on div "Created By Andrew Morris Requested By Notify the following emails about order c…" at bounding box center [976, 625] width 1126 height 883
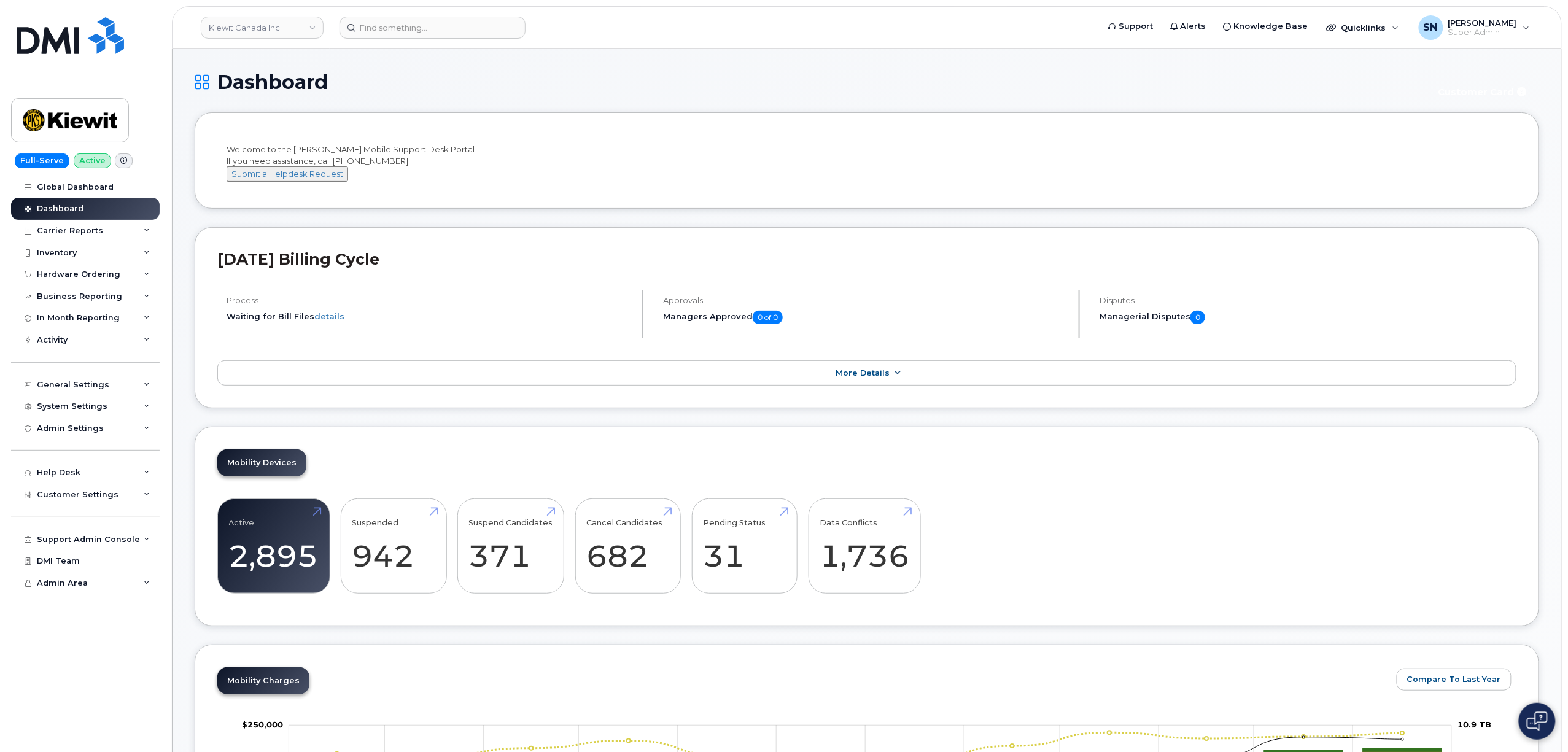
click at [468, 387] on link "More Details" at bounding box center [867, 373] width 1299 height 26
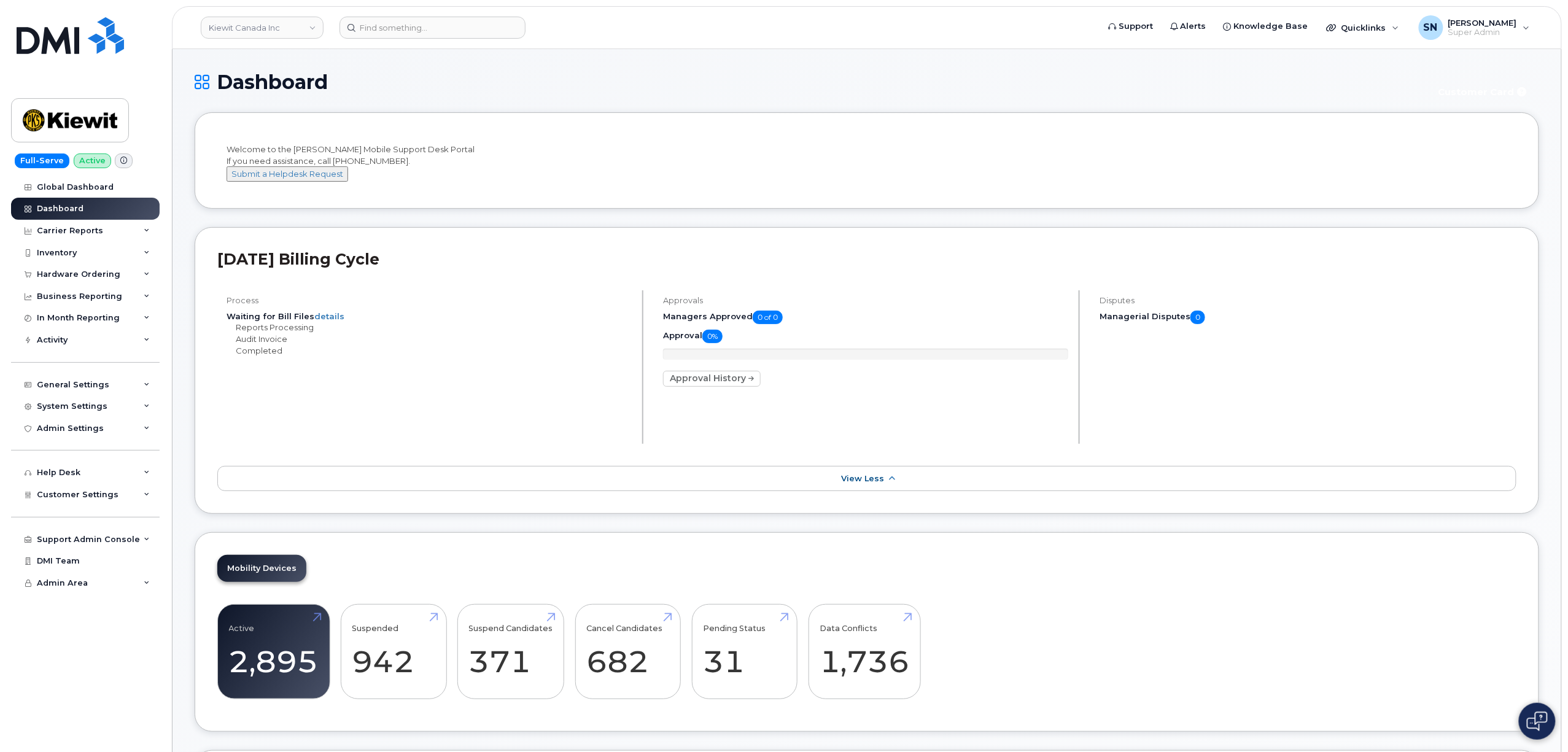
click at [85, 274] on div "Hardware Ordering" at bounding box center [79, 275] width 84 height 10
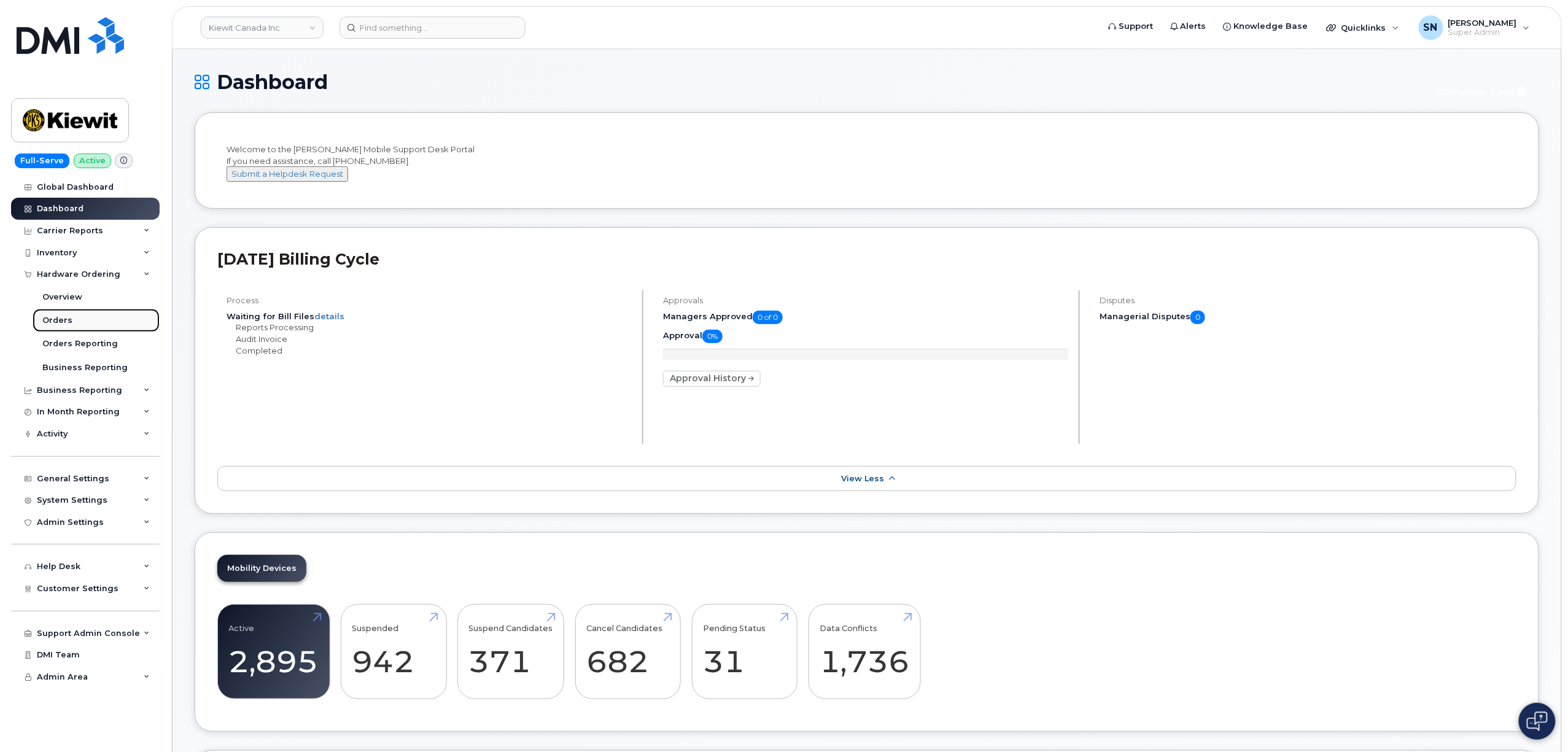
click at [78, 314] on link "Orders" at bounding box center [96, 320] width 127 height 23
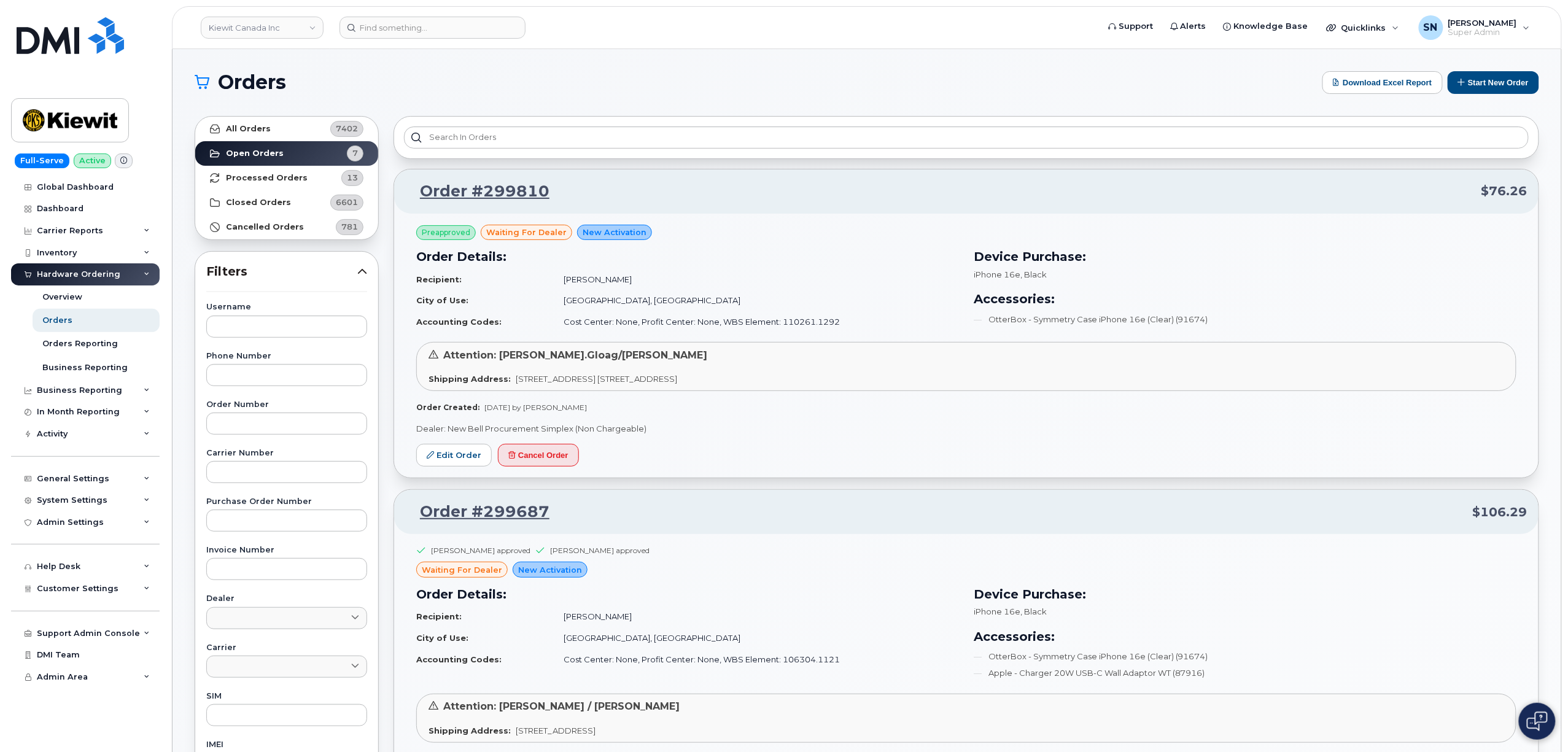
click at [245, 411] on div "Order Number" at bounding box center [286, 418] width 161 height 34
click at [248, 416] on input "text" at bounding box center [286, 423] width 161 height 22
paste input "296157"
type input "296157"
click at [276, 129] on link "All Orders 7402" at bounding box center [286, 129] width 183 height 25
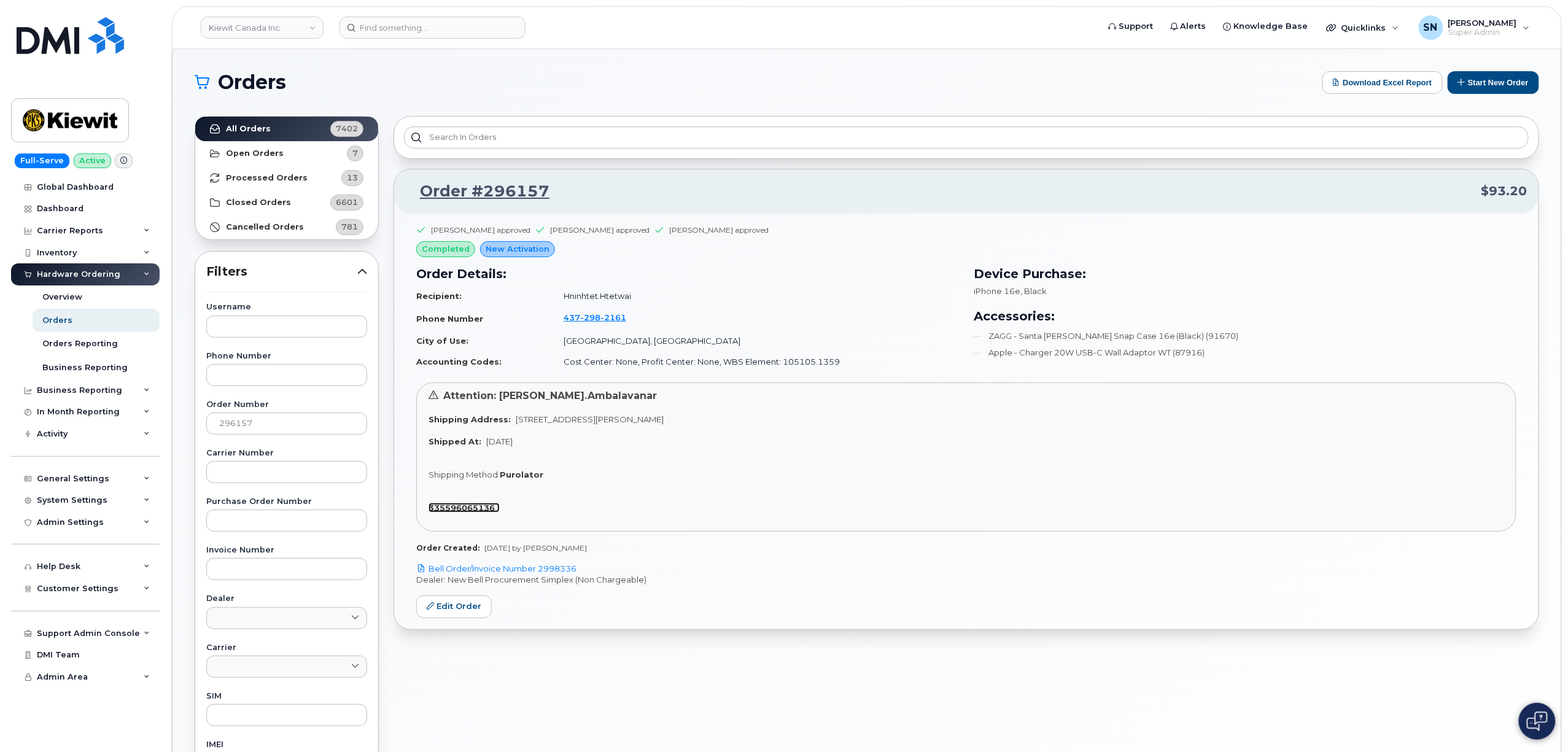
click at [465, 509] on strong "335596065136" at bounding box center [461, 507] width 66 height 10
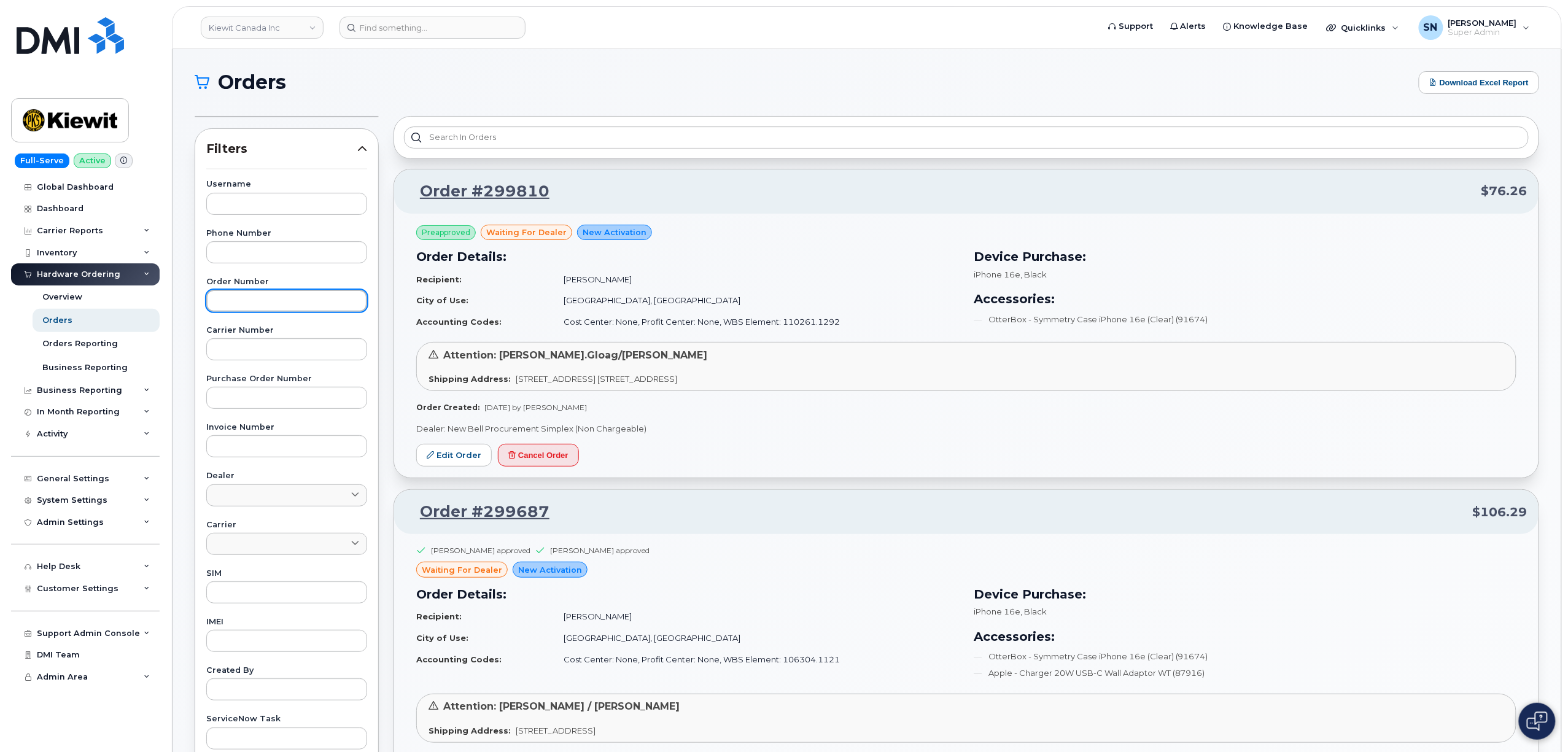
click at [261, 303] on input "text" at bounding box center [286, 300] width 161 height 22
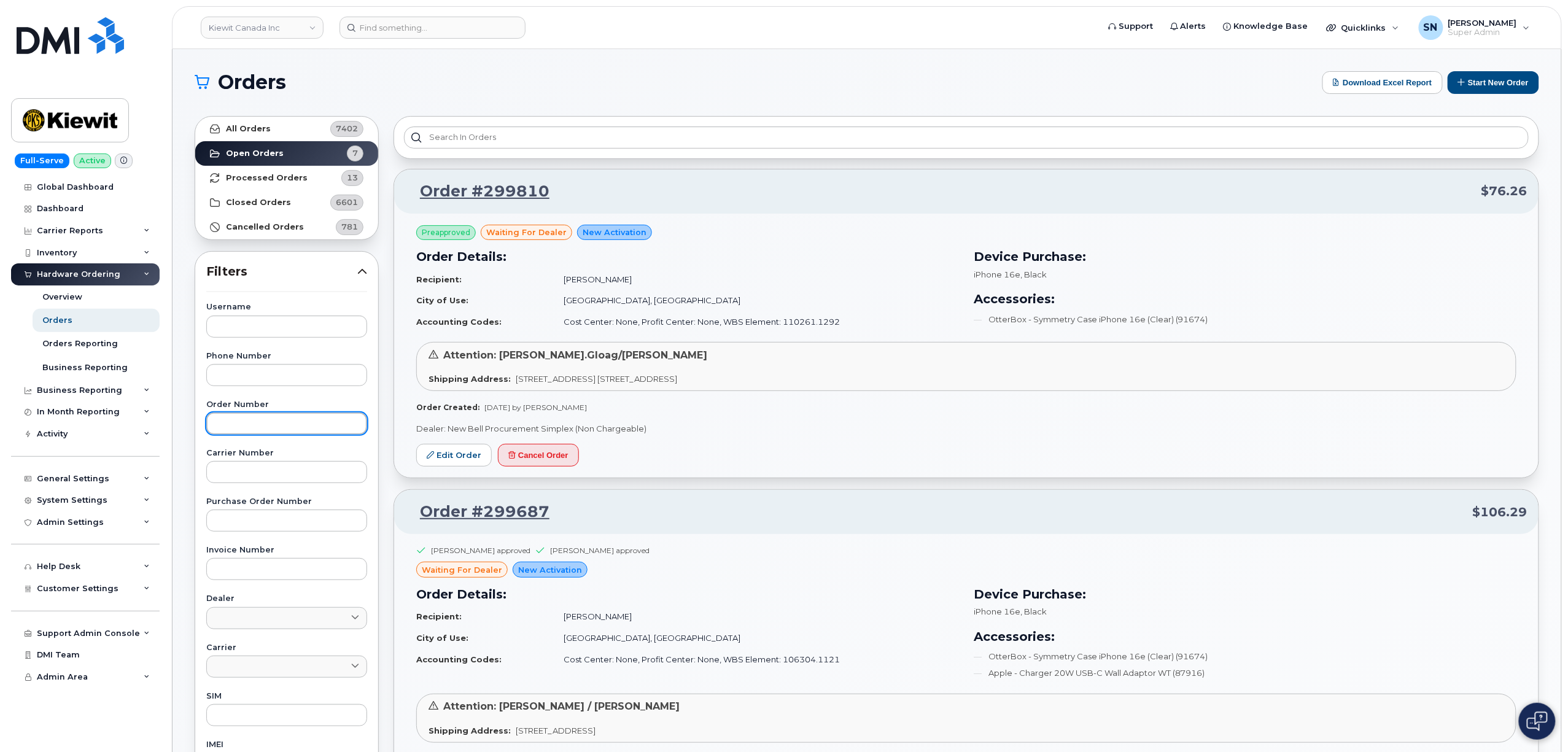
paste input "296157"
type input "296157"
click at [266, 125] on strong "All Orders" at bounding box center [249, 129] width 45 height 10
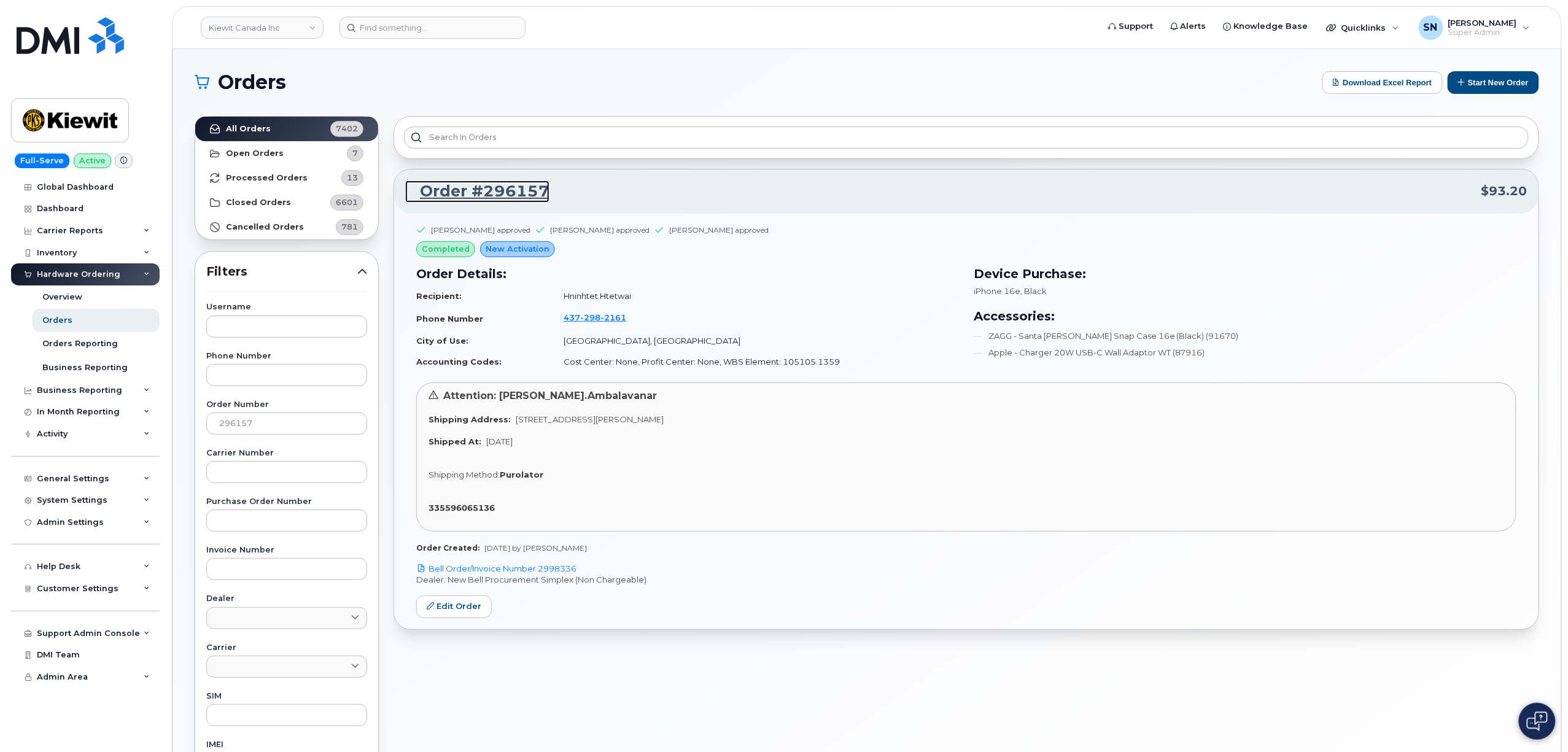
click at [479, 195] on link "Order #296157" at bounding box center [477, 191] width 145 height 22
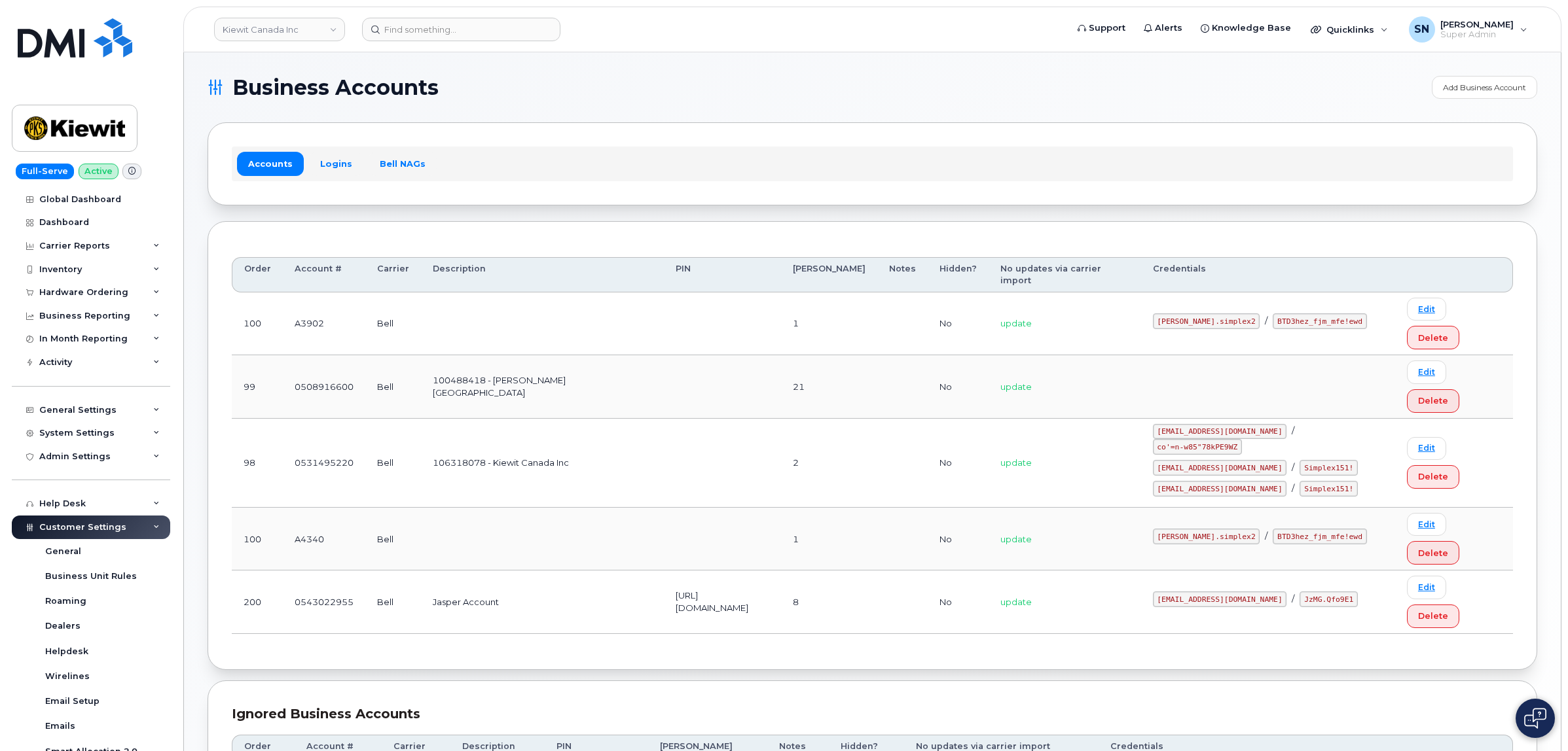
scroll to position [262, 0]
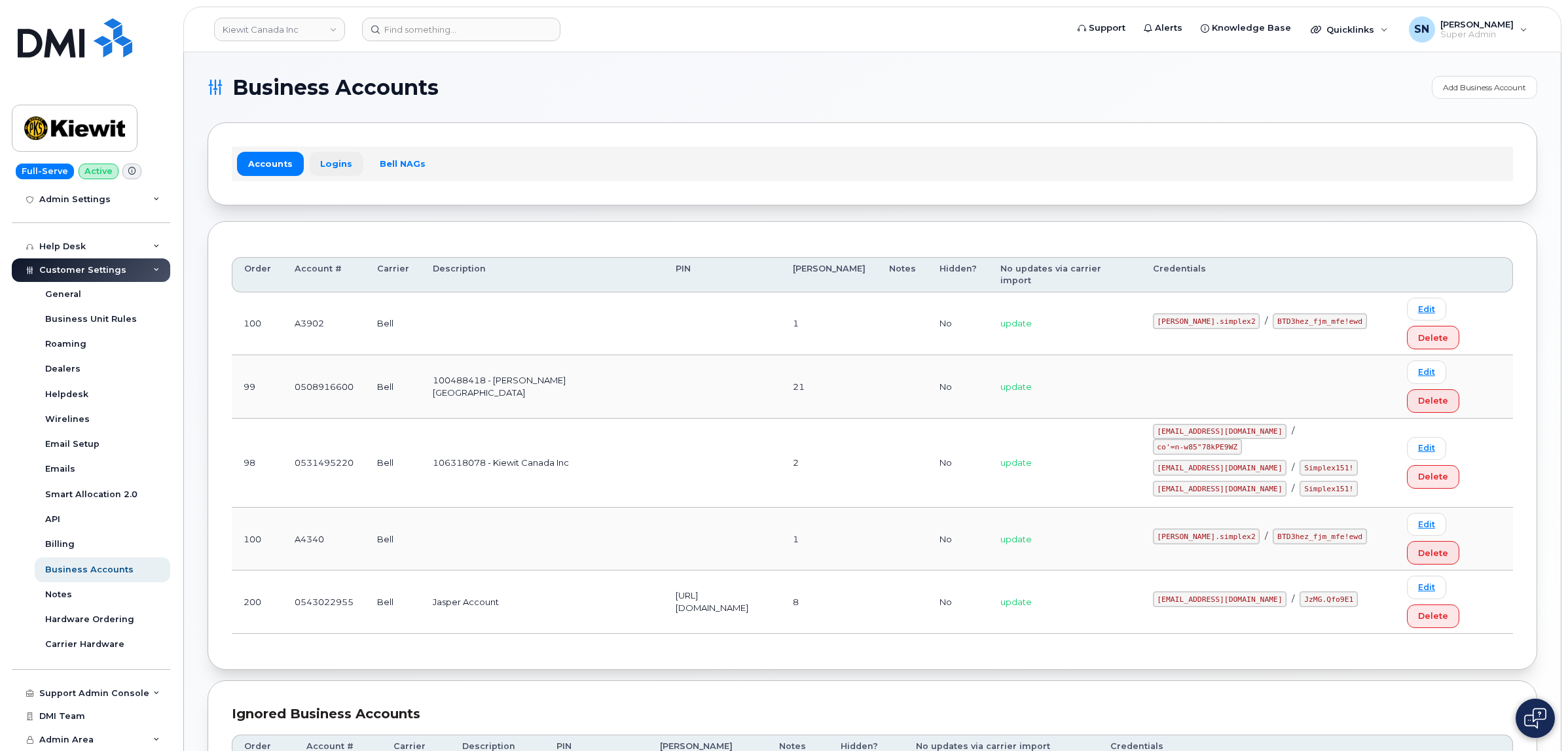
click at [324, 172] on link "Logins" at bounding box center [336, 163] width 54 height 23
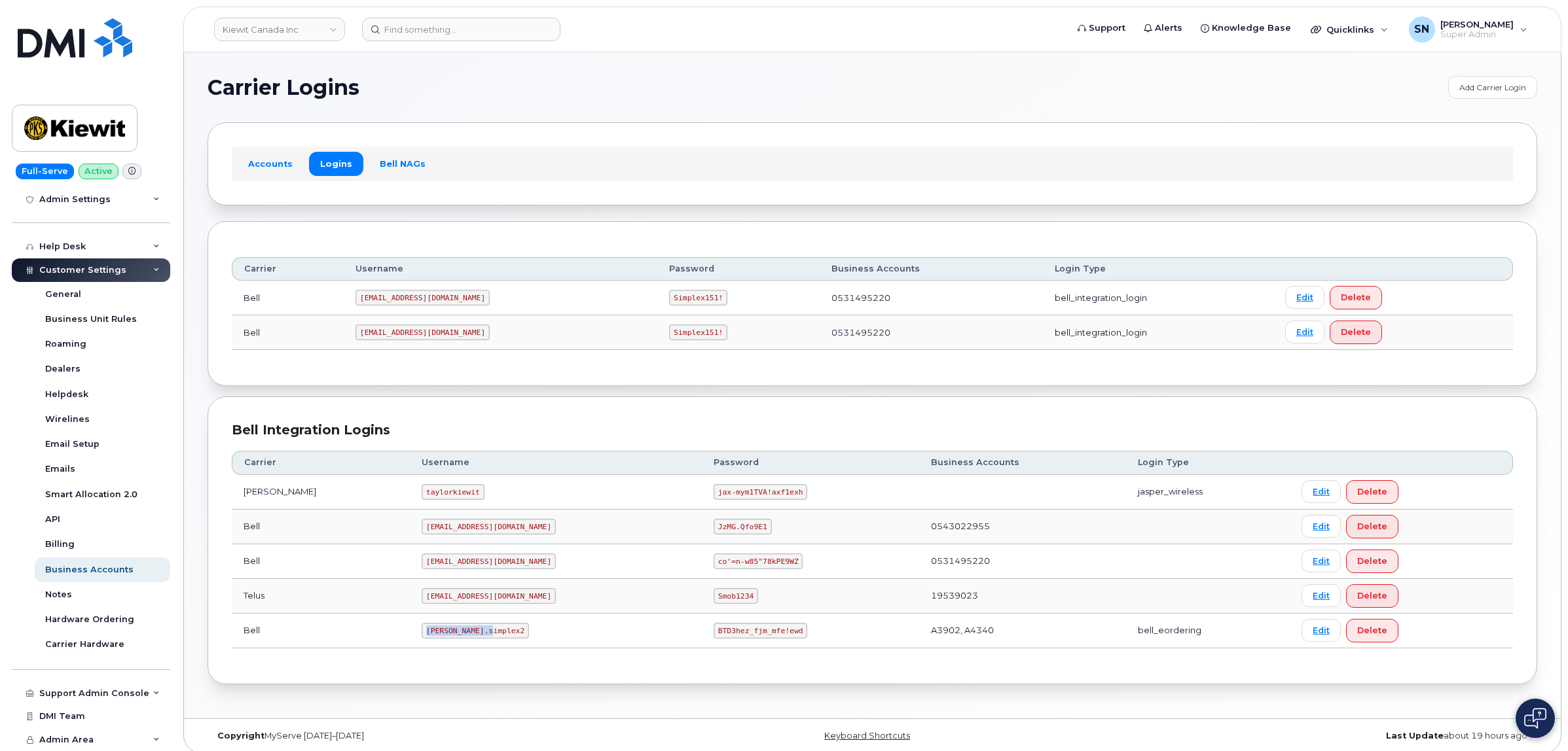
drag, startPoint x: 390, startPoint y: 634, endPoint x: 457, endPoint y: 635, distance: 67.0
click at [457, 635] on code "[PERSON_NAME].simplex2" at bounding box center [475, 631] width 107 height 16
copy code "kiewit.simplex2"
drag, startPoint x: 653, startPoint y: 634, endPoint x: 749, endPoint y: 637, distance: 96.0
click at [749, 637] on td "BTD3hez_fjm_mfe!ewd" at bounding box center [810, 631] width 217 height 35
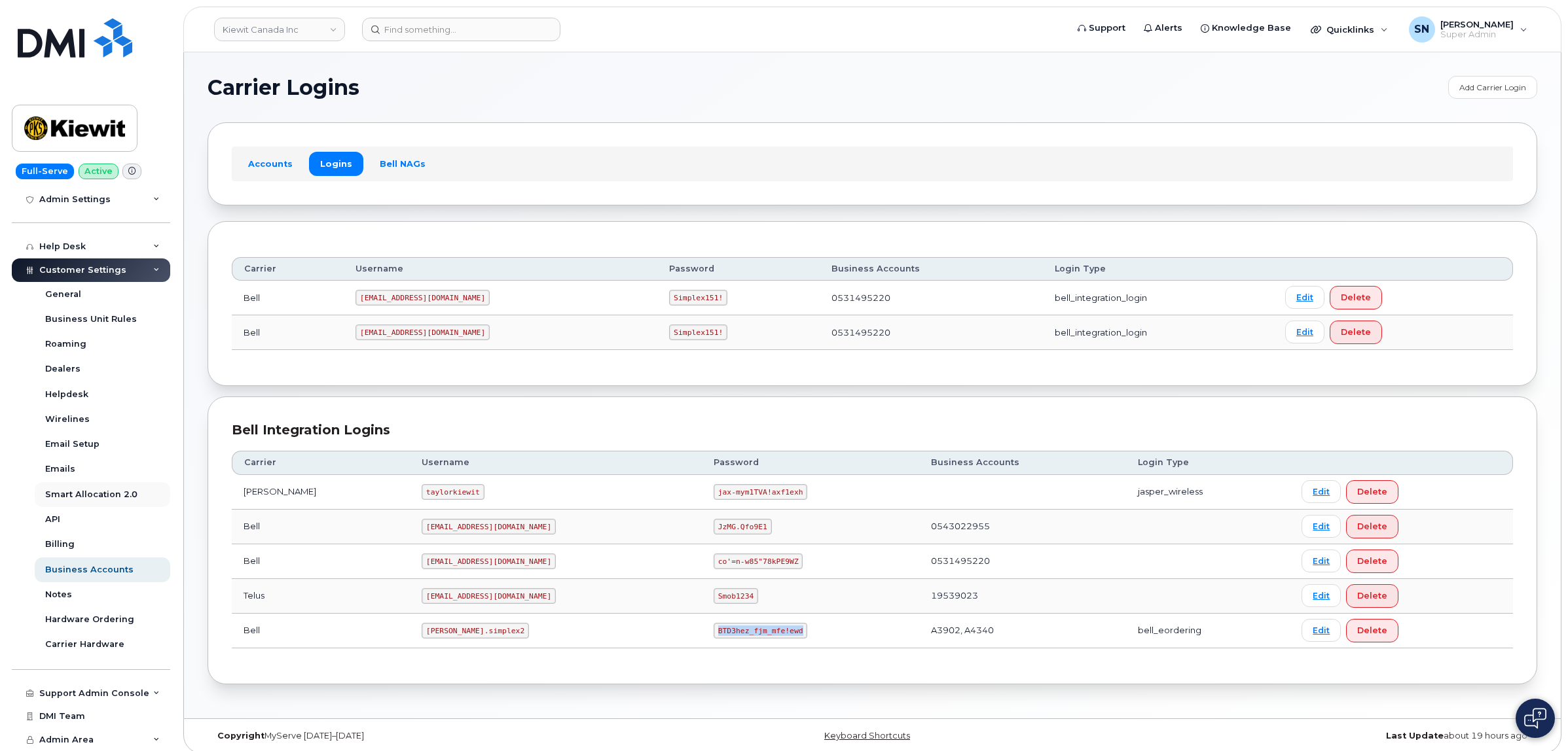
copy code "BTD3hez_fjm_mfe!ewd"
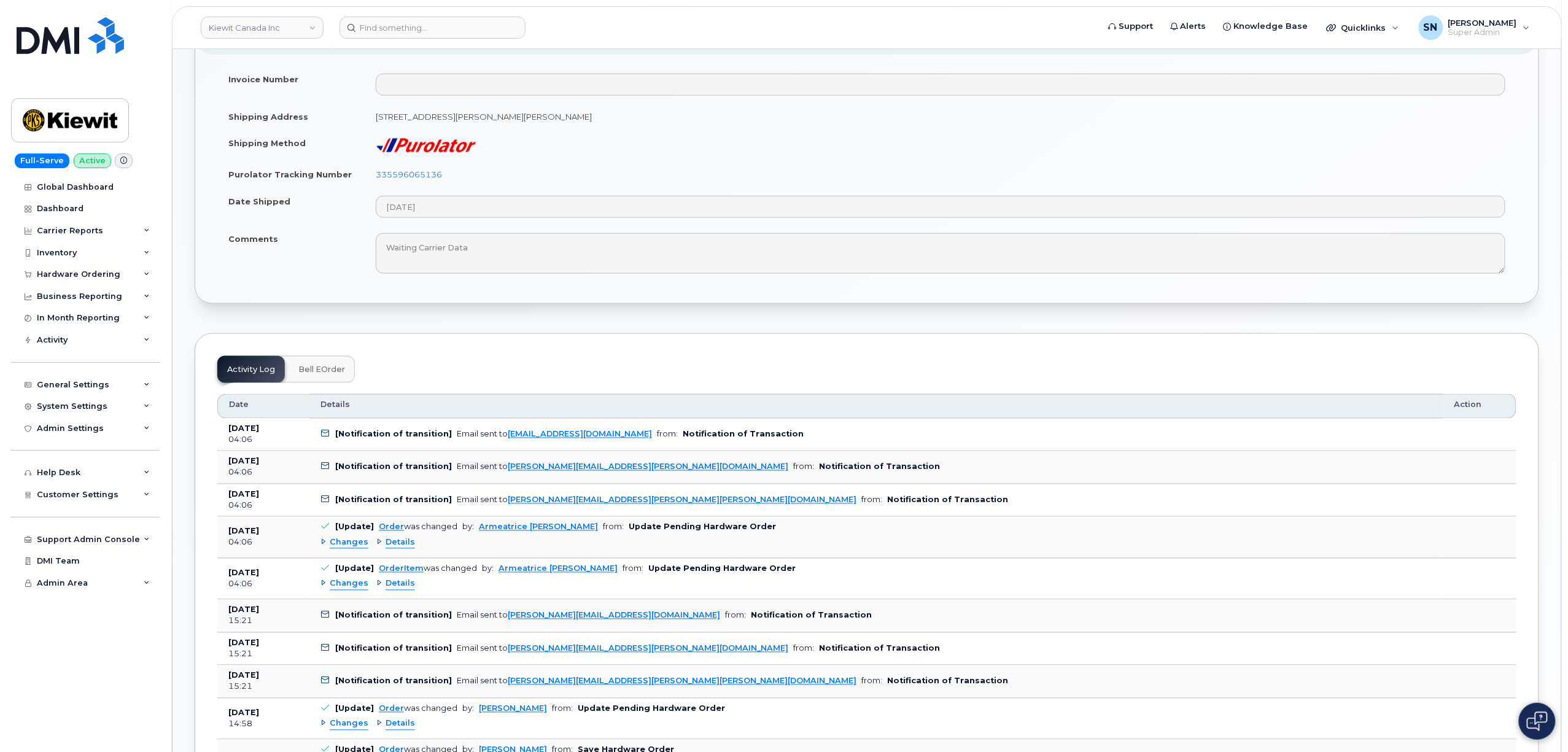
scroll to position [818, 0]
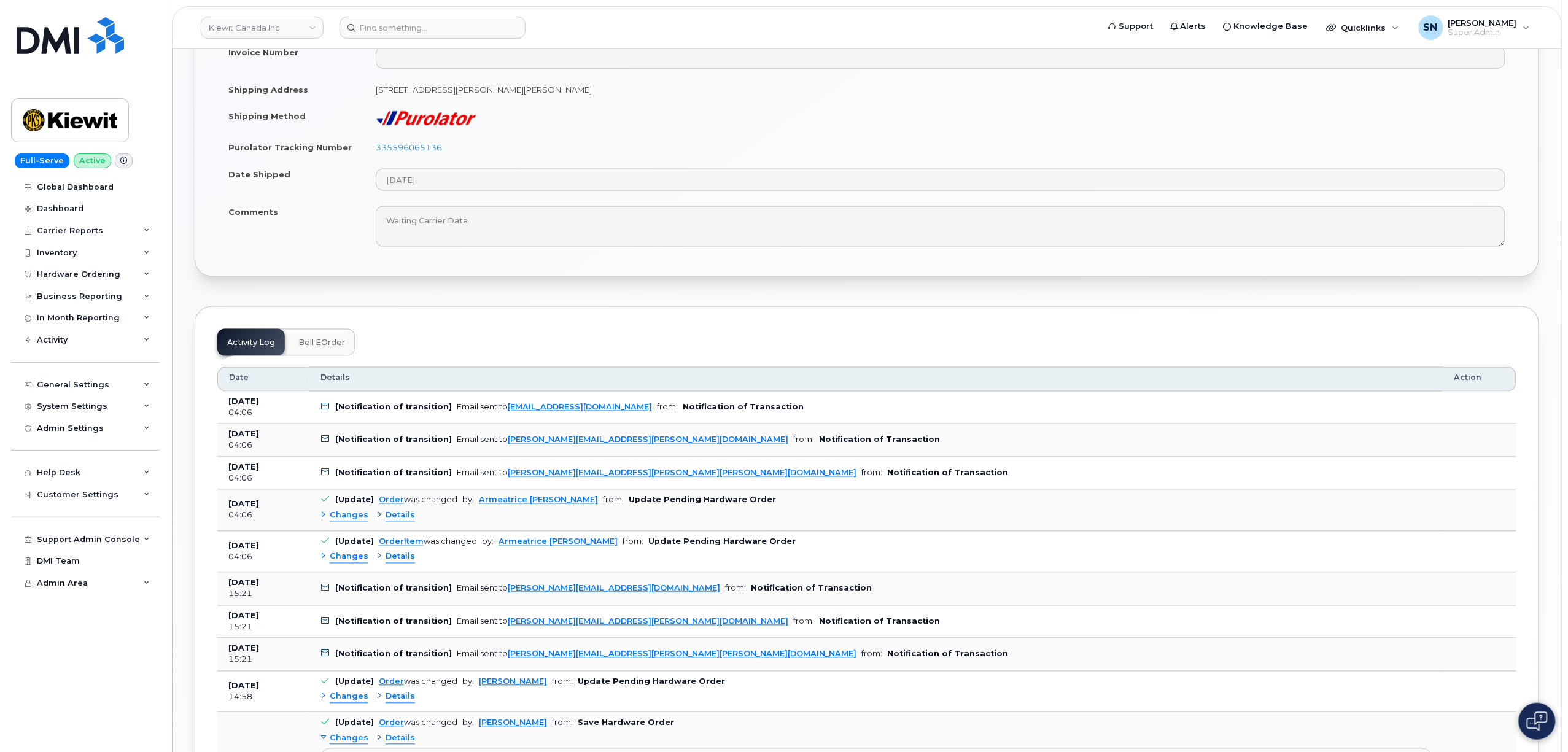
click at [345, 511] on span "Changes" at bounding box center [349, 517] width 38 height 12
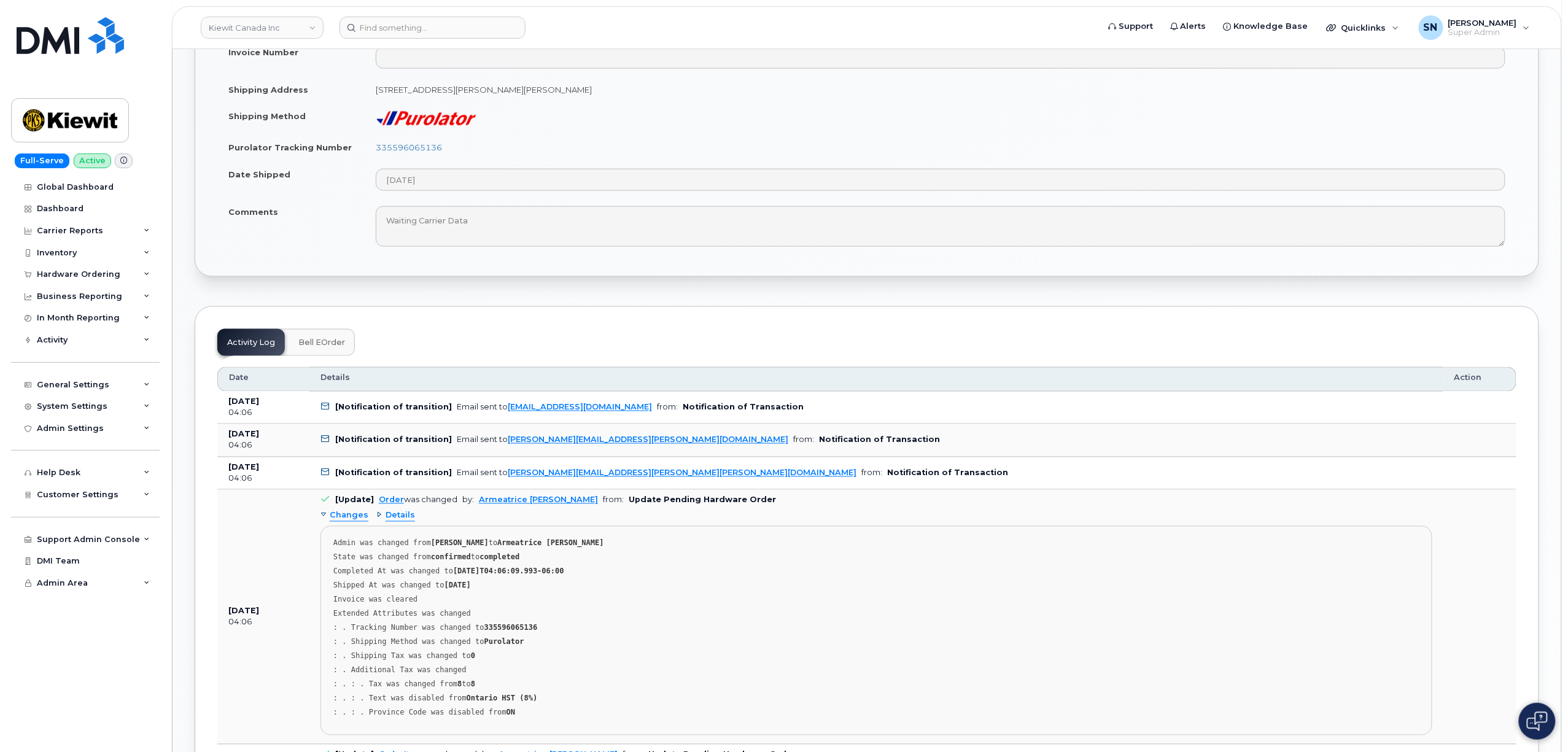
click at [345, 511] on span "Changes" at bounding box center [349, 517] width 38 height 12
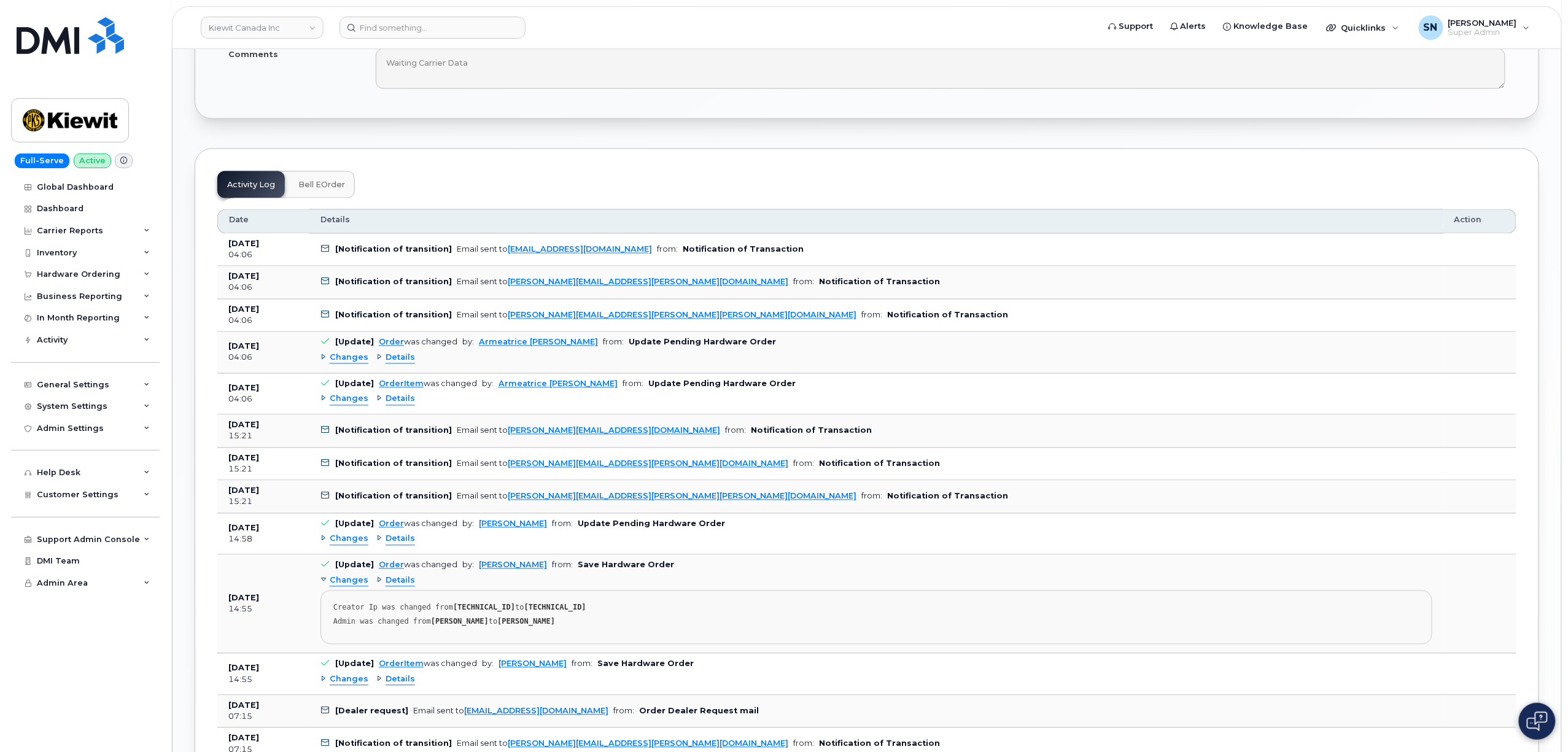
scroll to position [983, 0]
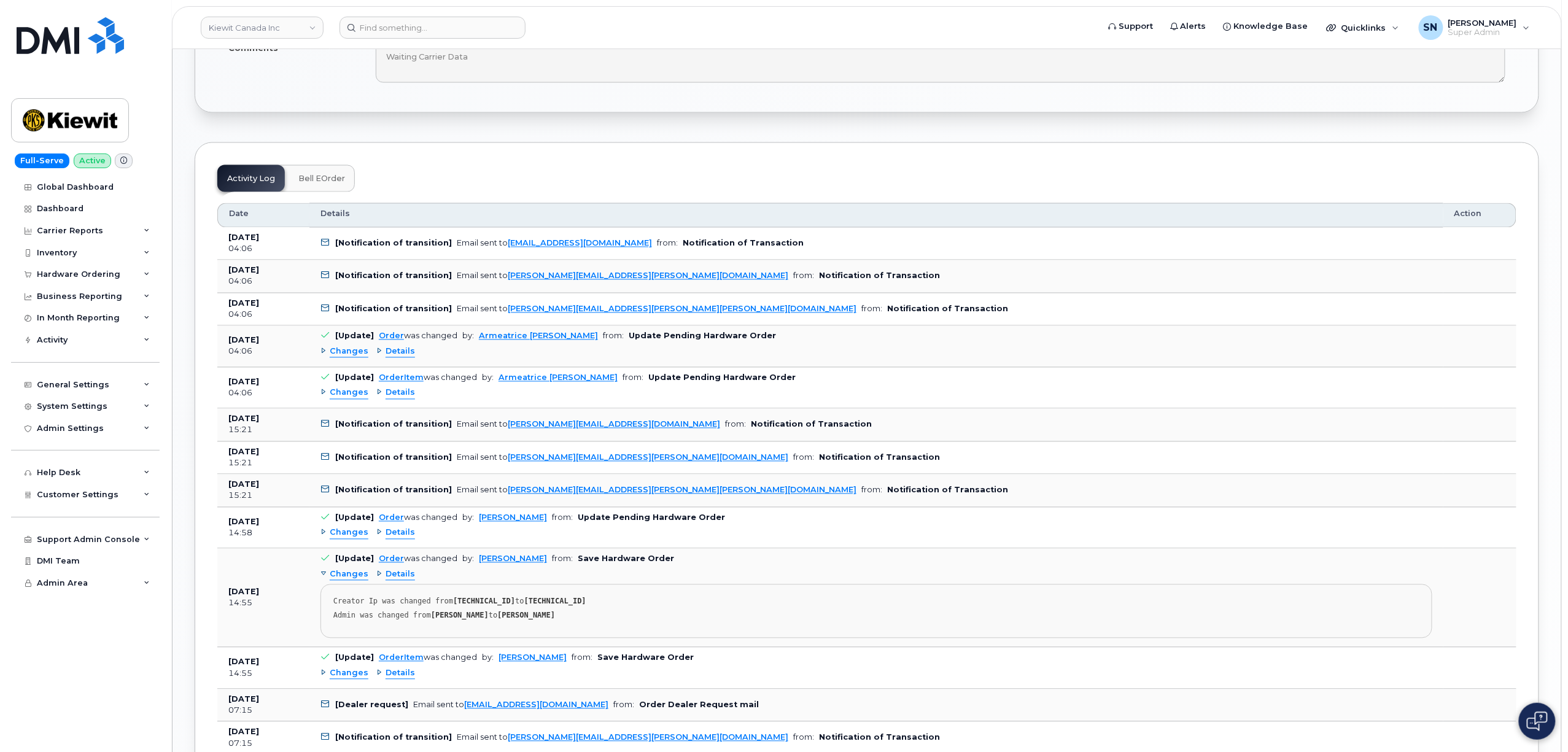
click at [346, 536] on div "Changes Details" at bounding box center [876, 534] width 1112 height 20
click at [347, 529] on span "Changes" at bounding box center [349, 533] width 38 height 12
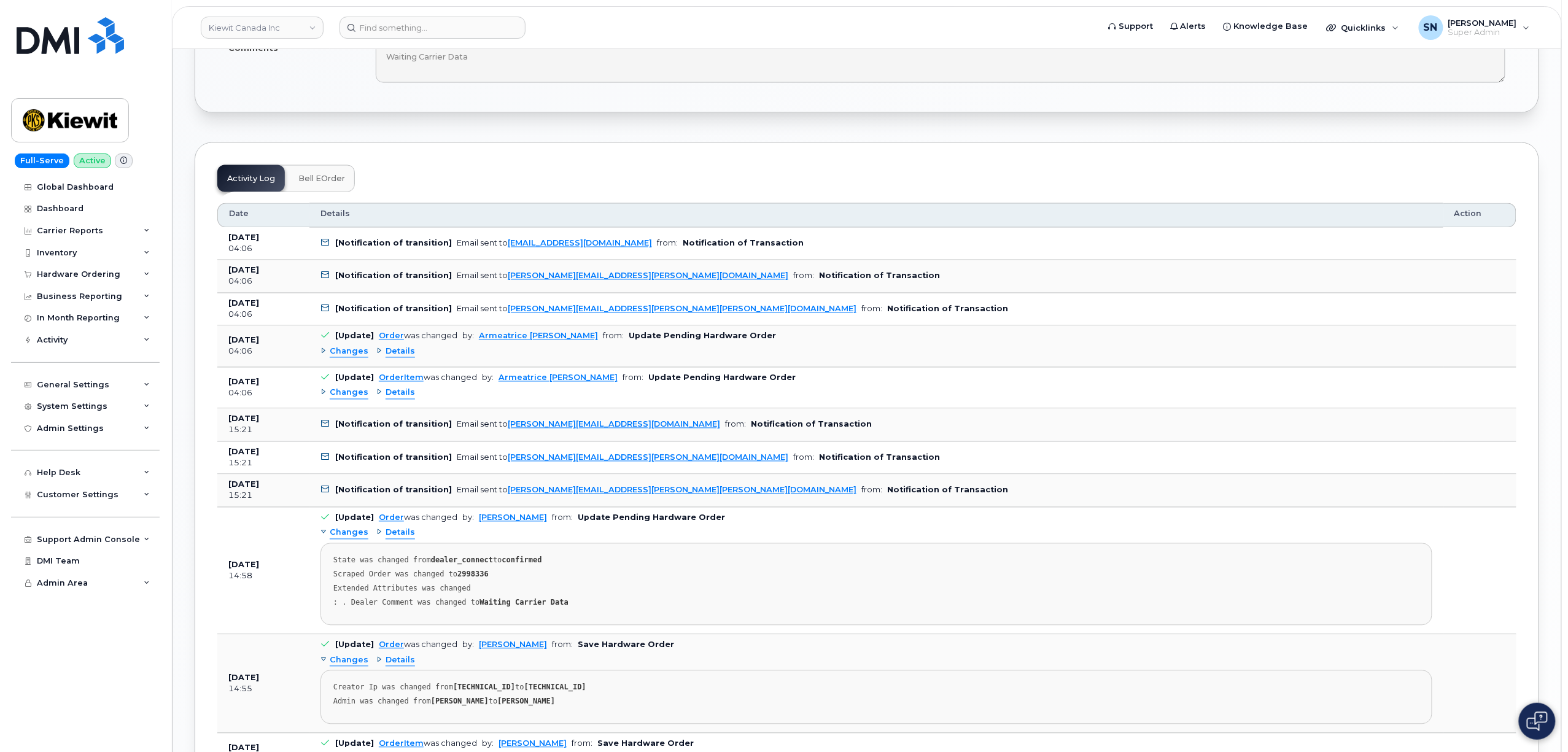
click at [347, 529] on span "Changes" at bounding box center [349, 533] width 38 height 12
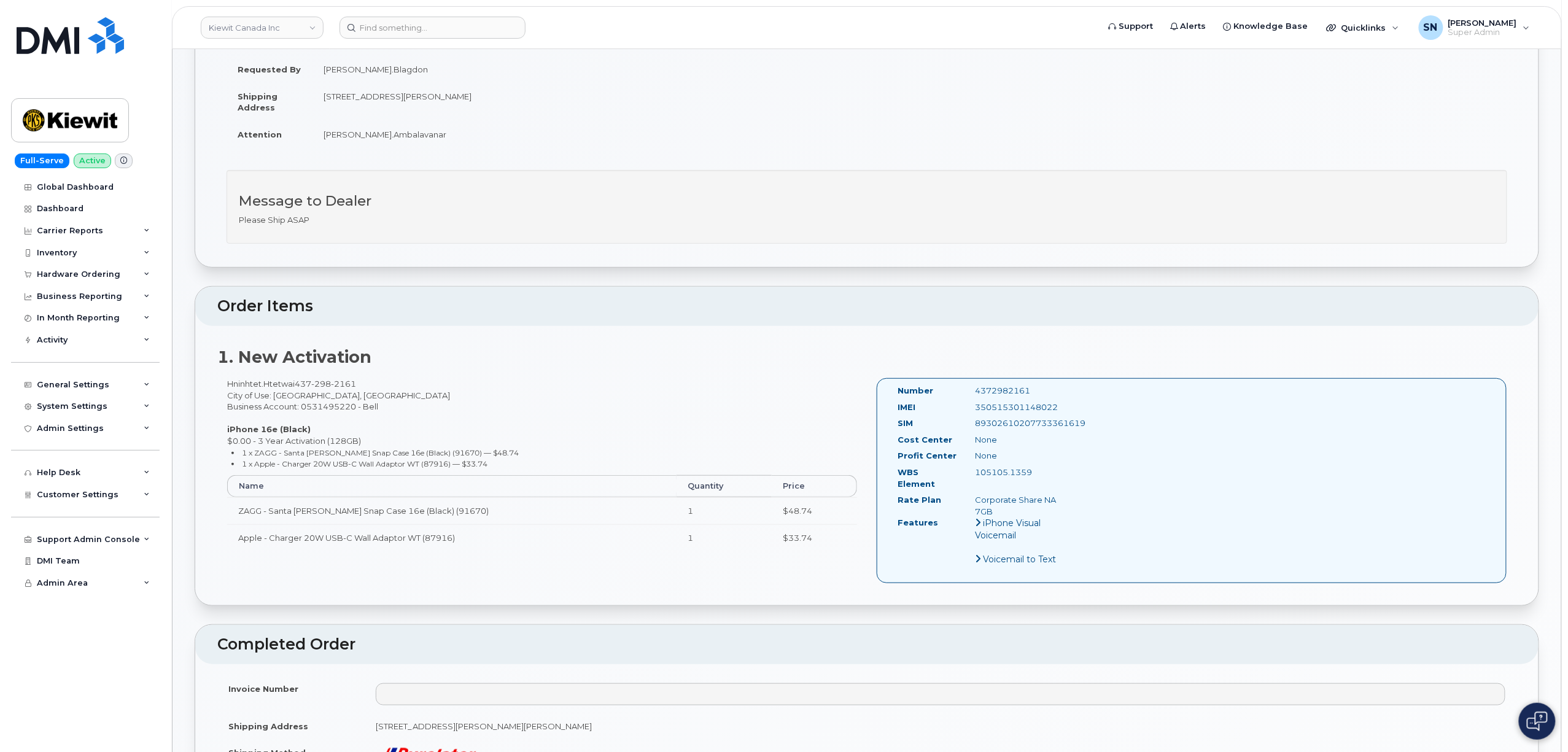
scroll to position [163, 0]
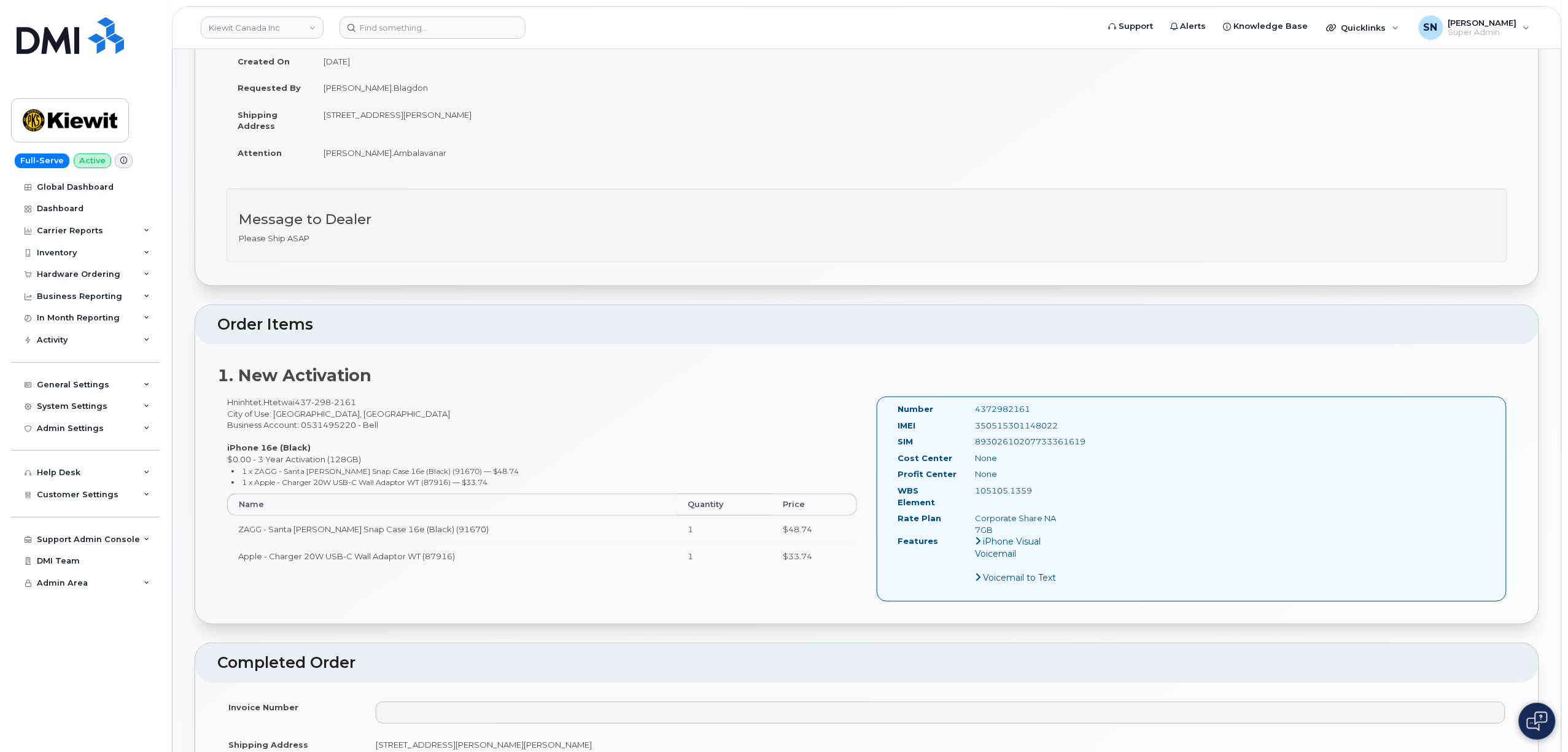
drag, startPoint x: 329, startPoint y: 111, endPoint x: 503, endPoint y: 119, distance: 174.2
click at [503, 119] on td "14 Lower Jarvis Street Toronto ON M5E 1N1" at bounding box center [585, 120] width 545 height 38
copy td "4 Lower Jarvis Street Toronto ON M5E 1N1"
click at [312, 123] on td "Shipping Address" at bounding box center [270, 120] width 86 height 38
drag, startPoint x: 323, startPoint y: 112, endPoint x: 500, endPoint y: 118, distance: 177.1
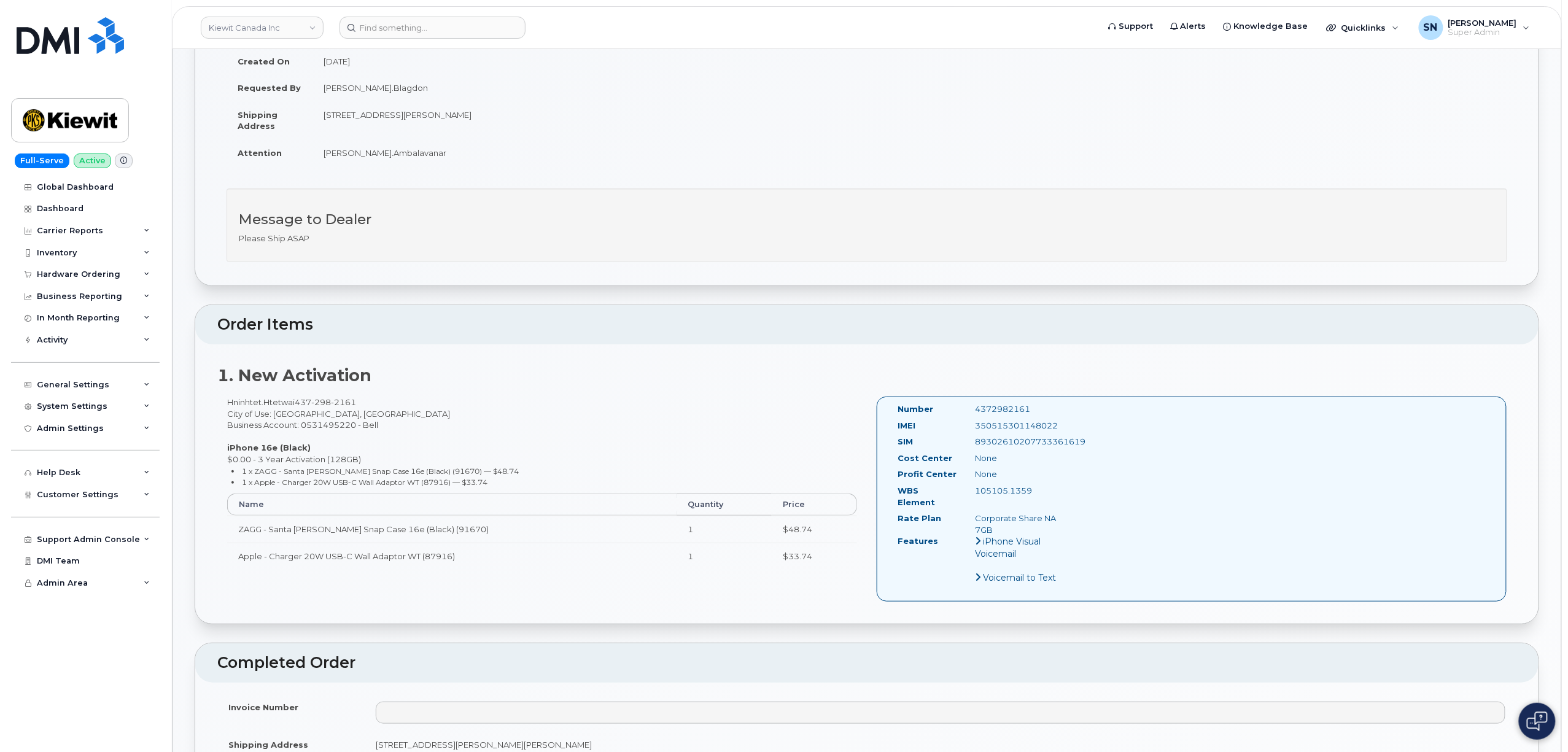
click at [500, 118] on td "14 Lower Jarvis Street Toronto ON M5E 1N1" at bounding box center [585, 120] width 545 height 38
copy td "14 Lower Jarvis Street Toronto ON M5E 1N1"
click at [422, 27] on input at bounding box center [432, 27] width 186 height 22
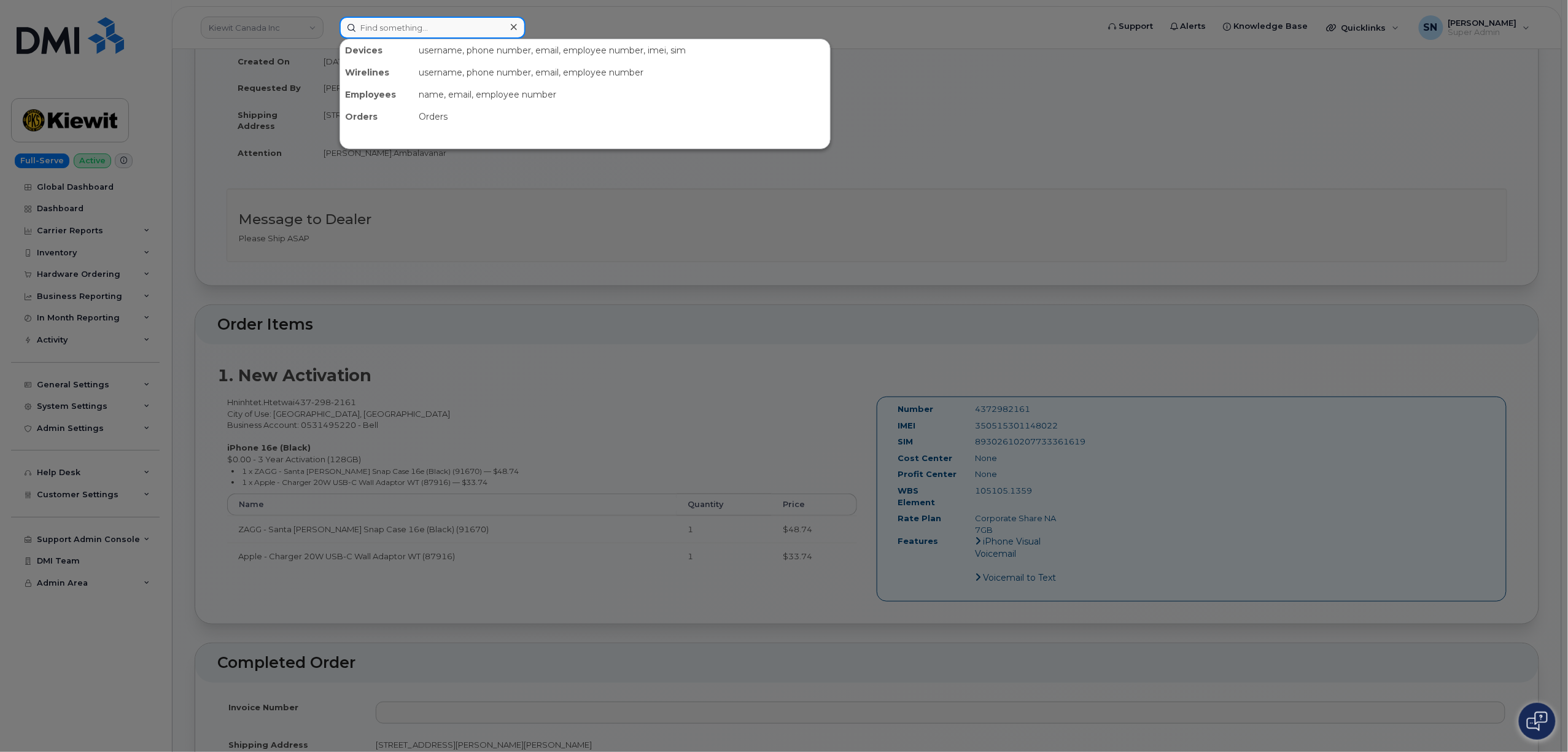
paste input "4372982161"
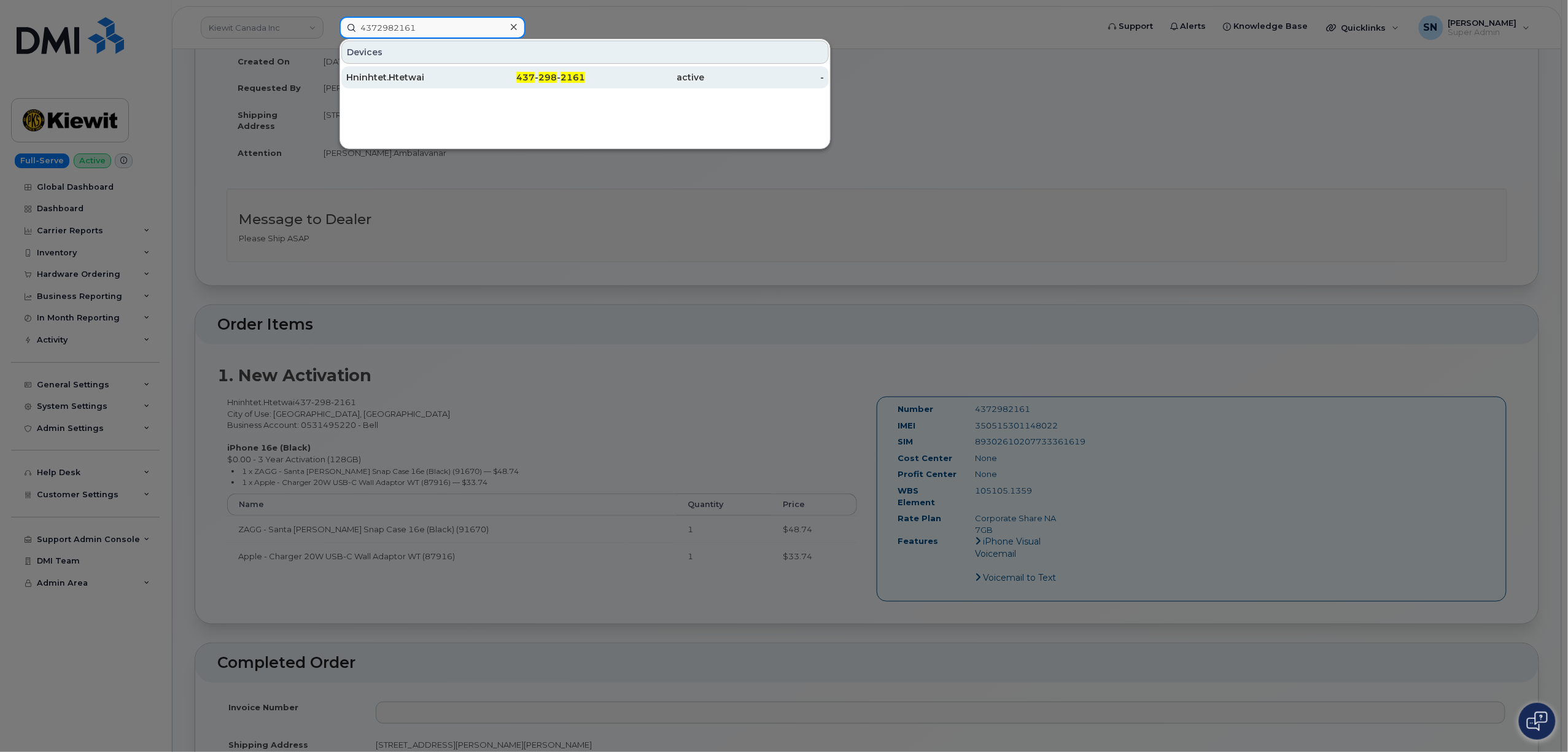
type input "4372982161"
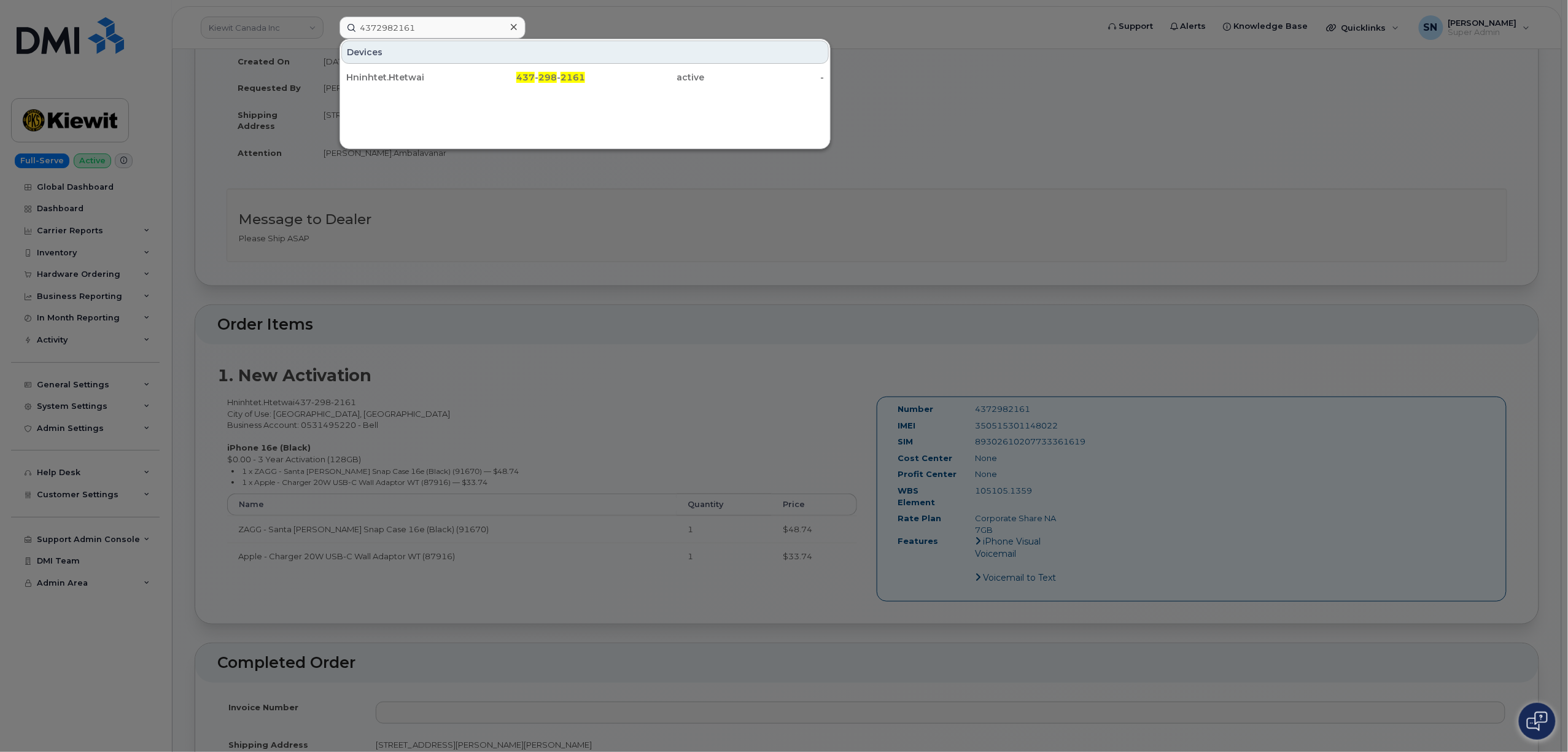
click at [480, 282] on div at bounding box center [784, 376] width 1568 height 752
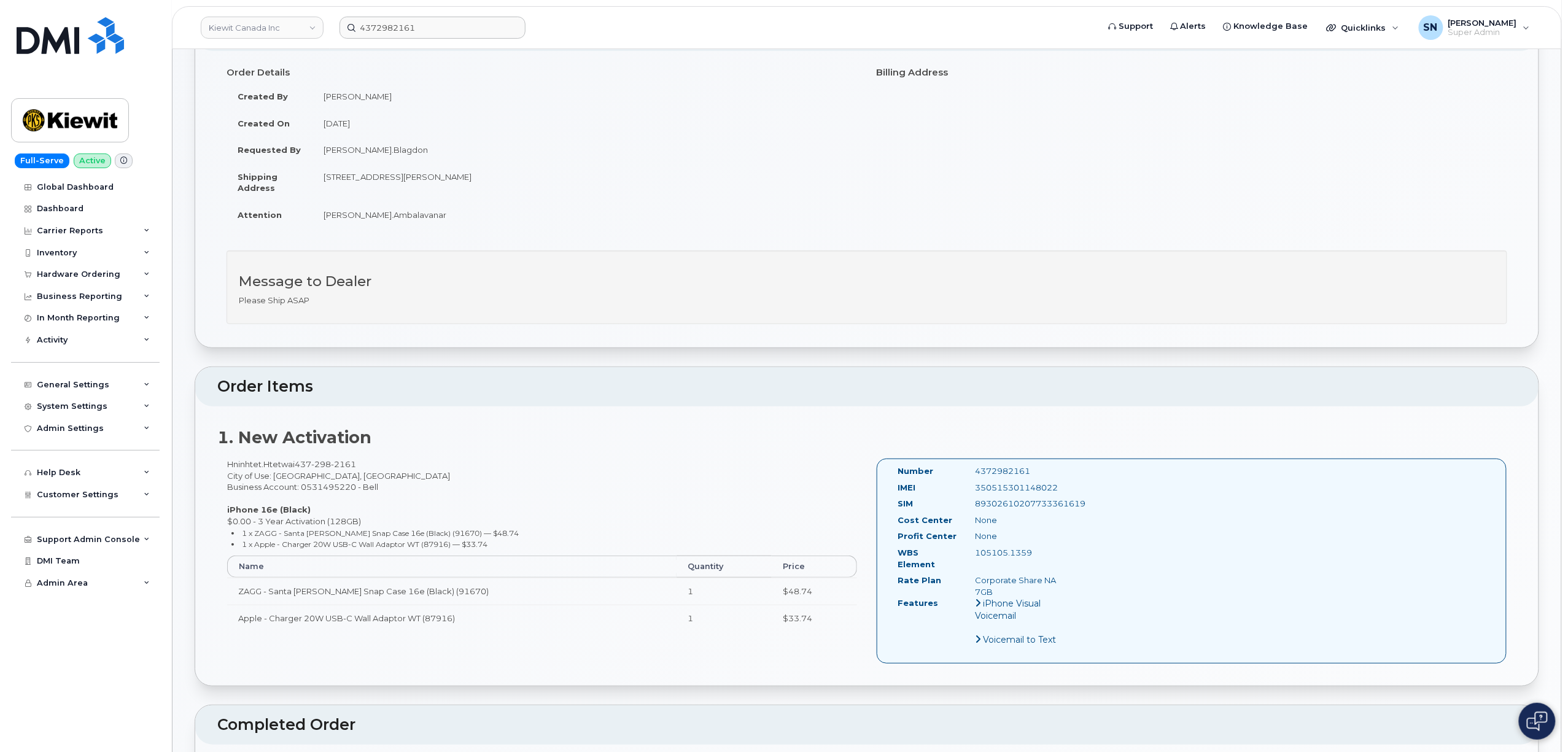
scroll to position [0, 0]
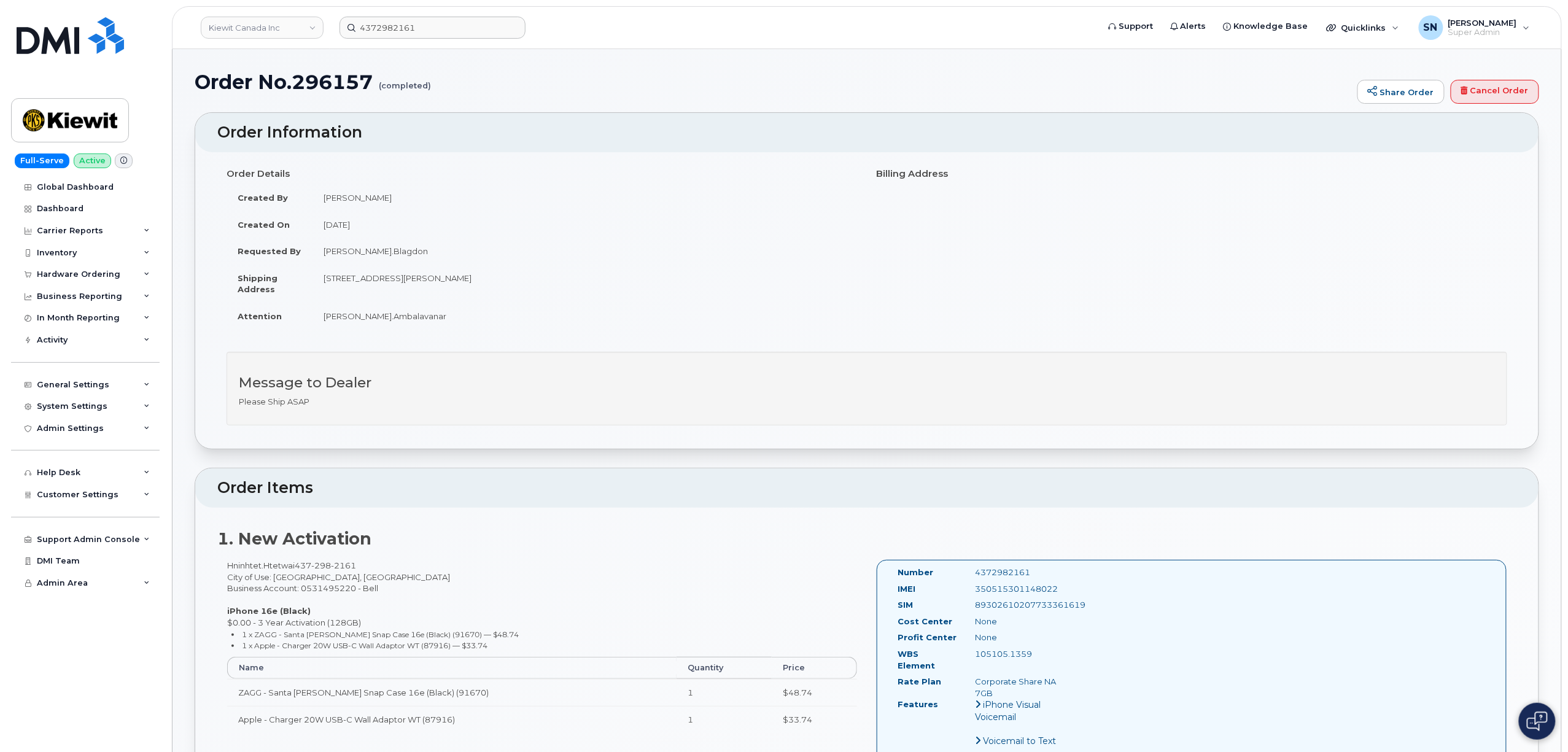
drag, startPoint x: 322, startPoint y: 279, endPoint x: 502, endPoint y: 275, distance: 180.0
click at [502, 275] on td "14 Lower Jarvis Street Toronto ON M5E 1N1" at bounding box center [585, 283] width 545 height 38
copy td "14 Lower Jarvis Street Toronto ON M5E 1N1"
click at [283, 30] on link "Kiewit Canada Inc" at bounding box center [262, 27] width 123 height 22
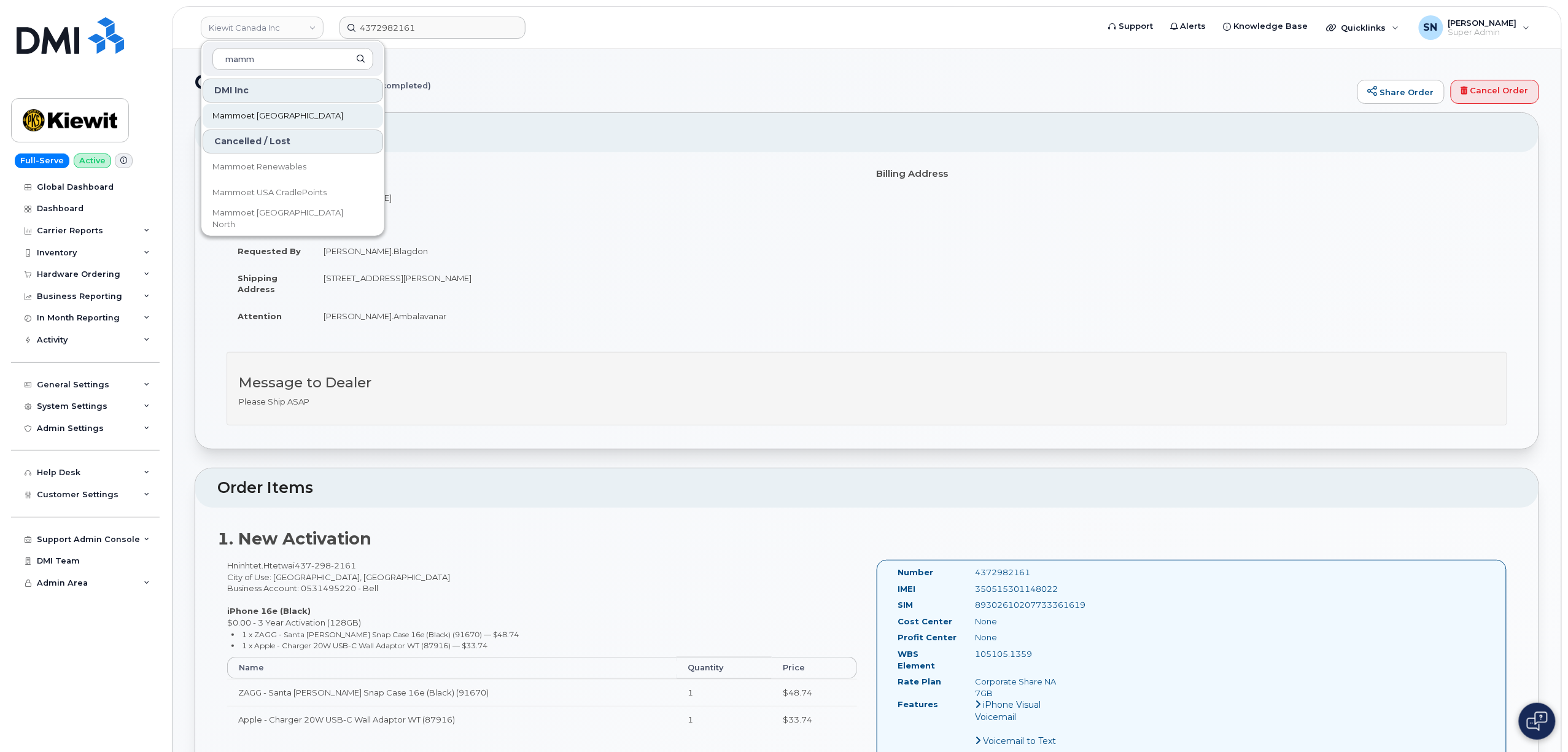
type input "mamm"
click at [290, 117] on link "Mammoet [GEOGRAPHIC_DATA]" at bounding box center [293, 116] width 180 height 25
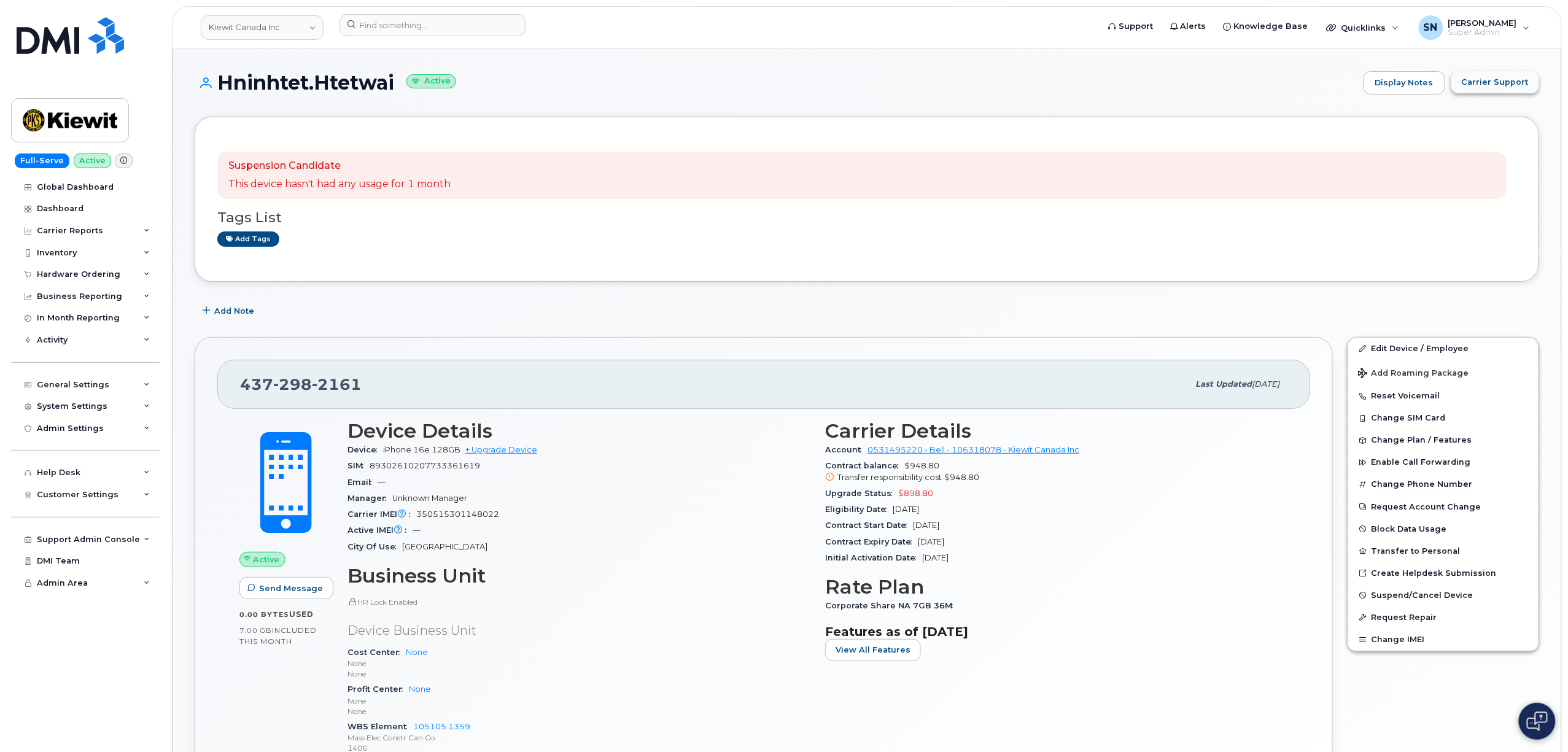
click at [1492, 92] on button "Carrier Support" at bounding box center [1495, 82] width 88 height 22
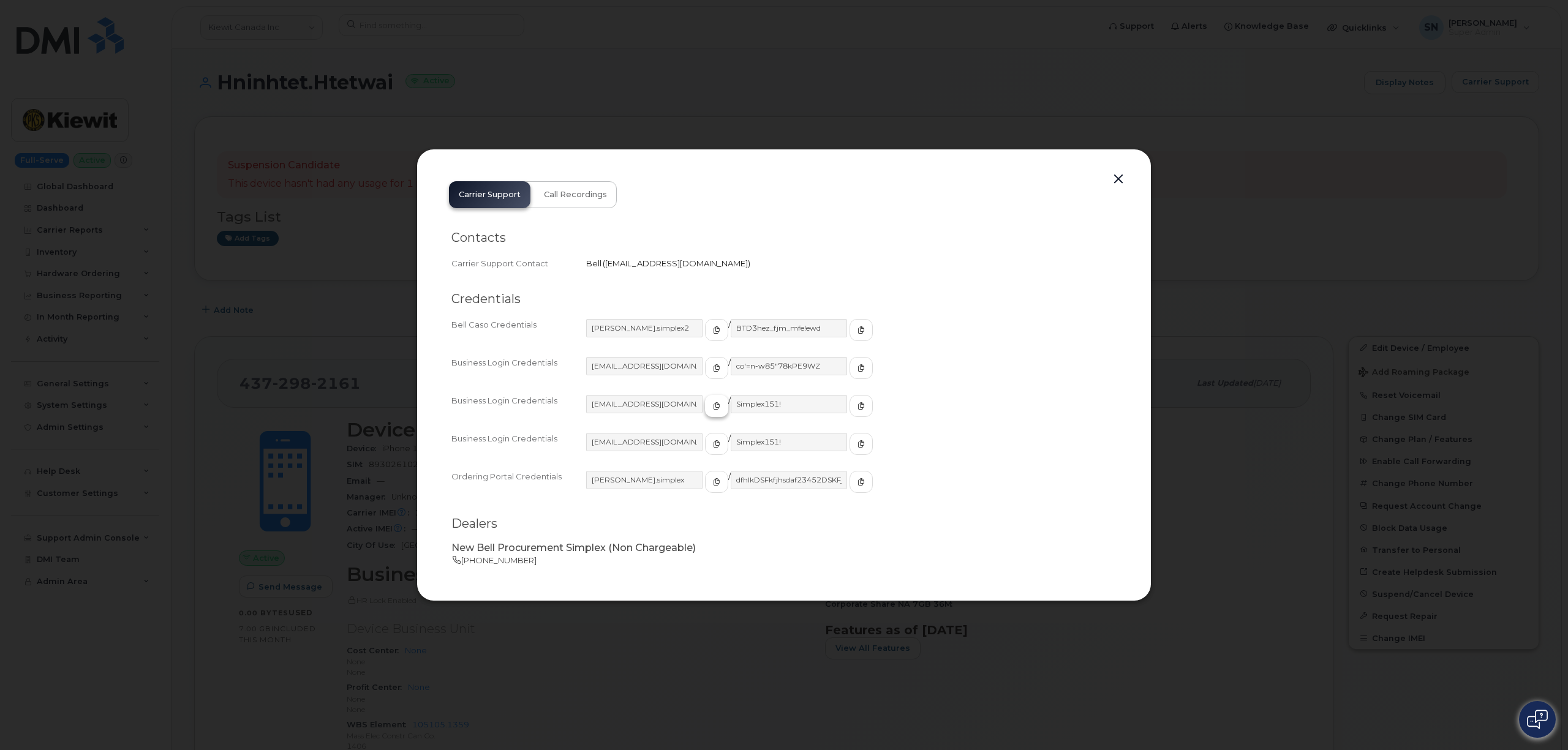
click at [705, 404] on button "button" at bounding box center [716, 405] width 23 height 22
drag, startPoint x: 824, startPoint y: 408, endPoint x: 792, endPoint y: 410, distance: 32.1
click at [849, 408] on button "button" at bounding box center [860, 405] width 23 height 22
drag, startPoint x: 1113, startPoint y: 177, endPoint x: 1096, endPoint y: 184, distance: 18.4
click at [1113, 177] on button "button" at bounding box center [1118, 179] width 19 height 17
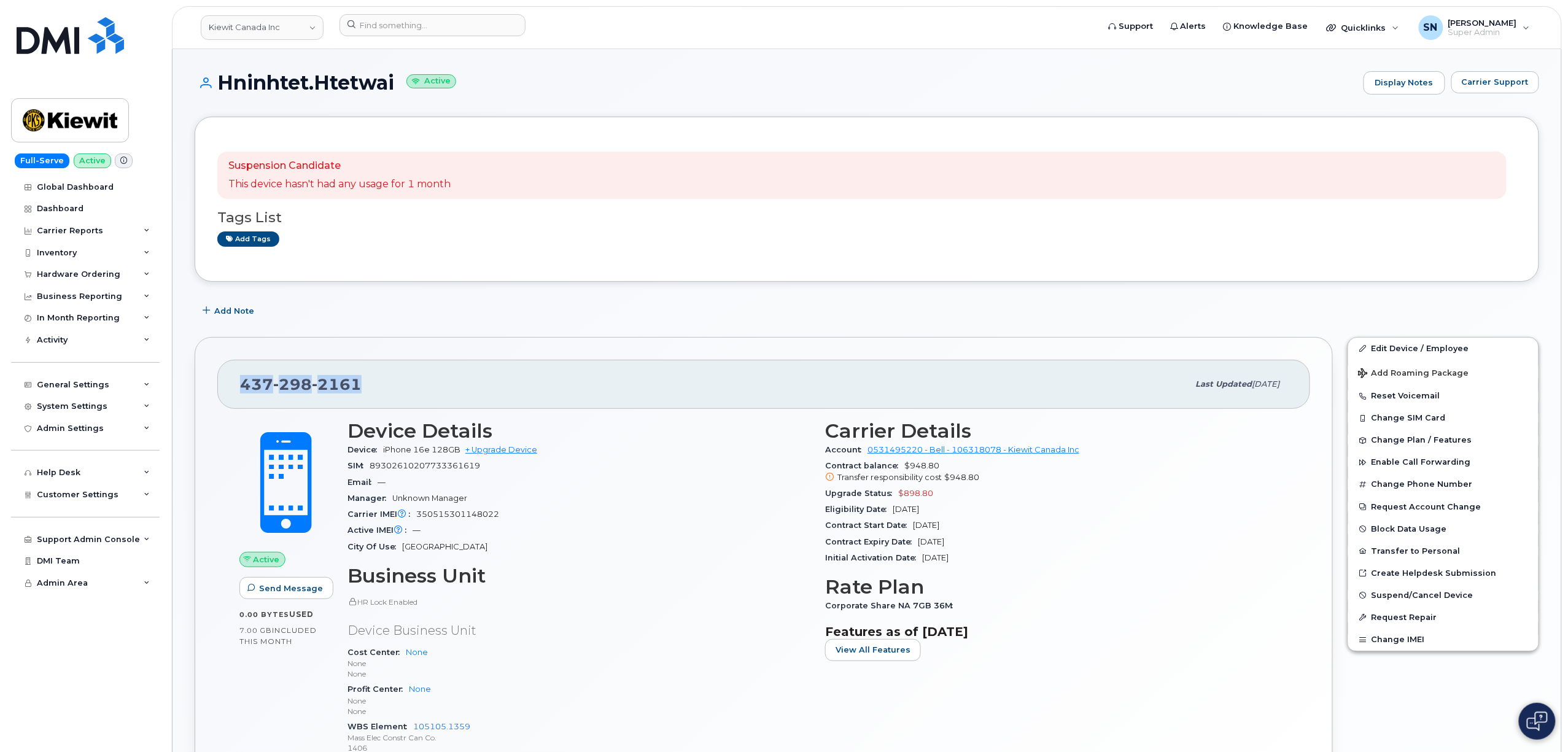
drag, startPoint x: 241, startPoint y: 384, endPoint x: 361, endPoint y: 387, distance: 120.0
click at [361, 387] on div "437 298 2161" at bounding box center [714, 384] width 949 height 26
copy span "437 298 2161"
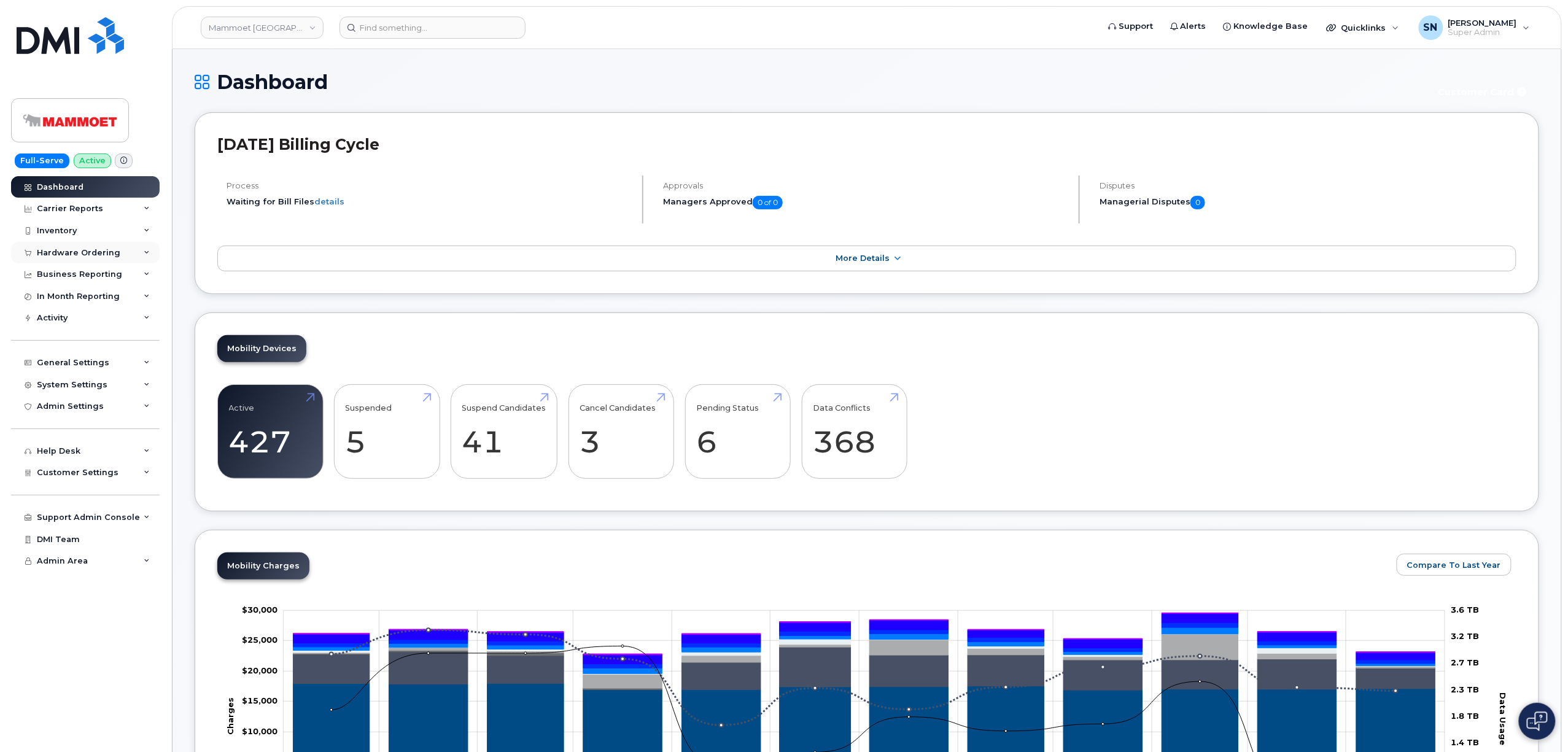
click at [64, 253] on div "Hardware Ordering" at bounding box center [79, 253] width 84 height 10
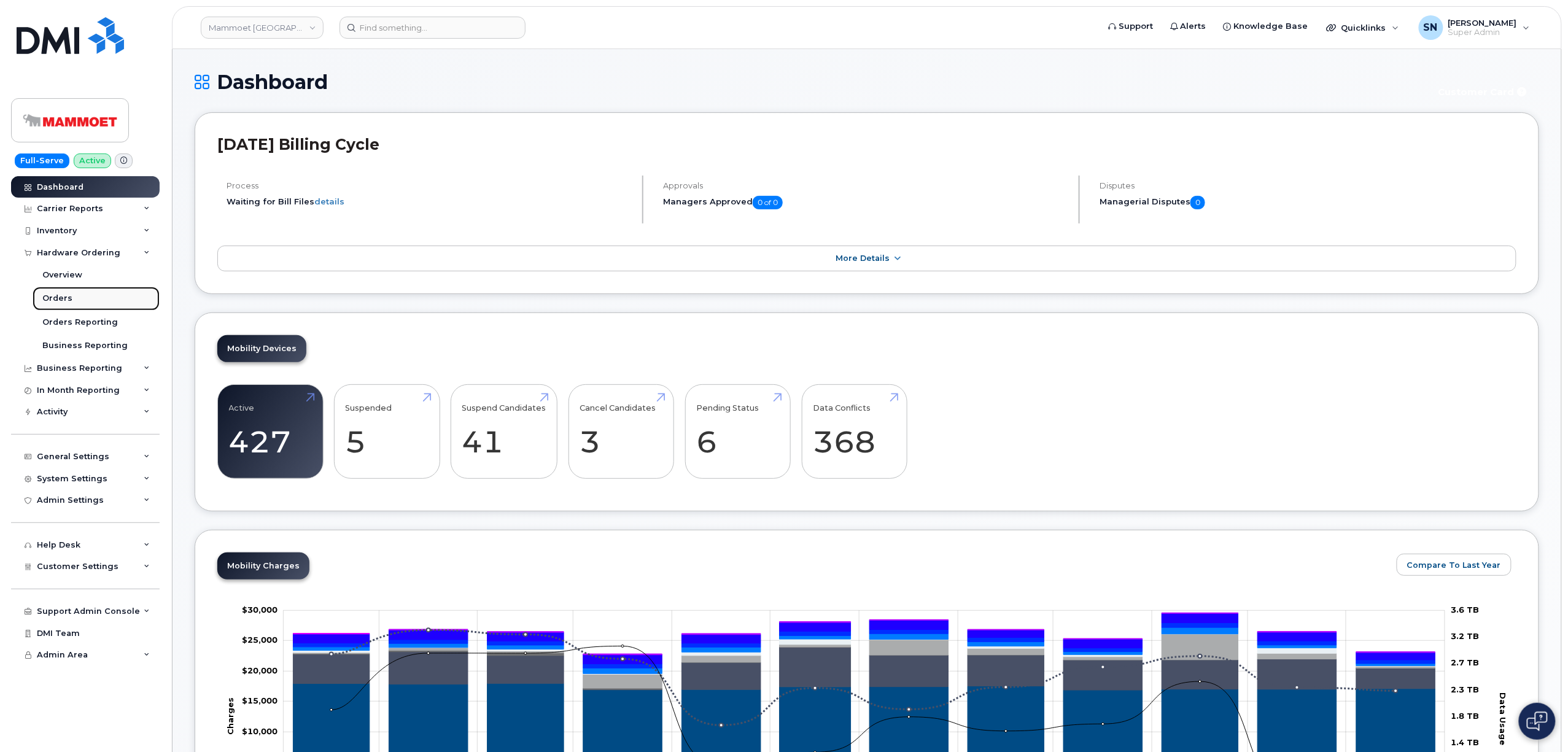
click at [60, 298] on div "Orders" at bounding box center [57, 298] width 30 height 11
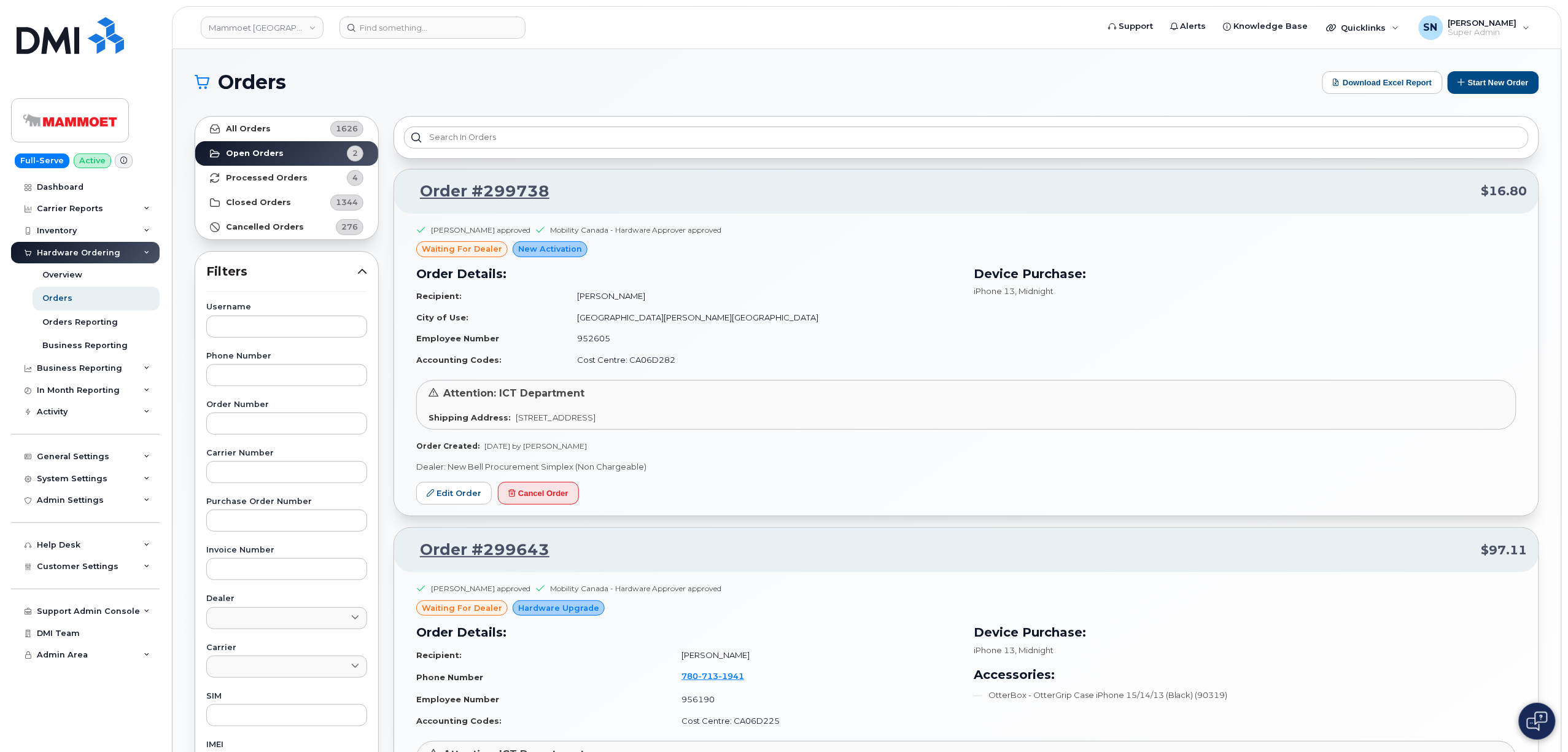
click at [453, 71] on div "Orders Download Excel Report Start New Order" at bounding box center [867, 82] width 1345 height 23
click at [284, 419] on input "text" at bounding box center [286, 423] width 161 height 22
paste input "299643"
type input "299643"
click at [246, 108] on section "Orders Download Excel Report Start New Order All Orders 1626 Open Orders 2 Proc…" at bounding box center [867, 521] width 1345 height 901
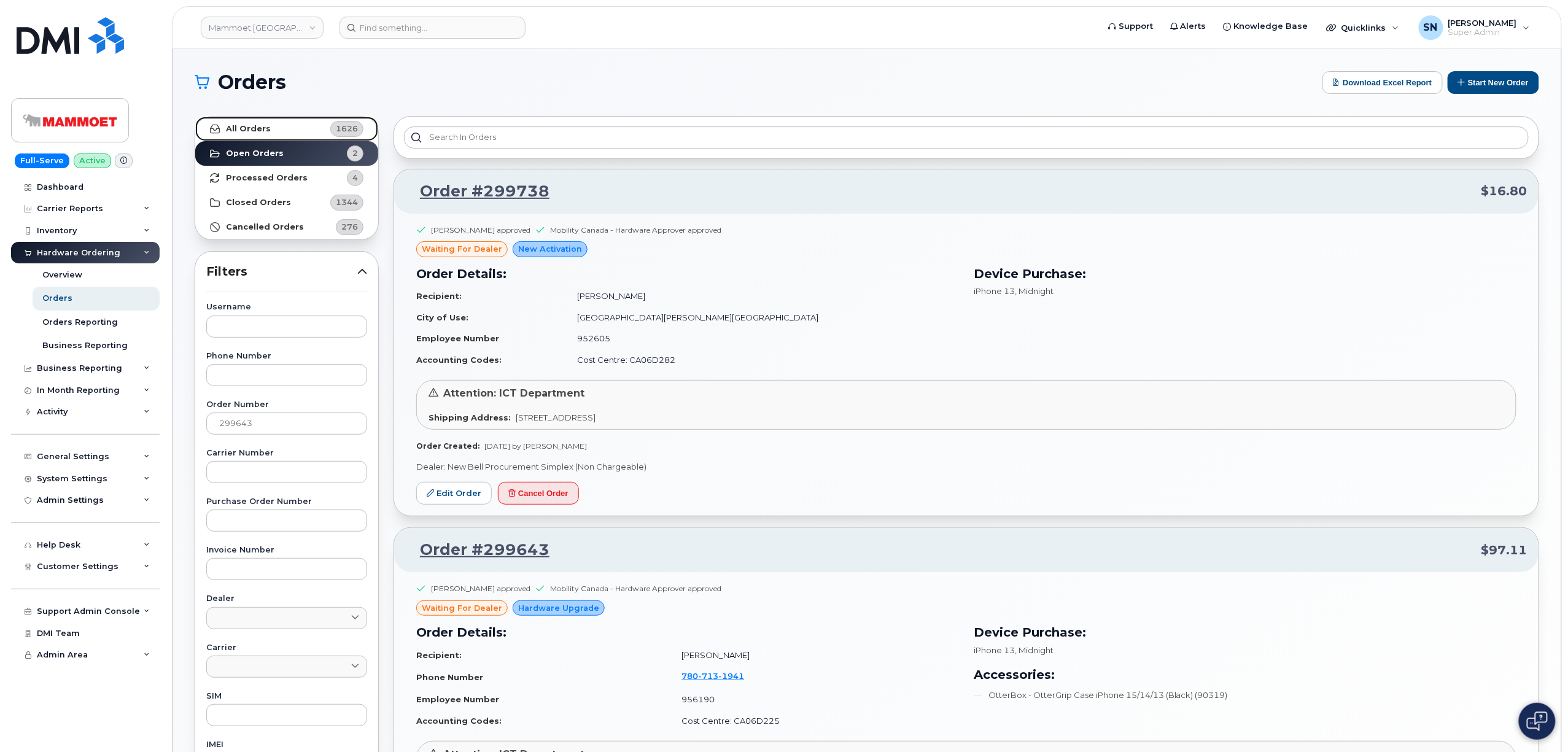
drag, startPoint x: 245, startPoint y: 121, endPoint x: 271, endPoint y: 179, distance: 63.6
click at [245, 123] on link "All Orders 1626" at bounding box center [286, 129] width 183 height 25
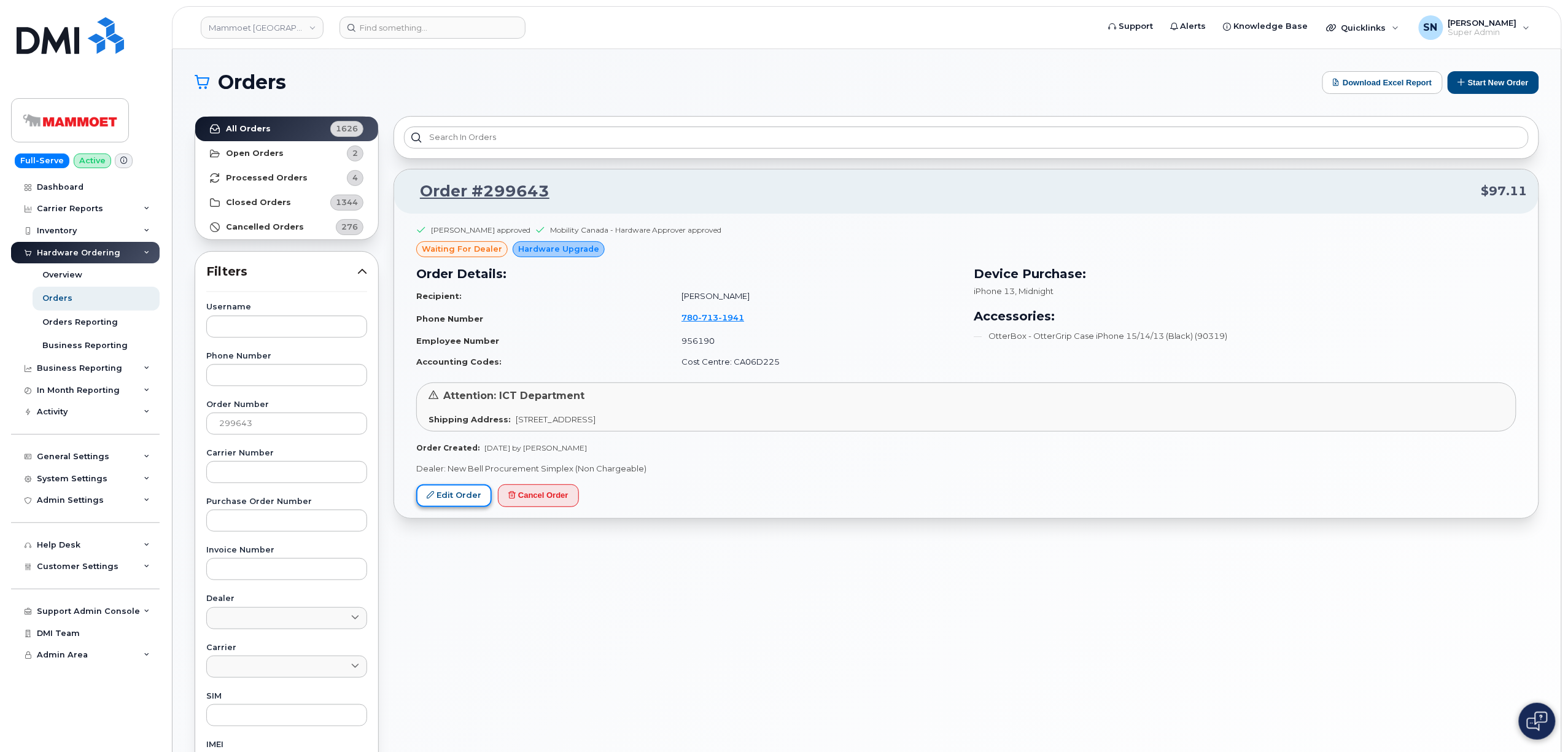
click at [474, 497] on link "Edit Order" at bounding box center [454, 496] width 76 height 23
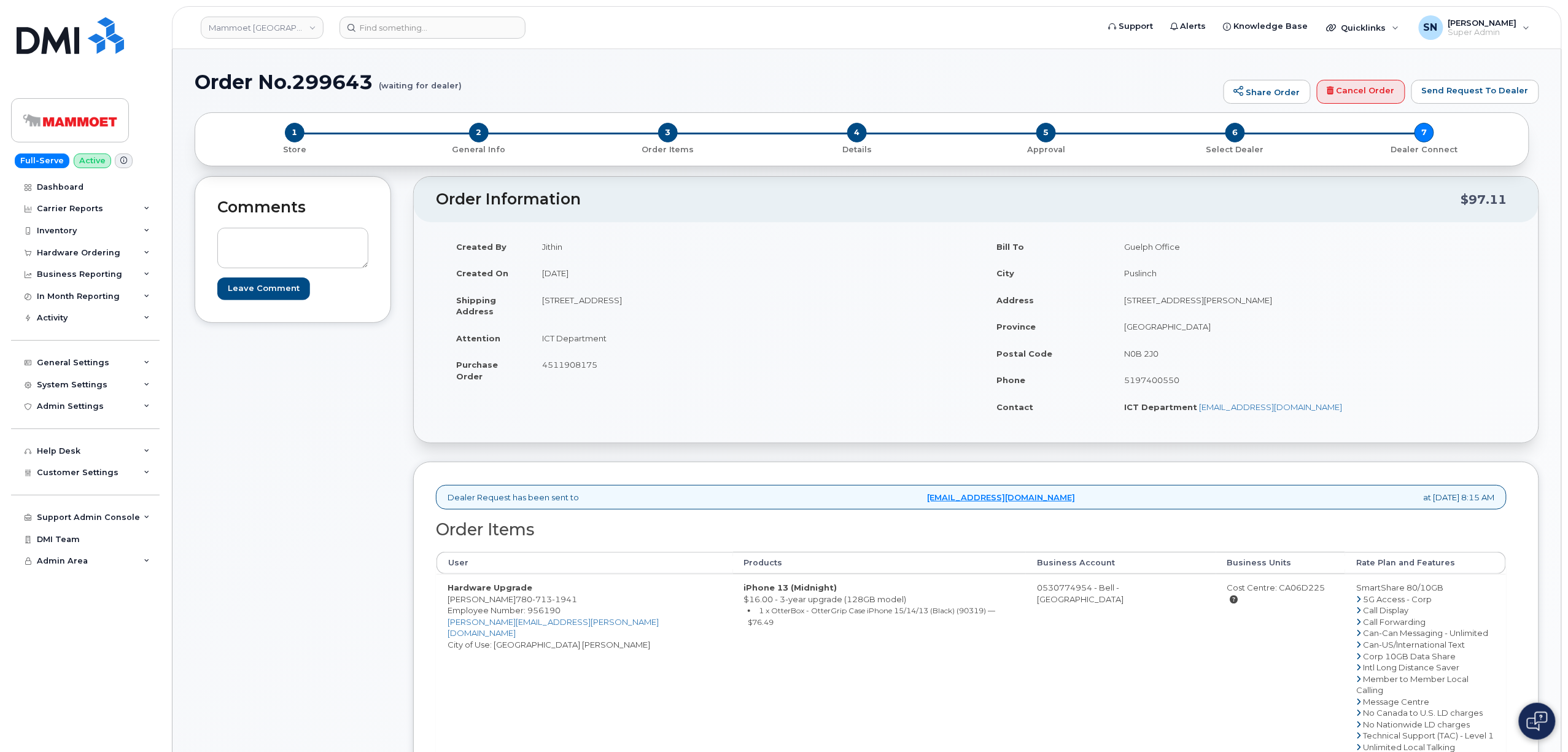
click at [377, 458] on div "Comments Leave Comment" at bounding box center [293, 547] width 196 height 742
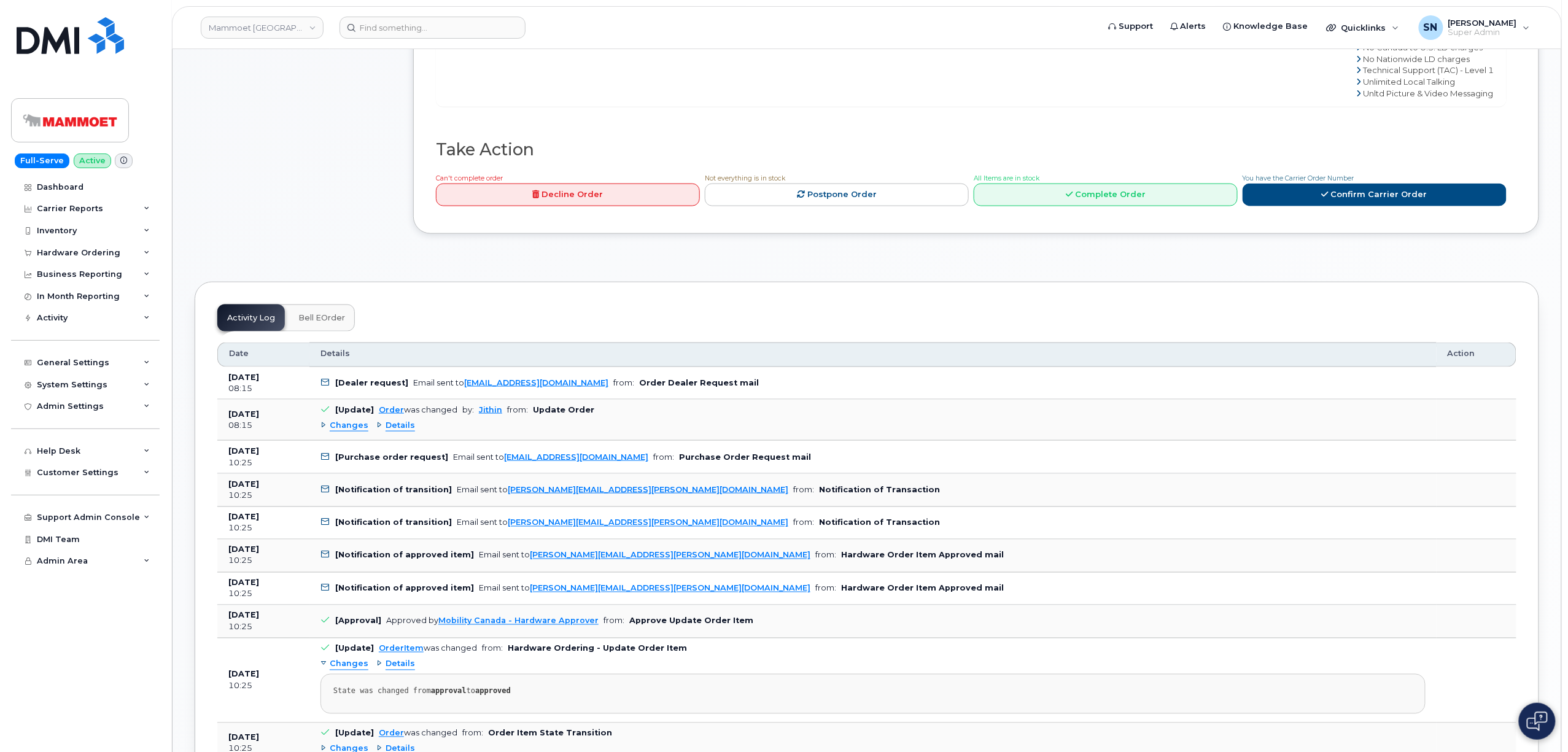
scroll to position [818, 0]
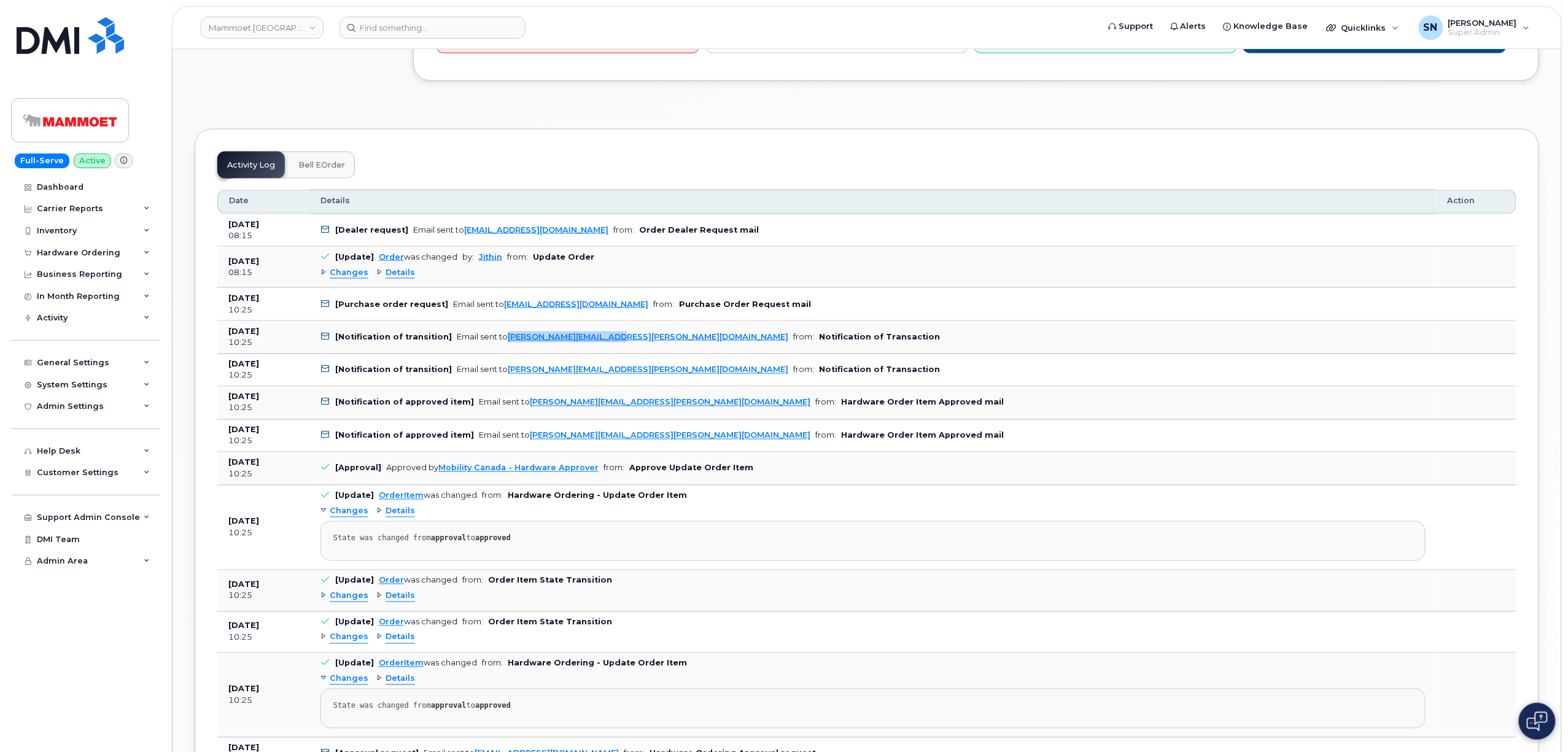
copy link "jithin.john@mammoet.com"
drag, startPoint x: 615, startPoint y: 329, endPoint x: 500, endPoint y: 324, distance: 115.1
click at [500, 324] on td "[Notification of transition] Email sent to jithin.john@mammoet.com from: Notifi…" at bounding box center [873, 338] width 1127 height 33
drag, startPoint x: 618, startPoint y: 365, endPoint x: 501, endPoint y: 356, distance: 117.3
click at [501, 356] on td "[Notification of transition] Email sent to Ben.Wilson@mammoet.com from: Notific…" at bounding box center [873, 371] width 1127 height 33
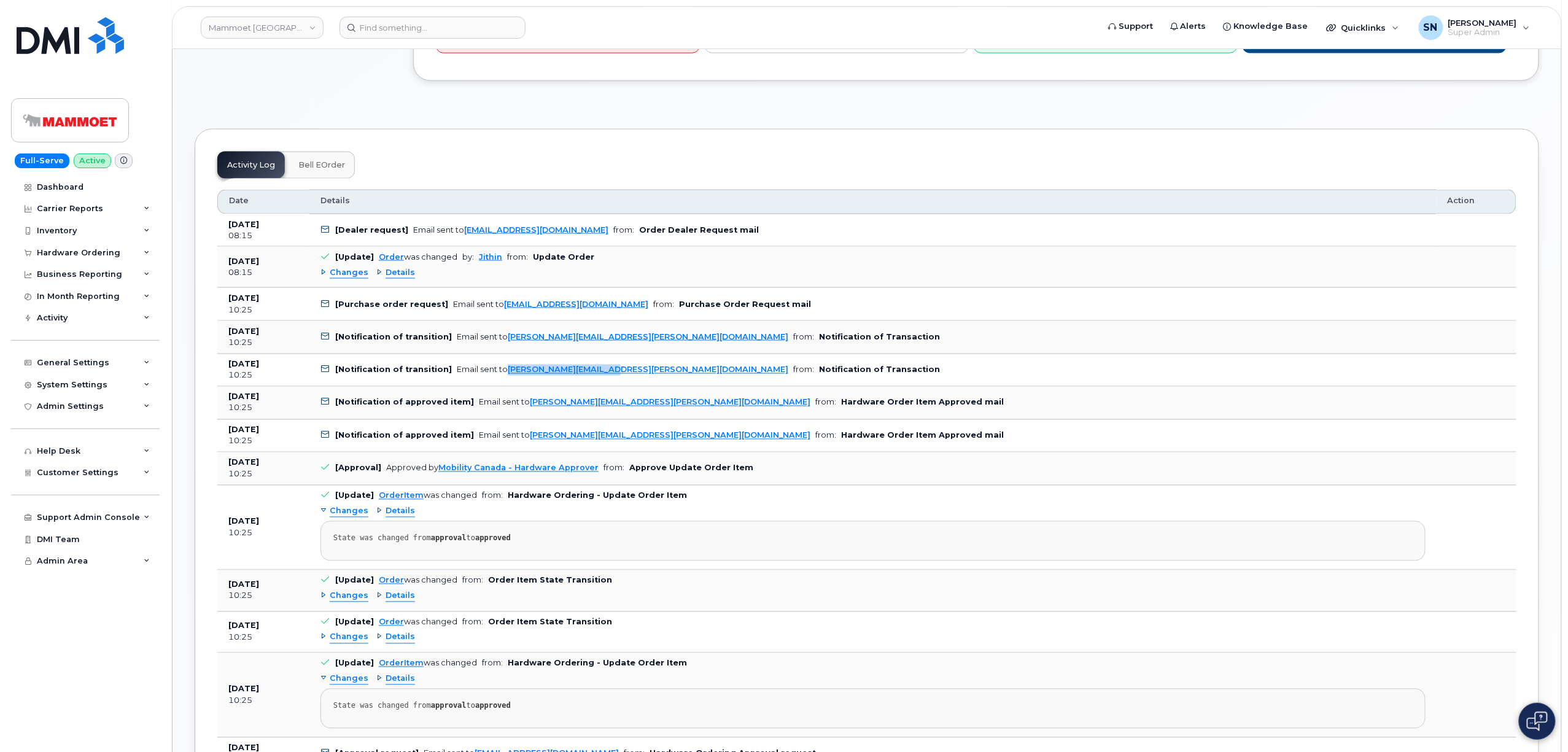
copy link "Ben.Wilson@mammoet.com"
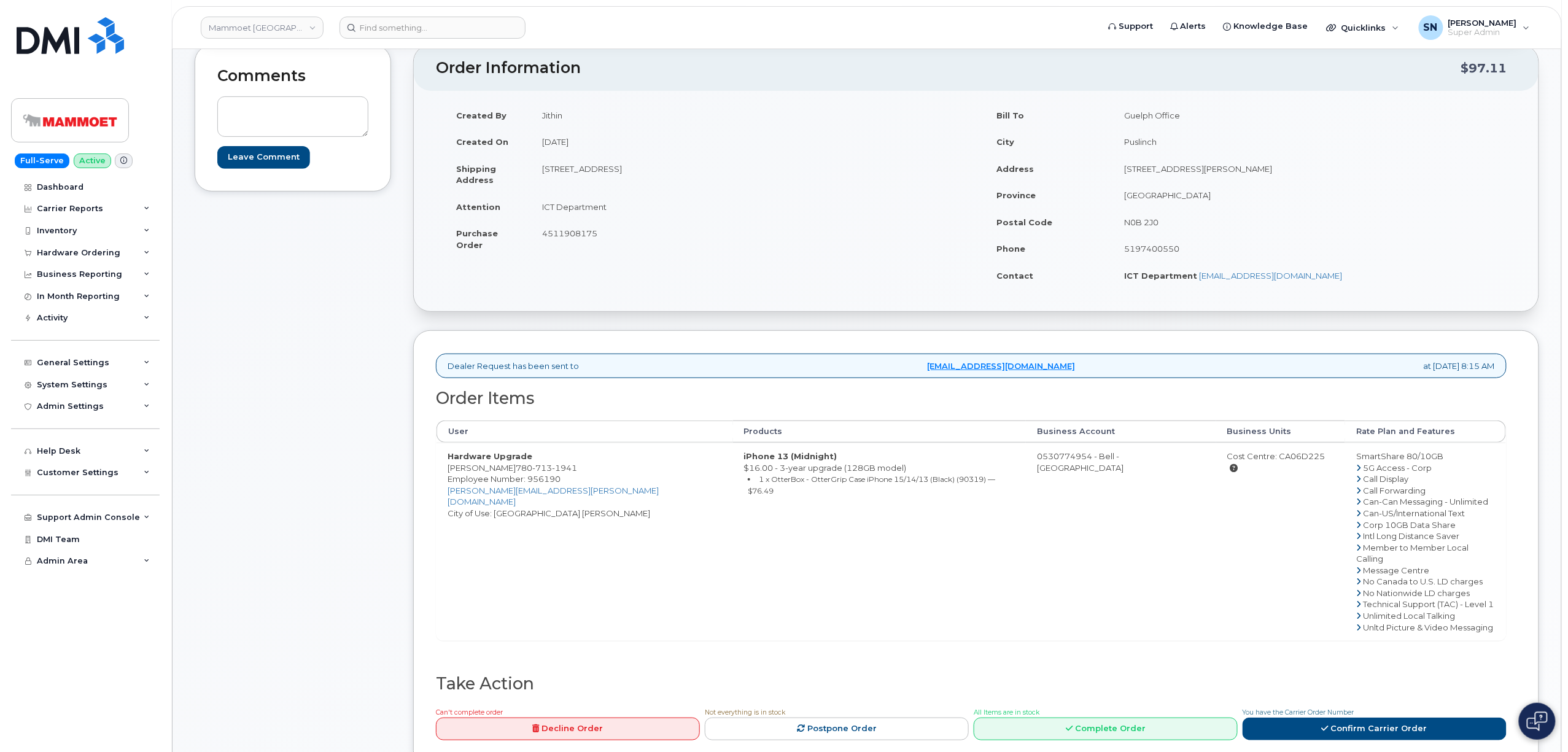
scroll to position [0, 0]
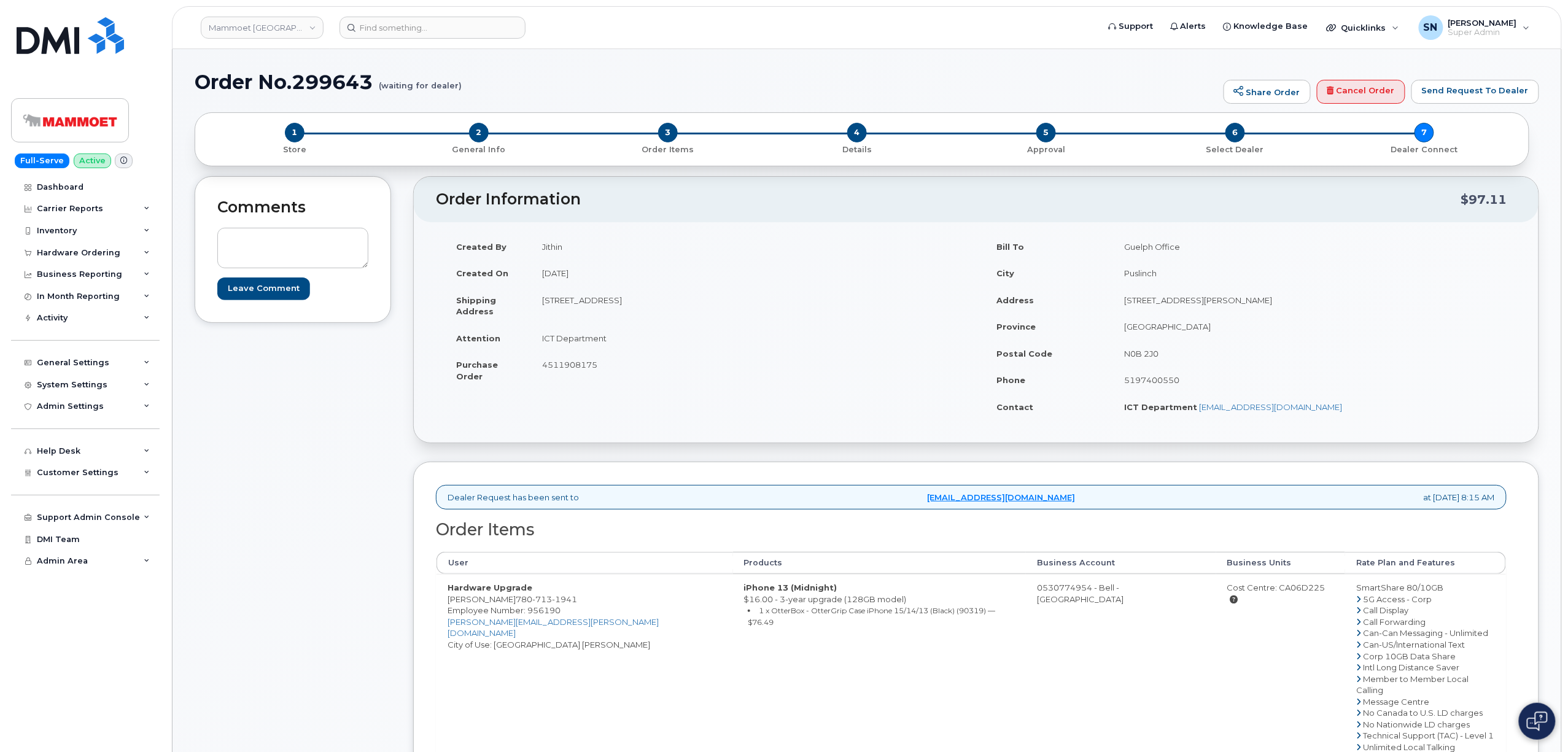
drag, startPoint x: 447, startPoint y: 599, endPoint x: 514, endPoint y: 602, distance: 67.1
click at [514, 602] on td "Hardware Upgrade Benjamin Wilson 780 713 1941 Employee Number: 956190 Ben.Wilso…" at bounding box center [584, 673] width 296 height 198
copy td "Benjamin Wilson"
click at [99, 471] on span "Customer Settings" at bounding box center [78, 473] width 82 height 9
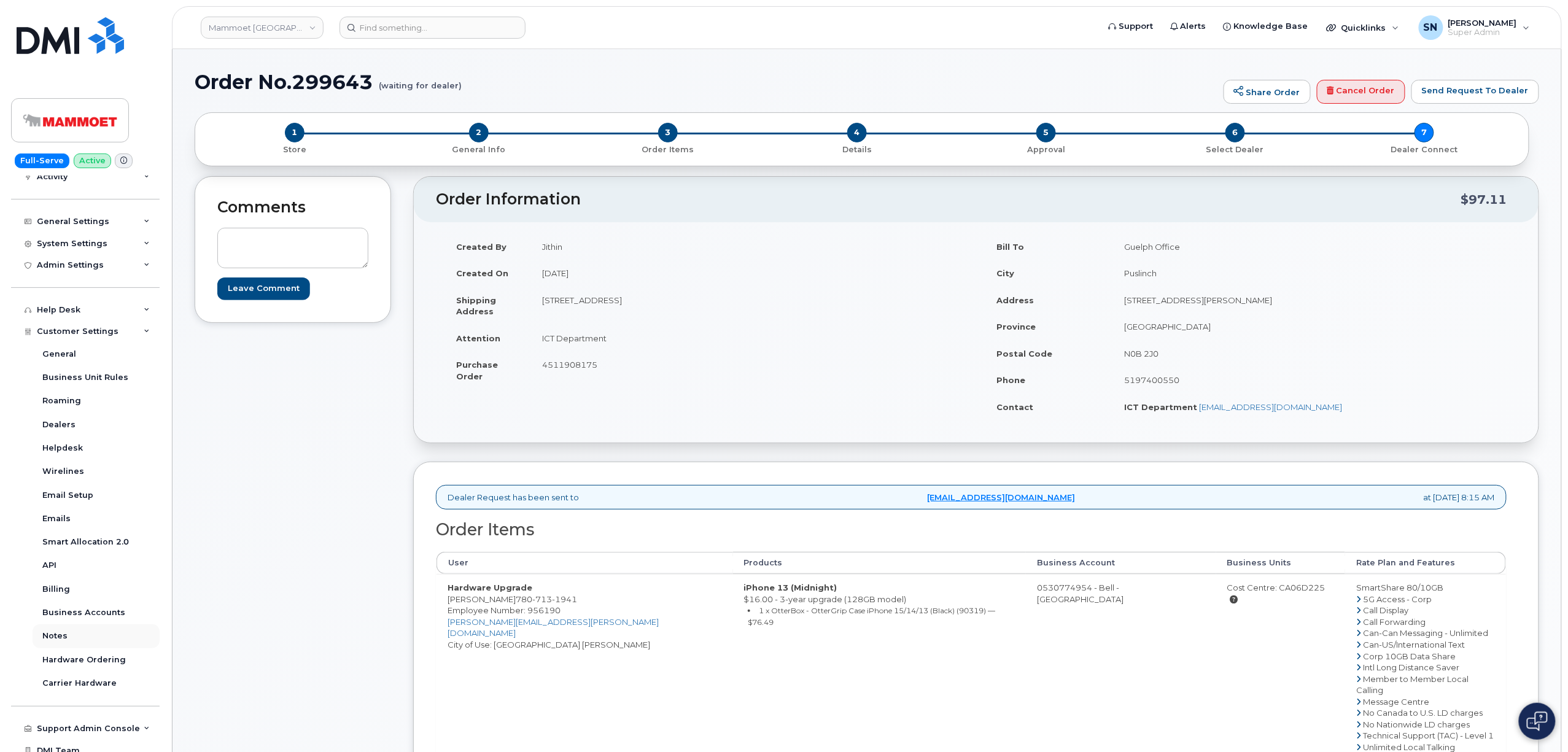
scroll to position [170, 0]
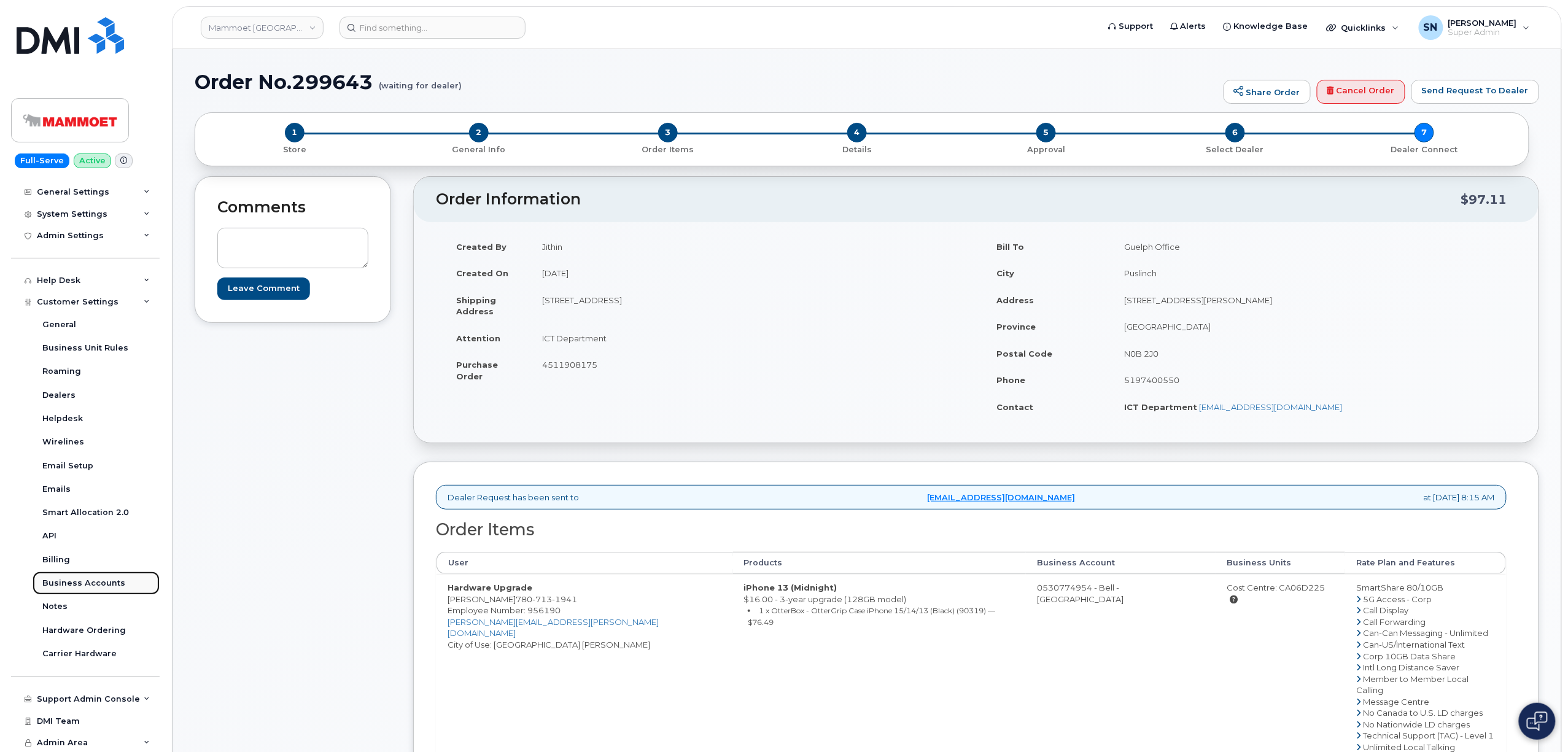
click at [95, 580] on div "Business Accounts" at bounding box center [84, 583] width 83 height 11
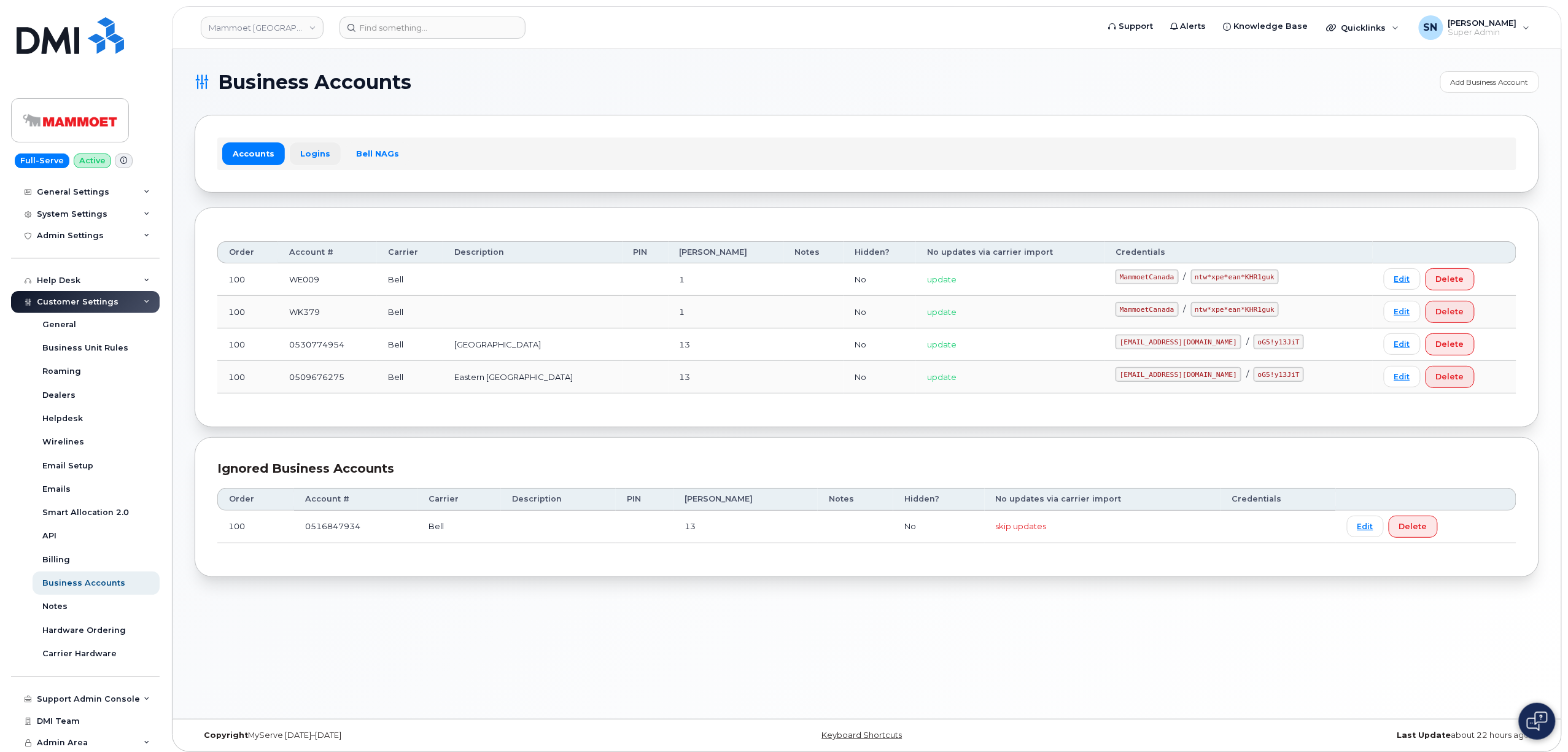
click at [320, 162] on link "Logins" at bounding box center [315, 153] width 51 height 22
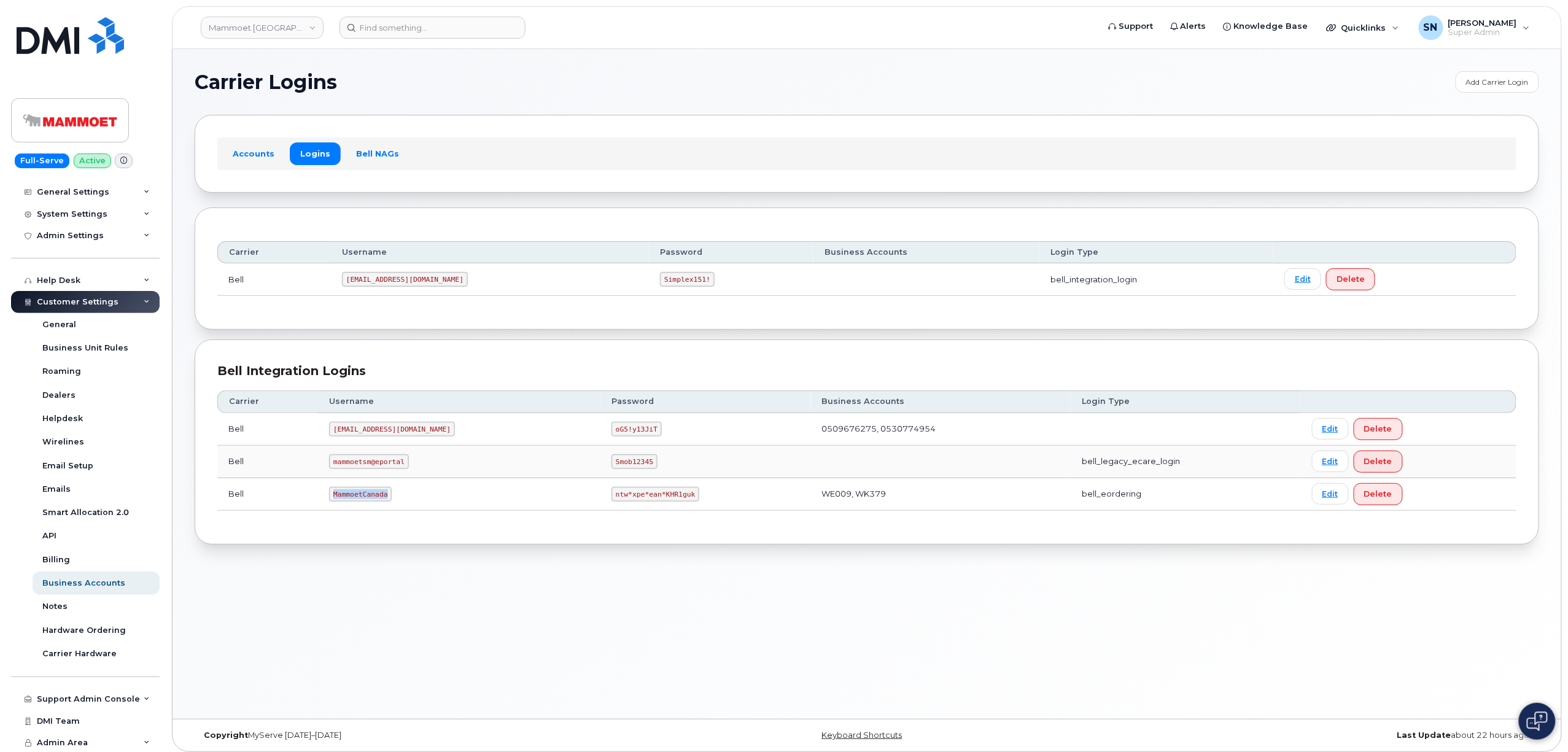
drag, startPoint x: 339, startPoint y: 495, endPoint x: 389, endPoint y: 497, distance: 50.0
click at [389, 497] on code "MammoetCanada" at bounding box center [360, 494] width 62 height 15
copy code "MammoetCanada"
drag, startPoint x: 542, startPoint y: 494, endPoint x: 614, endPoint y: 499, distance: 72.2
click at [614, 499] on code "ntw*xpe*ean*KHR1guk" at bounding box center [655, 494] width 88 height 15
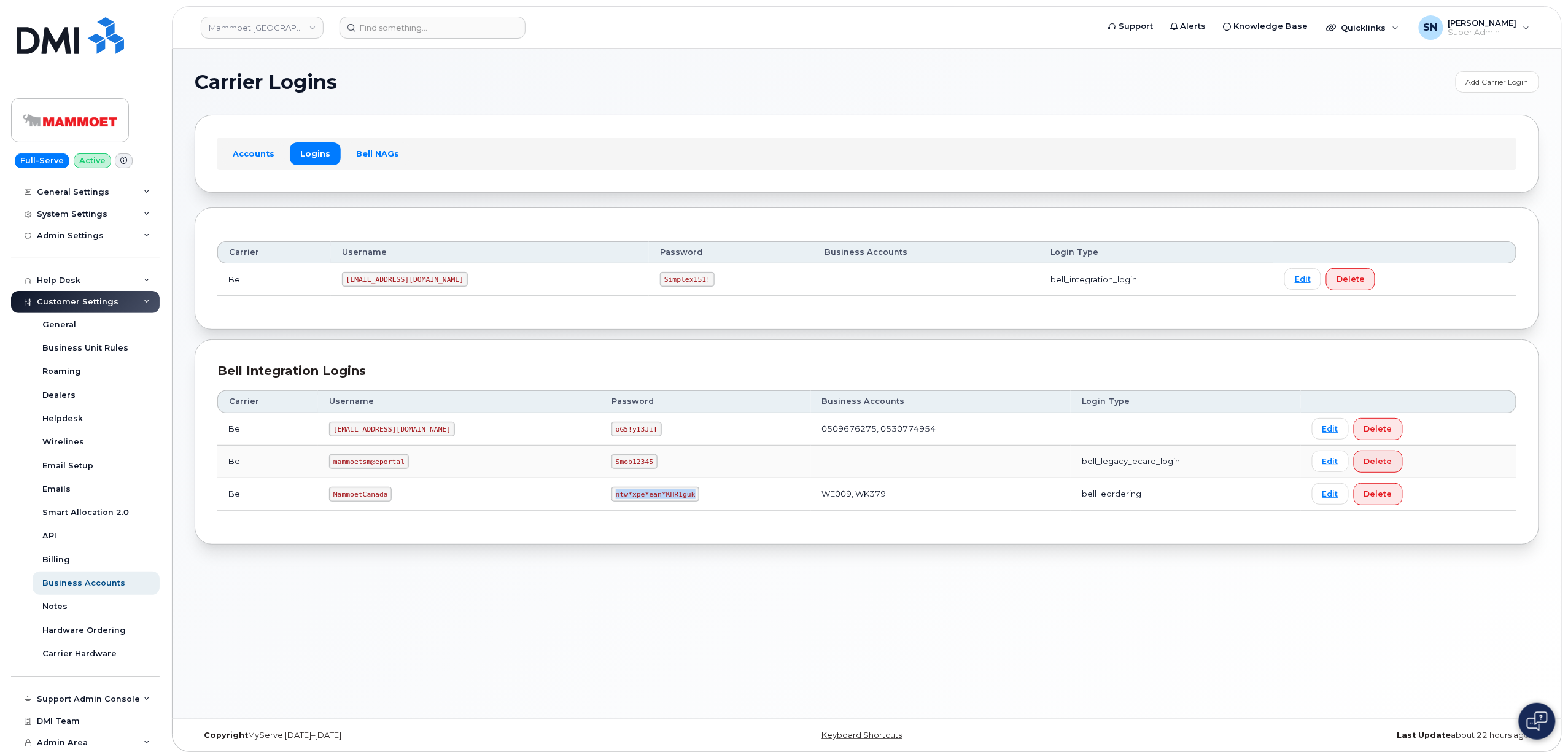
copy code "ntw*xpe*ean*KHR1guk"
